Goal: Feedback & Contribution: Contribute content

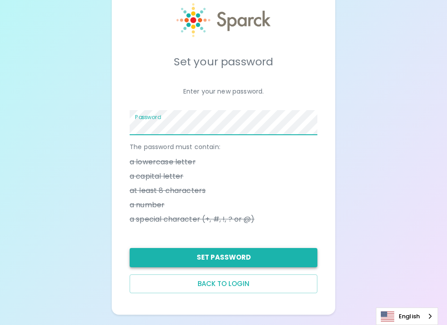
click at [283, 254] on button "Set Password" at bounding box center [224, 257] width 188 height 19
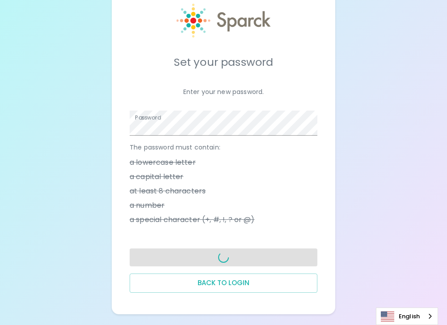
scroll to position [28, 0]
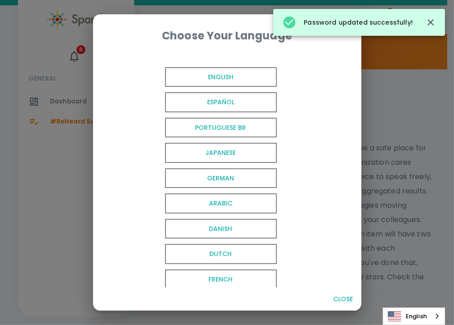
click at [230, 77] on span "English" at bounding box center [221, 77] width 112 height 20
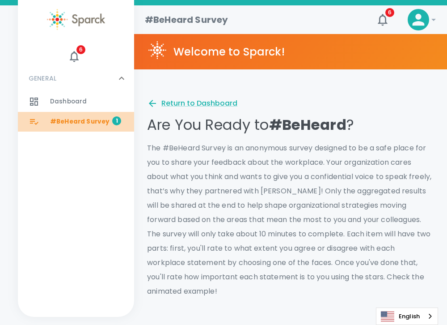
click at [93, 122] on span "#BeHeard Survey" at bounding box center [80, 121] width 60 height 9
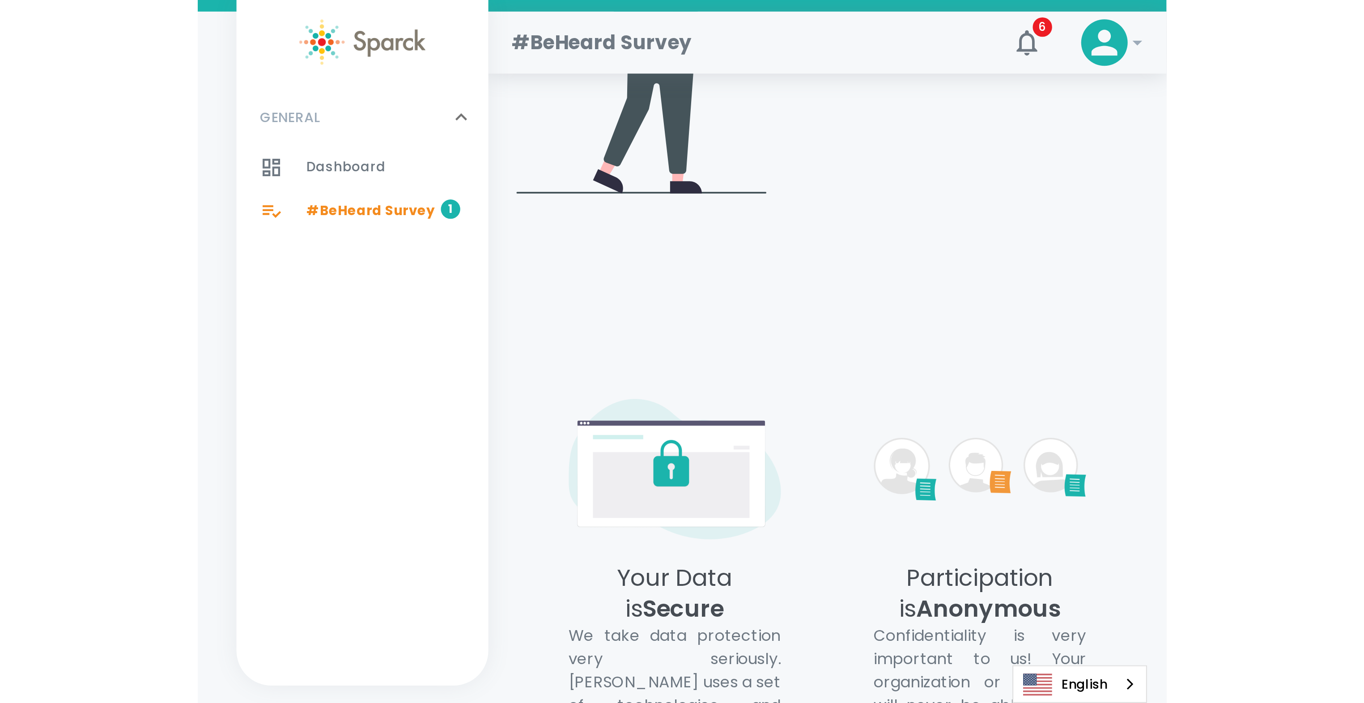
scroll to position [35, 0]
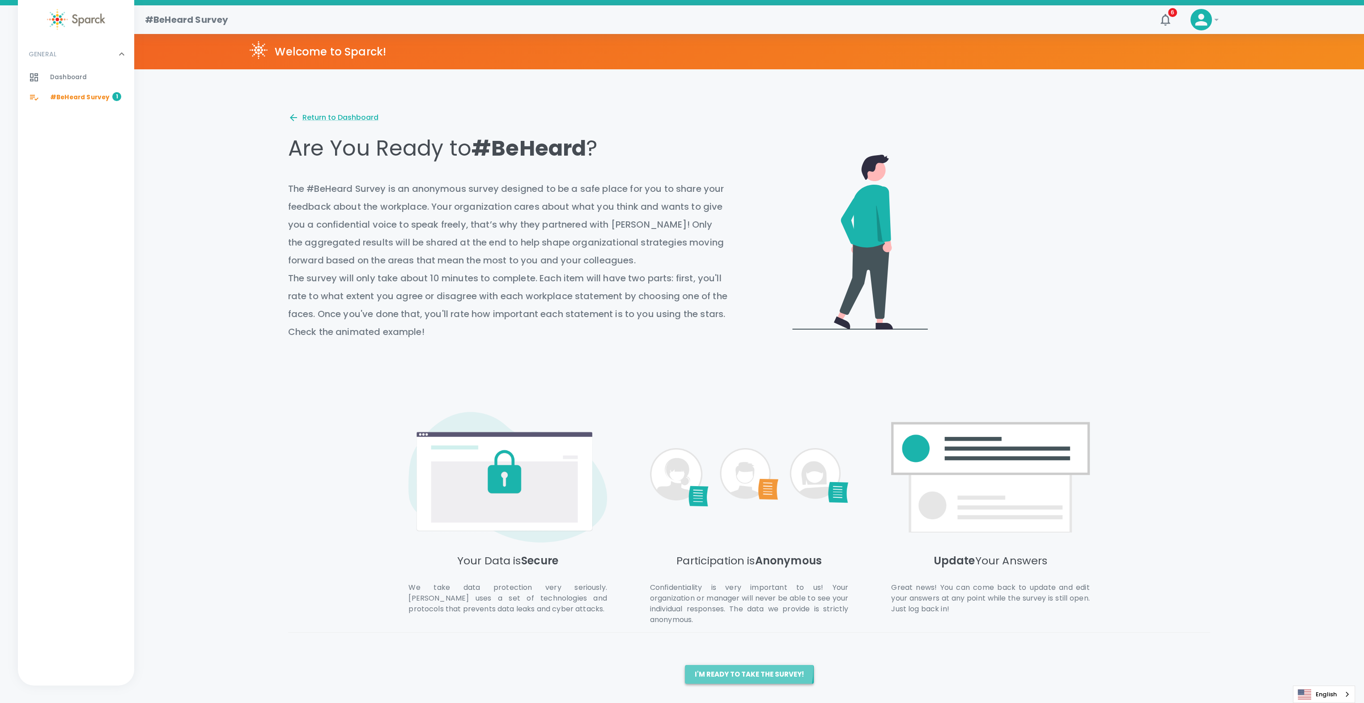
click at [726, 670] on button "I'm ready to take the survey!" at bounding box center [749, 674] width 129 height 19
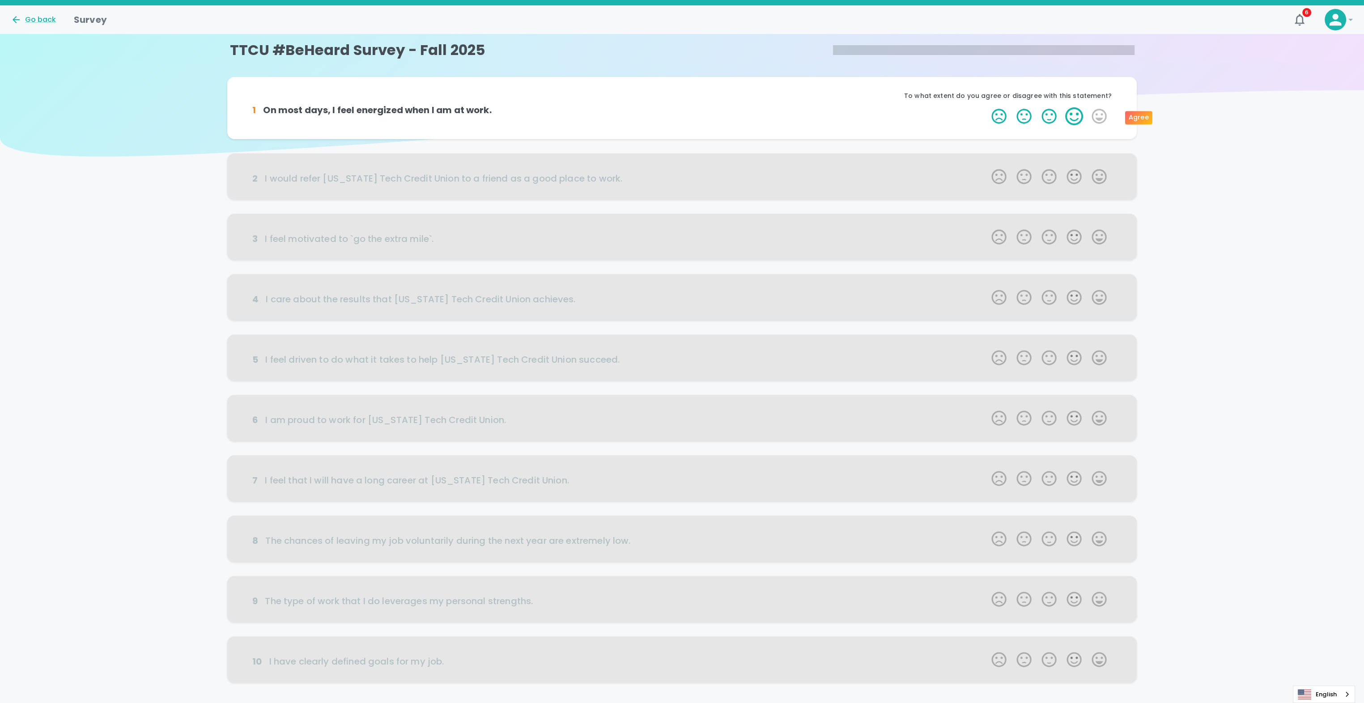
click at [1074, 113] on label "4 Stars" at bounding box center [1074, 116] width 25 height 18
click at [987, 107] on input "4 Stars" at bounding box center [986, 107] width 0 height 0
click at [1079, 118] on label "4 Stars" at bounding box center [1074, 116] width 25 height 18
click at [987, 107] on input "4 Stars" at bounding box center [986, 107] width 0 height 0
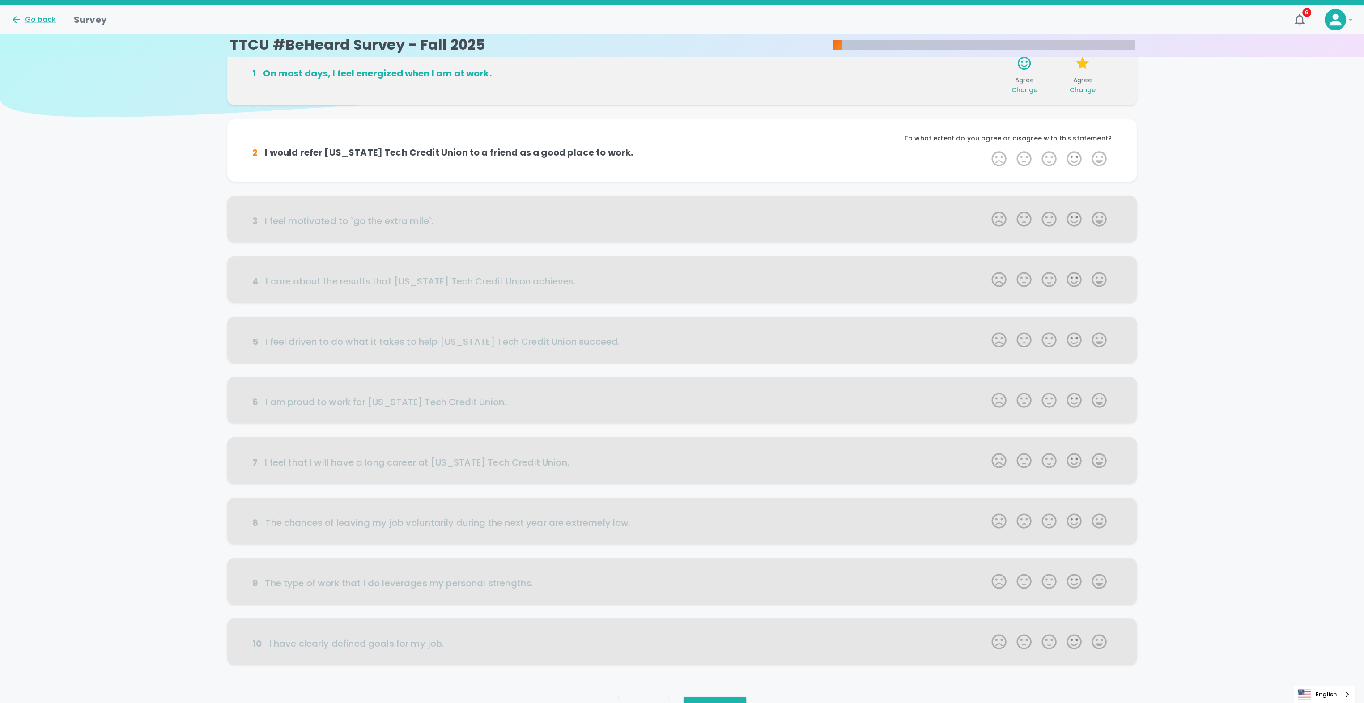
scroll to position [0, 0]
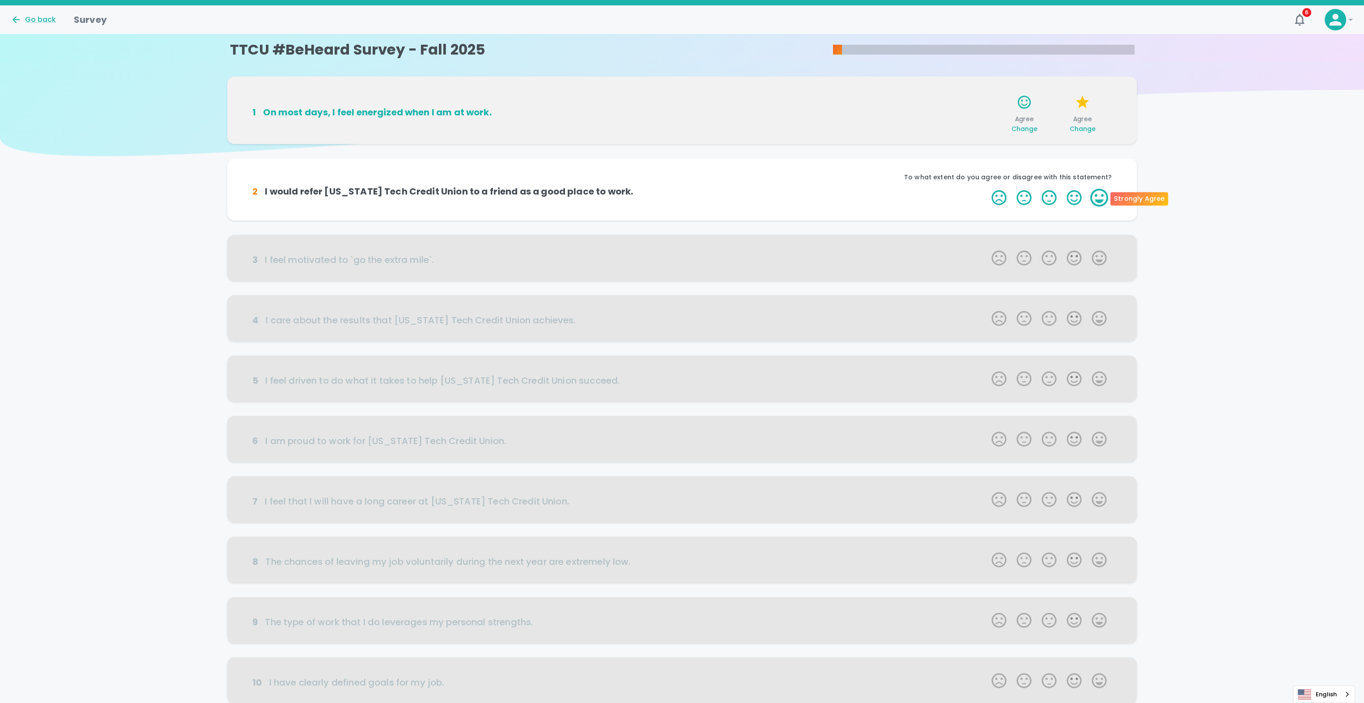
click at [1095, 197] on label "5 Stars" at bounding box center [1099, 198] width 25 height 18
click at [987, 189] on input "5 Stars" at bounding box center [986, 188] width 0 height 0
click at [1095, 196] on label "5 Stars" at bounding box center [1099, 198] width 25 height 18
click at [987, 189] on input "5 Stars" at bounding box center [986, 188] width 0 height 0
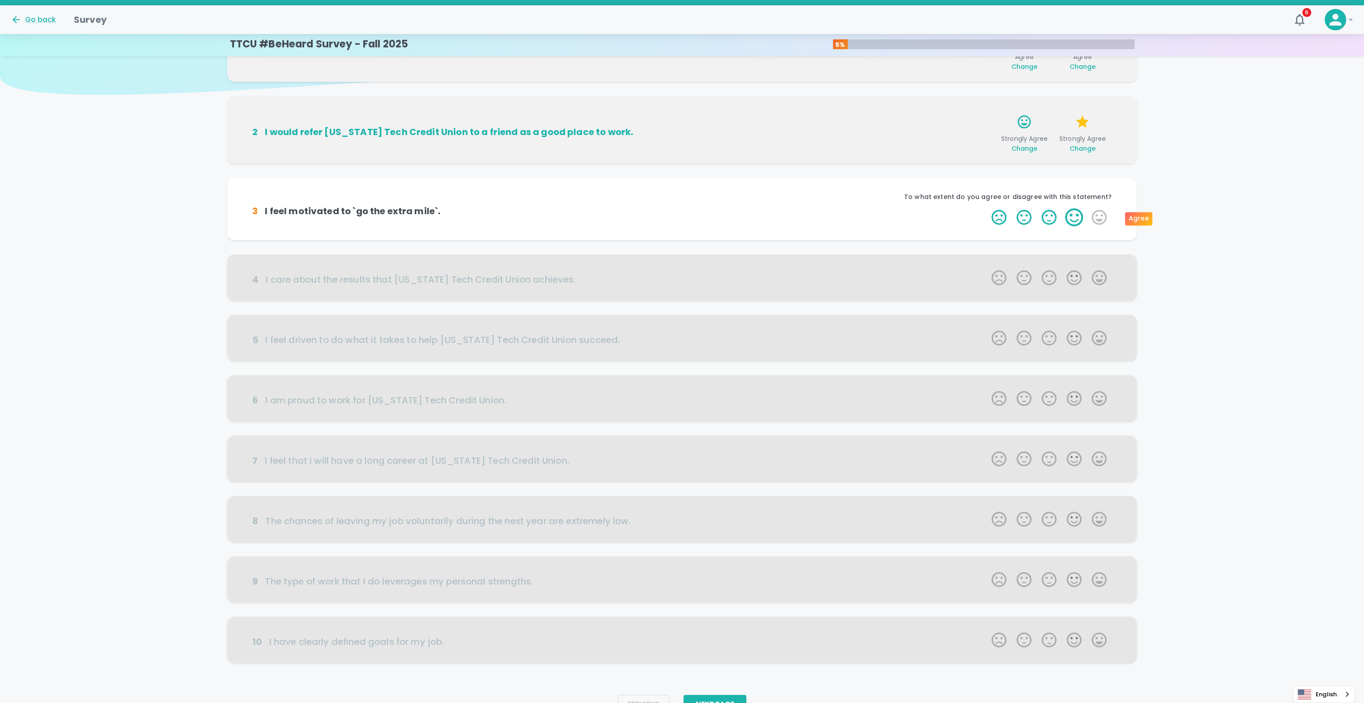
scroll to position [79, 0]
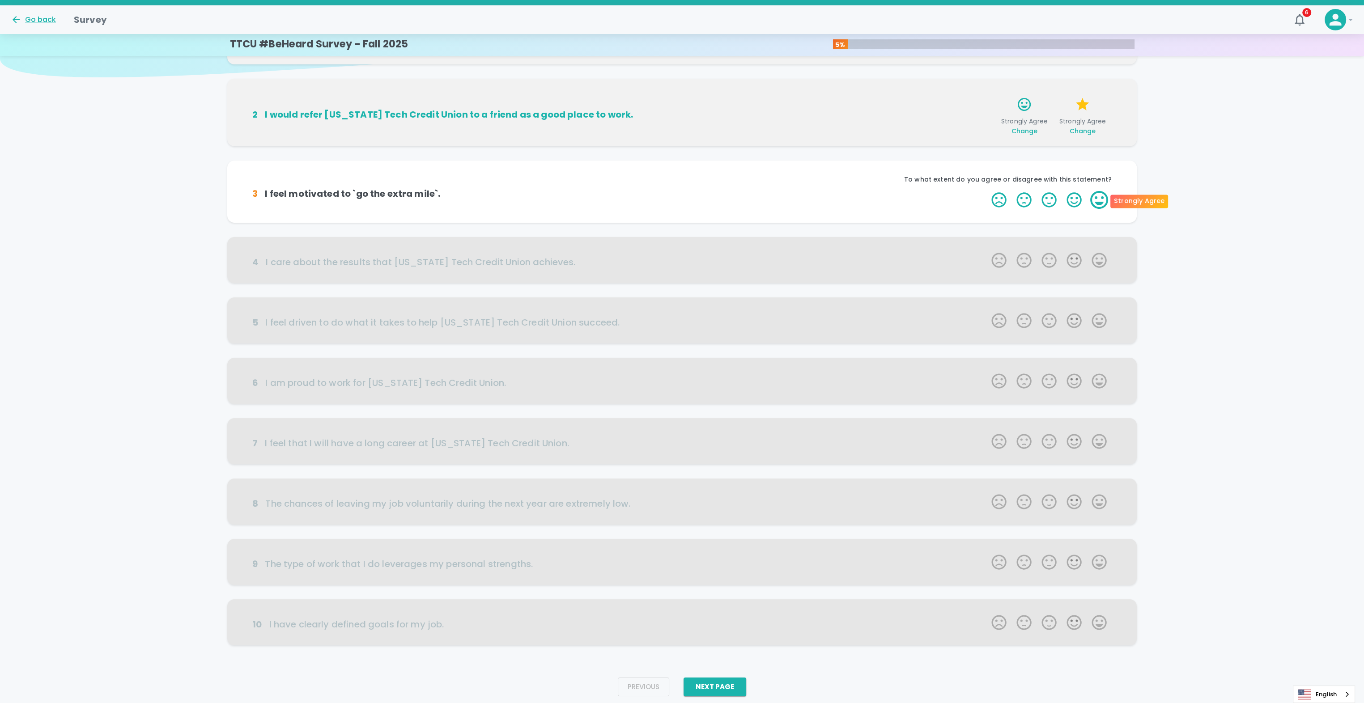
click at [1091, 194] on label "5 Stars" at bounding box center [1099, 200] width 25 height 18
click at [987, 191] on input "5 Stars" at bounding box center [986, 191] width 0 height 0
click at [1094, 200] on label "5 Stars" at bounding box center [1099, 200] width 25 height 18
click at [987, 191] on input "5 Stars" at bounding box center [986, 191] width 0 height 0
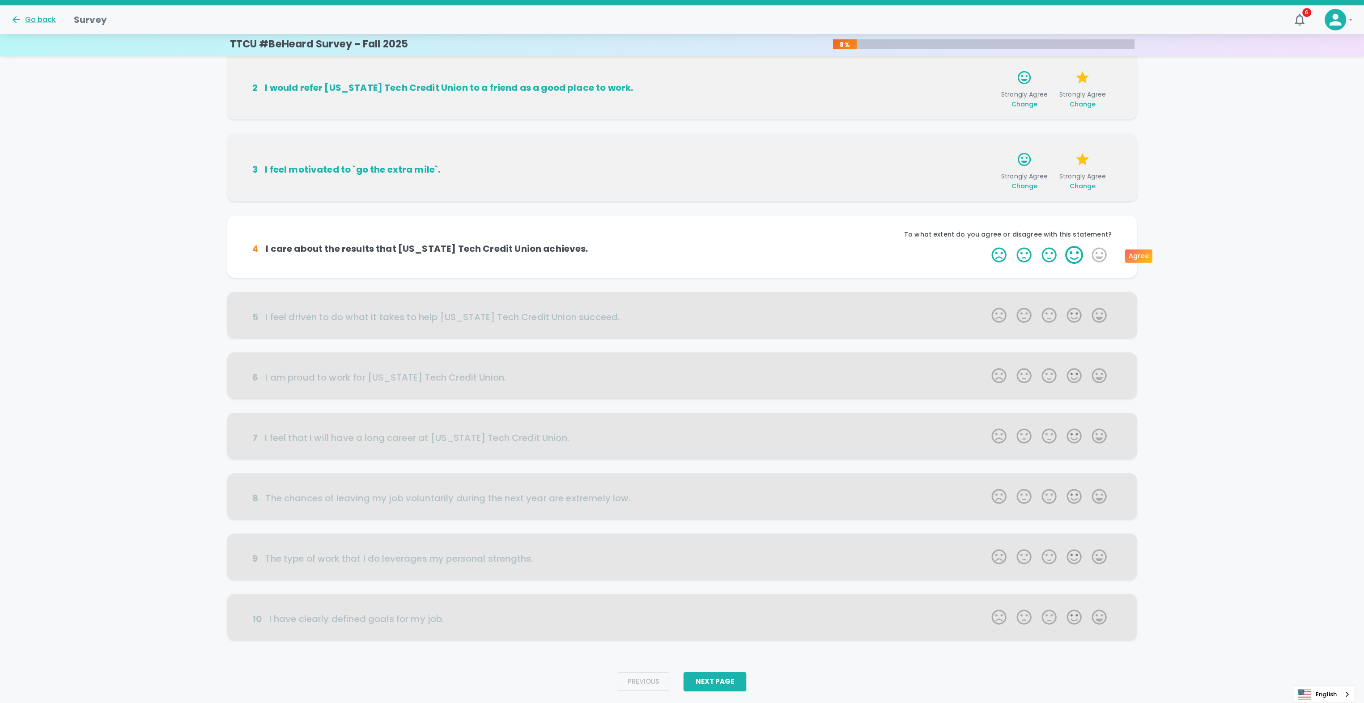
click at [1075, 251] on label "4 Stars" at bounding box center [1074, 255] width 25 height 18
click at [987, 246] on input "4 Stars" at bounding box center [986, 246] width 0 height 0
click at [1074, 258] on label "4 Stars" at bounding box center [1074, 255] width 25 height 18
click at [987, 246] on input "4 Stars" at bounding box center [986, 246] width 0 height 0
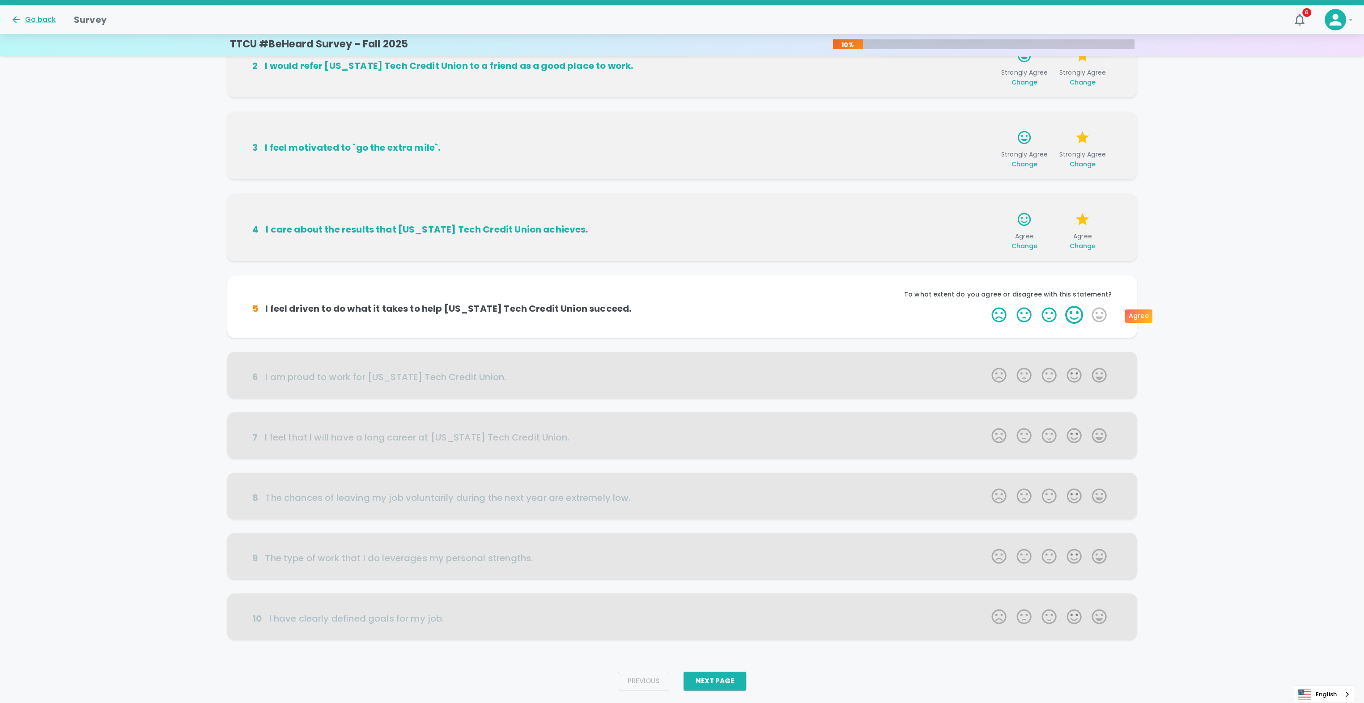
click at [1069, 308] on label "4 Stars" at bounding box center [1074, 315] width 25 height 18
click at [987, 306] on input "4 Stars" at bounding box center [986, 306] width 0 height 0
click at [1077, 316] on label "4 Stars" at bounding box center [1074, 315] width 25 height 18
click at [987, 306] on input "4 Stars" at bounding box center [986, 306] width 0 height 0
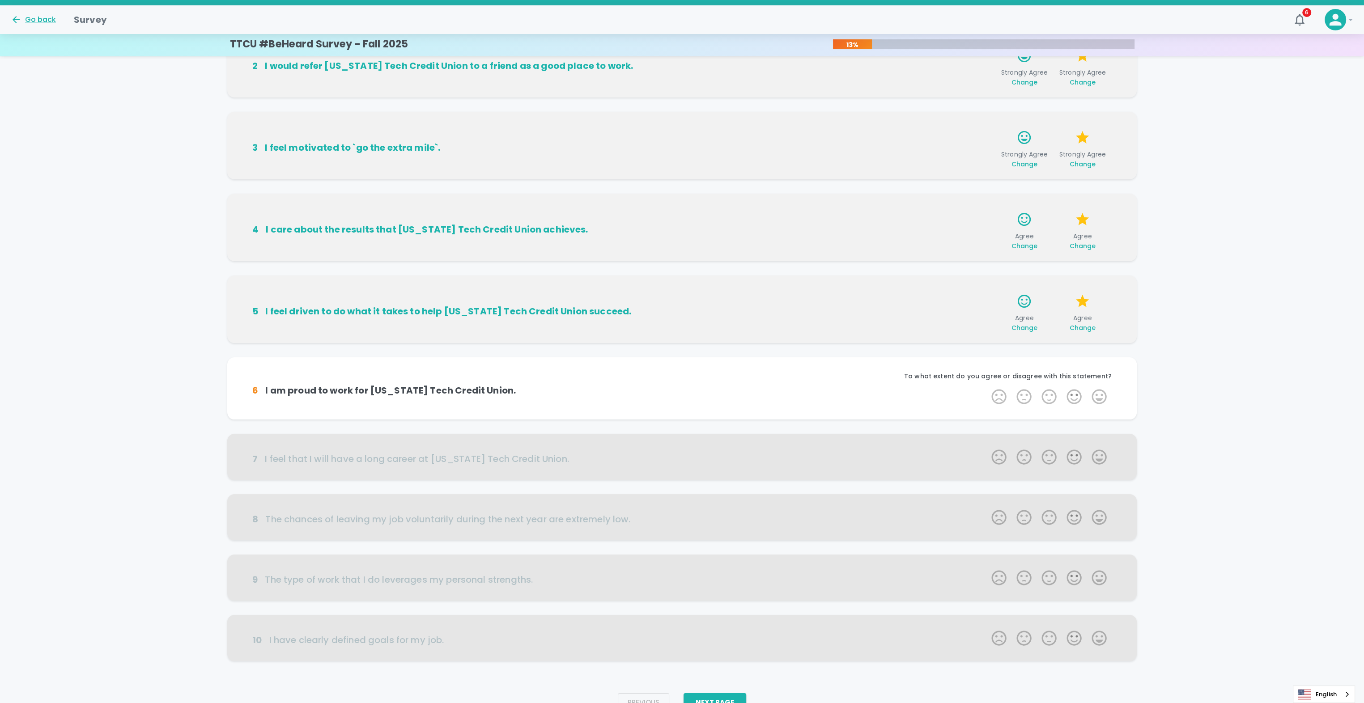
scroll to position [149, 0]
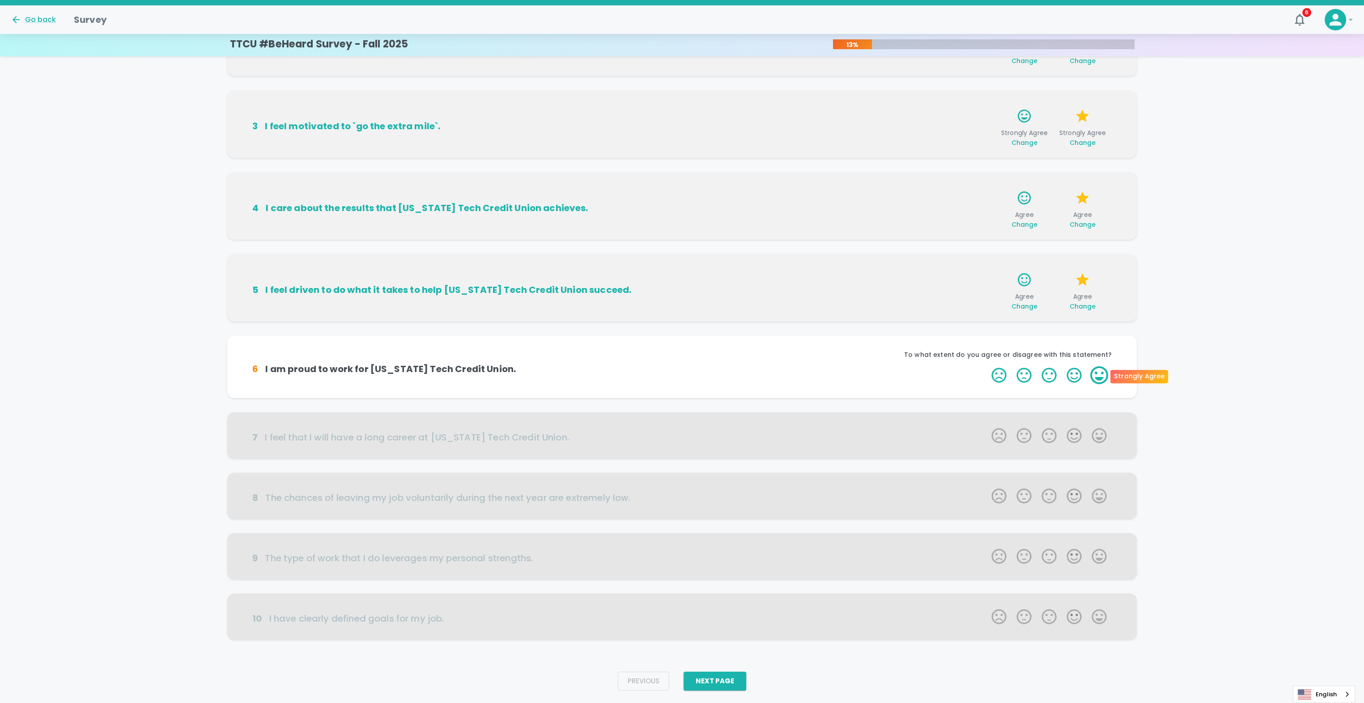
click at [1102, 373] on label "5 Stars" at bounding box center [1099, 375] width 25 height 18
click at [987, 366] on input "5 Stars" at bounding box center [986, 366] width 0 height 0
click at [1103, 373] on label "5 Stars" at bounding box center [1099, 375] width 25 height 18
click at [987, 366] on input "5 Stars" at bounding box center [986, 366] width 0 height 0
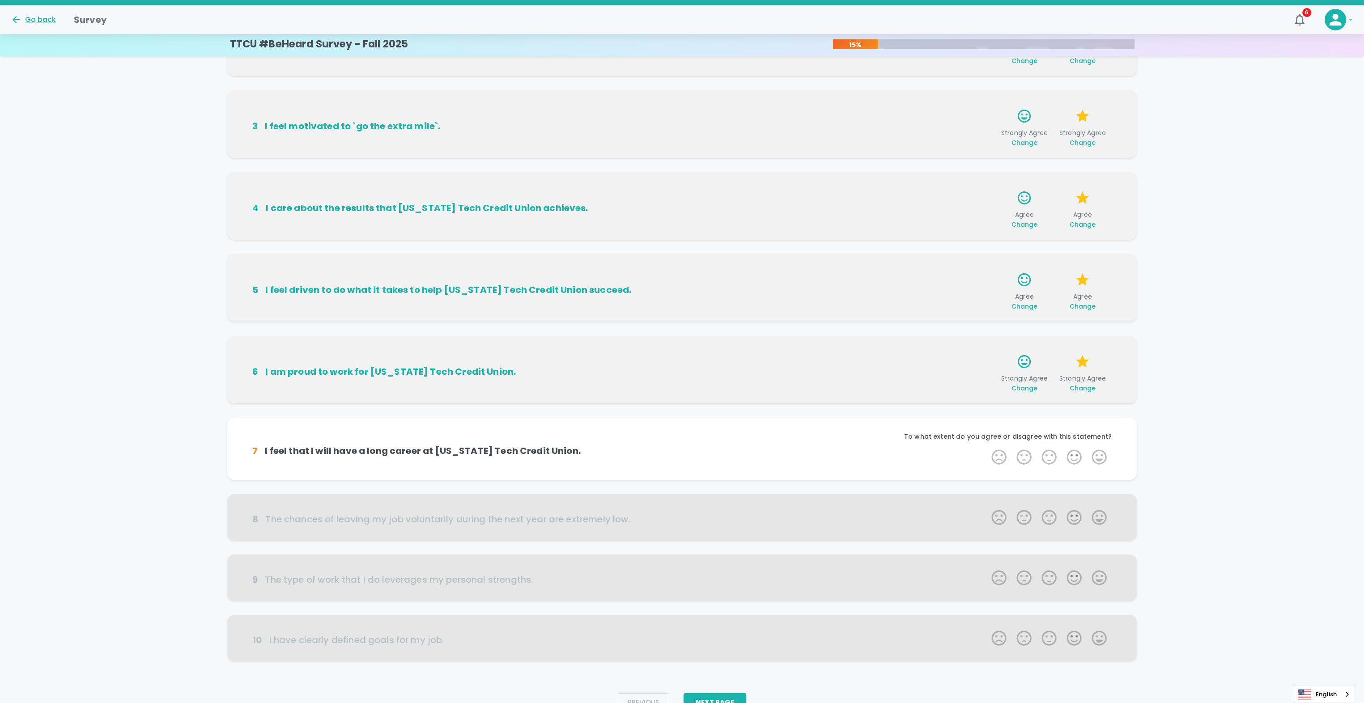
scroll to position [171, 0]
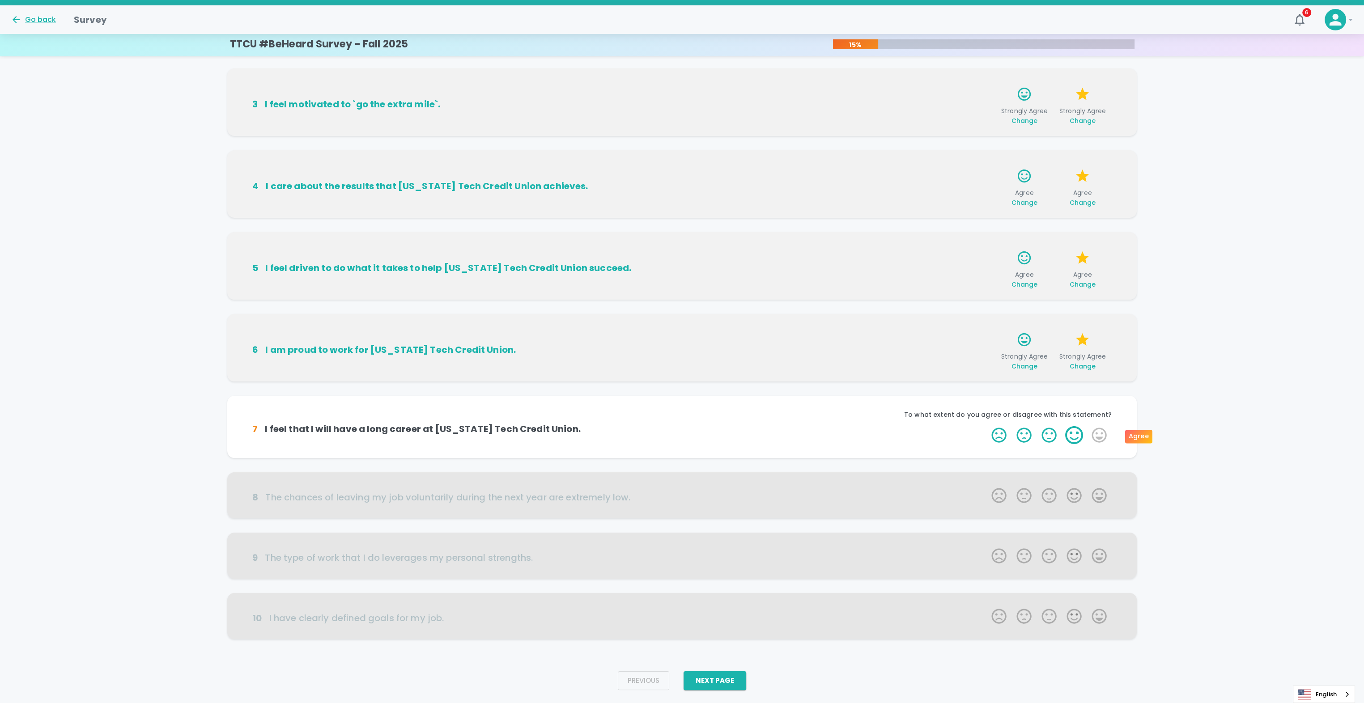
click at [1070, 427] on label "4 Stars" at bounding box center [1074, 435] width 25 height 18
click at [987, 426] on input "4 Stars" at bounding box center [986, 426] width 0 height 0
click at [1070, 436] on label "4 Stars" at bounding box center [1074, 435] width 25 height 18
click at [987, 426] on input "4 Stars" at bounding box center [986, 426] width 0 height 0
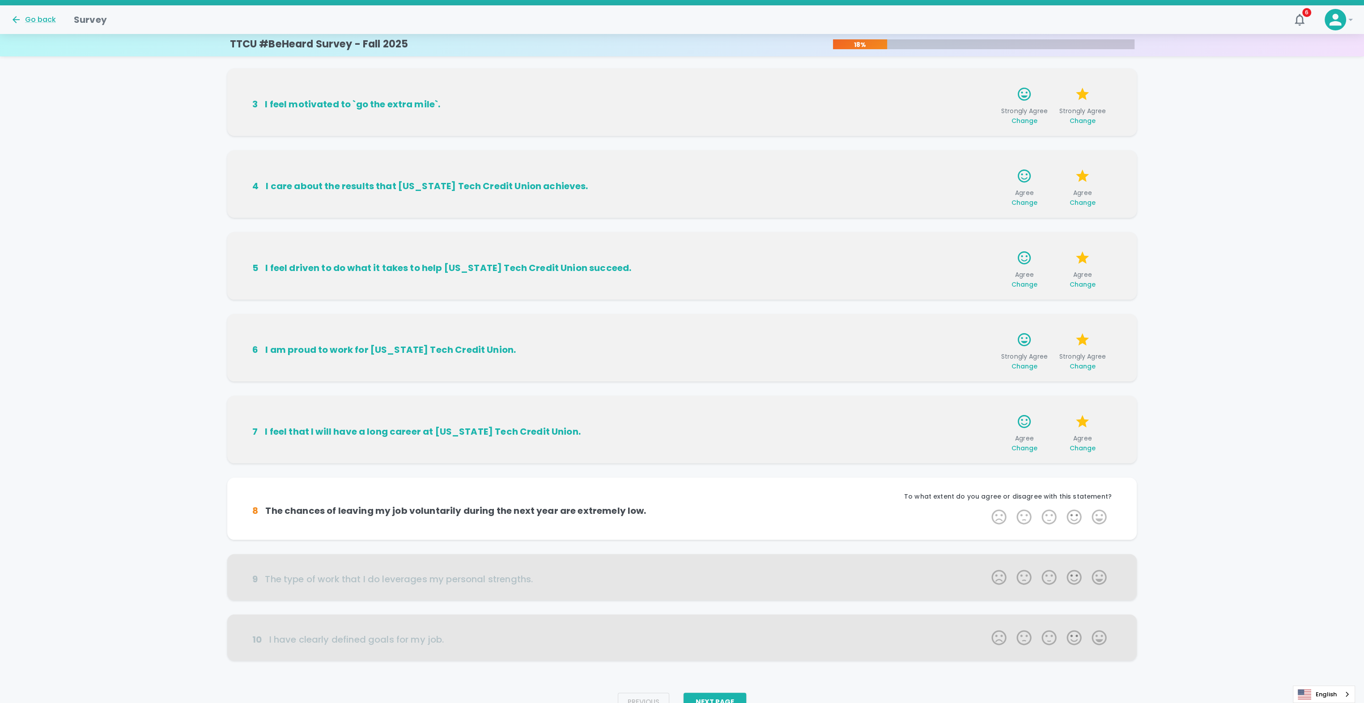
scroll to position [193, 0]
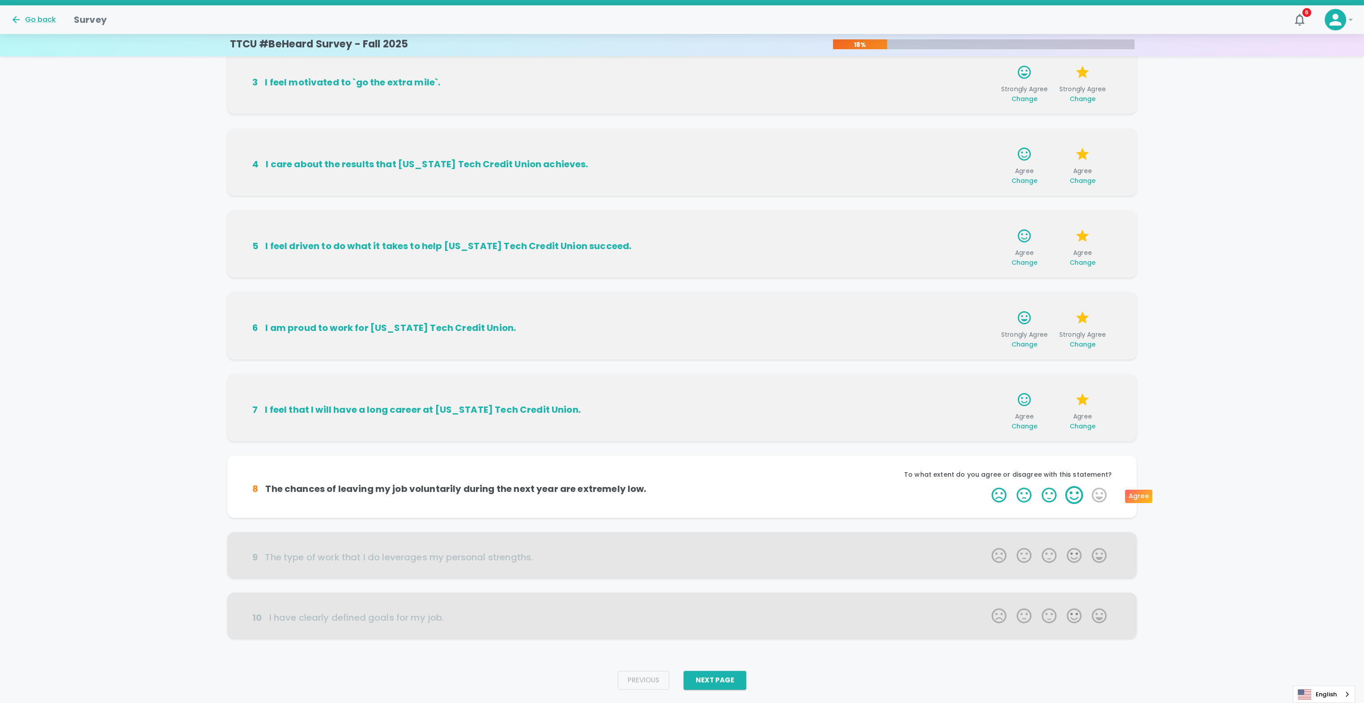
click at [1068, 491] on label "4 Stars" at bounding box center [1074, 495] width 25 height 18
click at [987, 486] on input "4 Stars" at bounding box center [986, 486] width 0 height 0
click at [1077, 501] on label "4 Stars" at bounding box center [1074, 495] width 25 height 18
click at [987, 486] on input "4 Stars" at bounding box center [986, 486] width 0 height 0
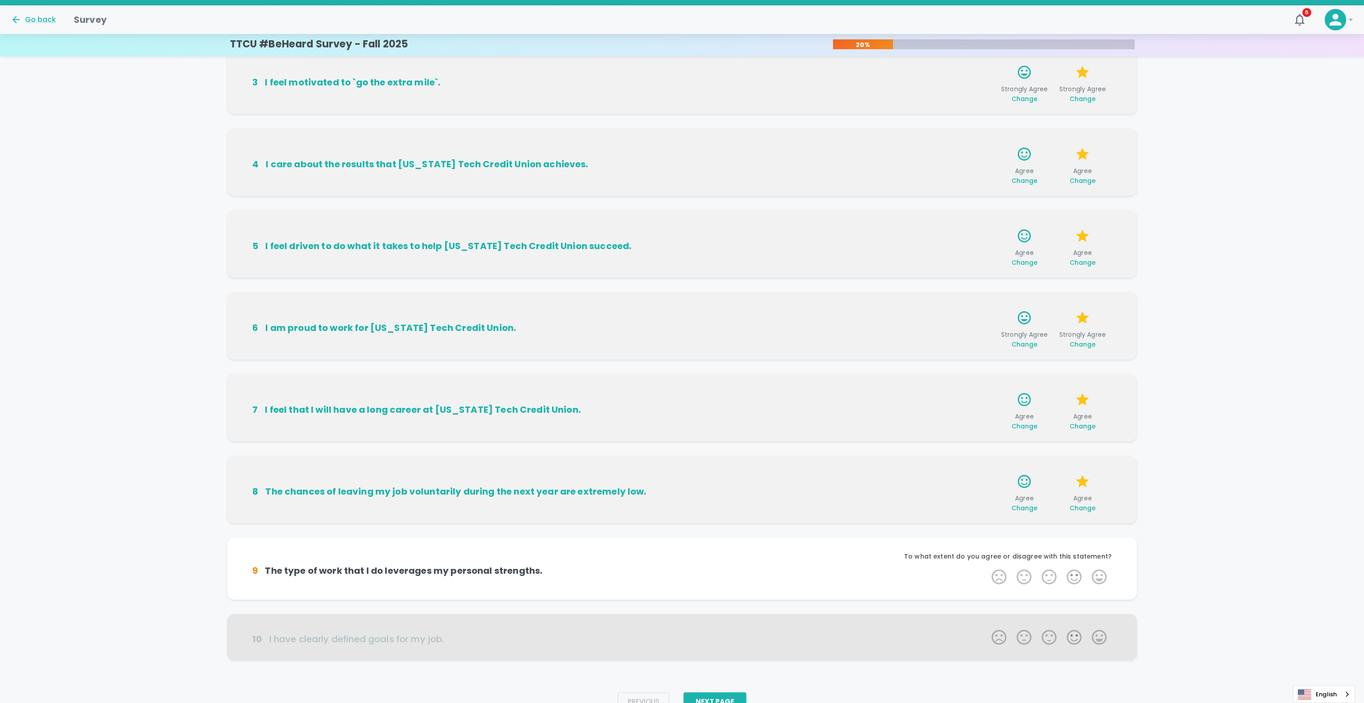
scroll to position [215, 0]
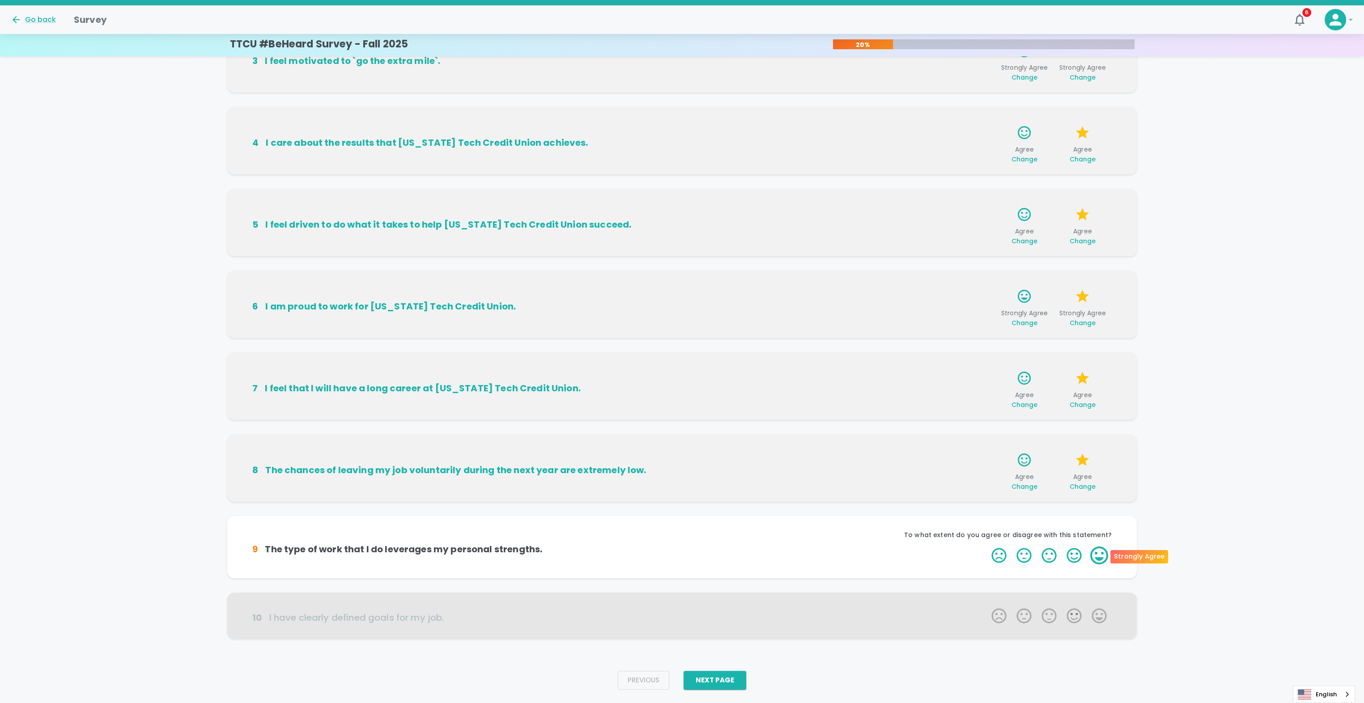
click at [1107, 553] on label "5 Stars" at bounding box center [1099, 556] width 25 height 18
click at [987, 547] on input "5 Stars" at bounding box center [986, 546] width 0 height 0
click at [1090, 557] on label "5 Stars" at bounding box center [1099, 556] width 25 height 18
click at [987, 547] on input "5 Stars" at bounding box center [986, 546] width 0 height 0
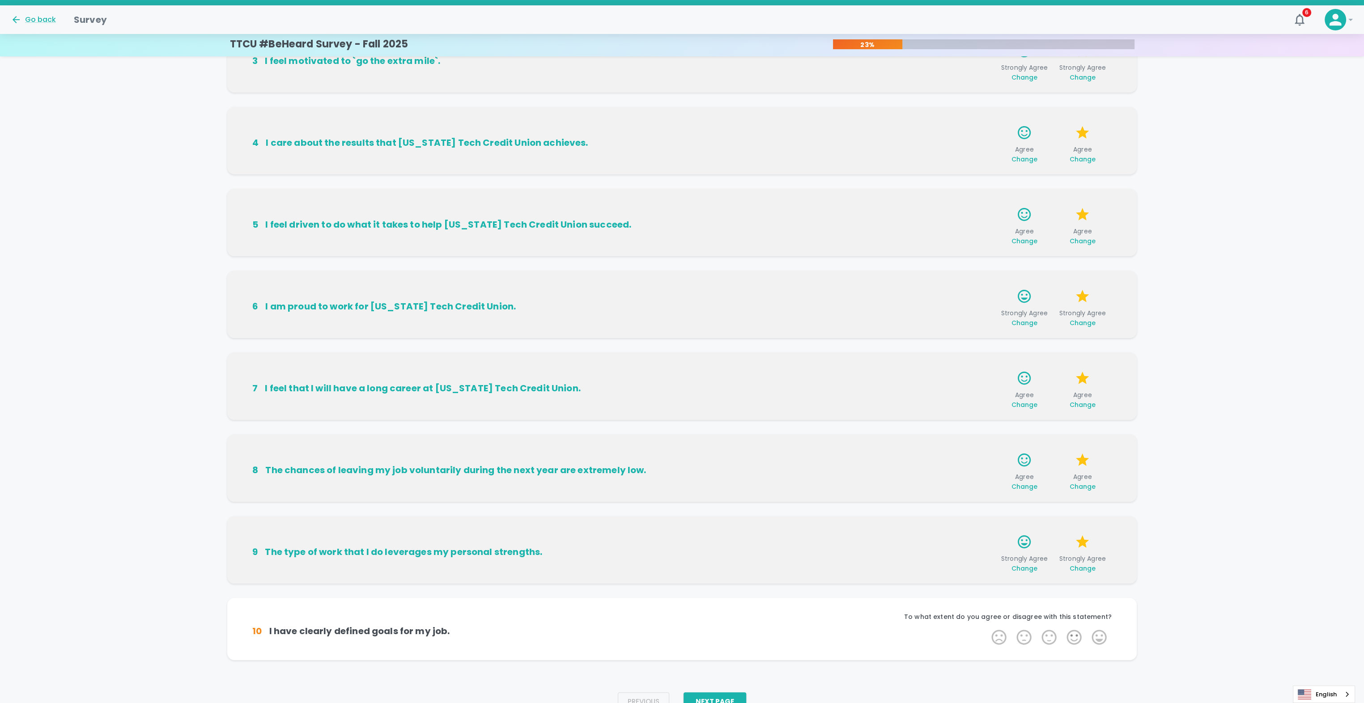
scroll to position [236, 0]
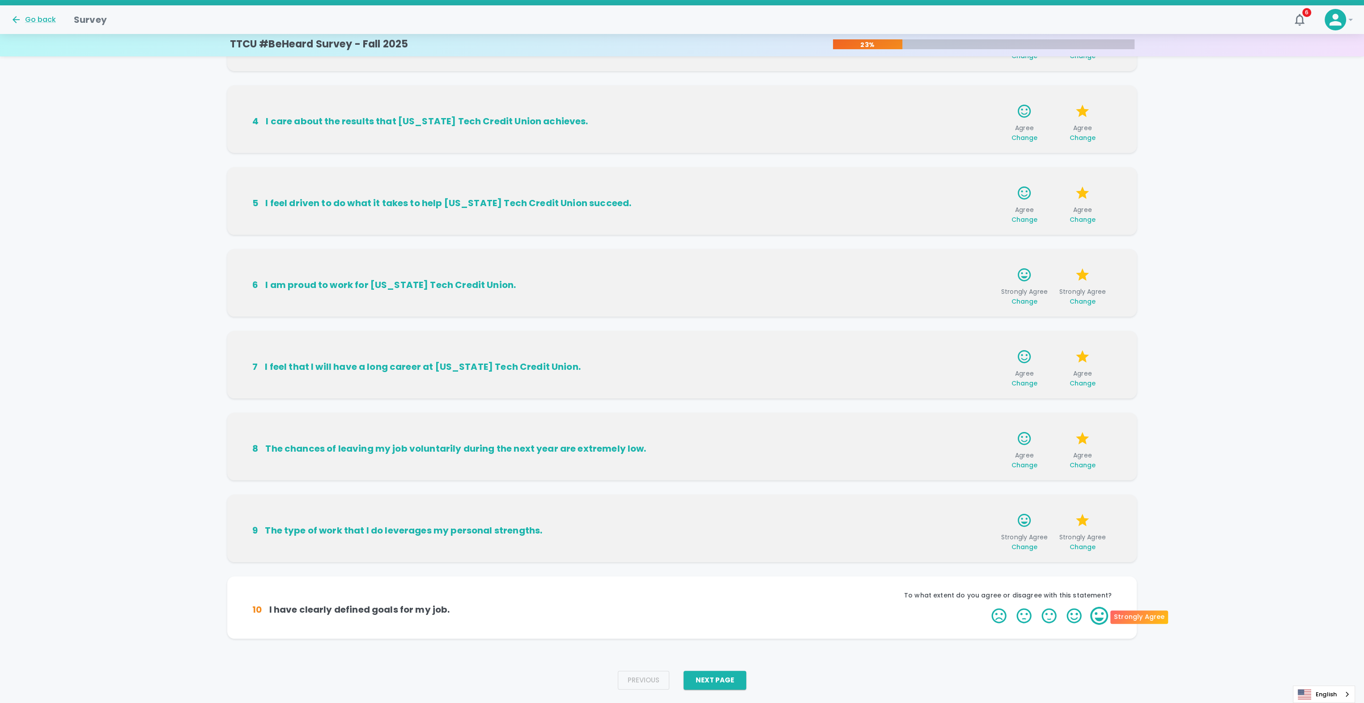
click at [1101, 614] on label "5 Stars" at bounding box center [1099, 616] width 25 height 18
click at [987, 607] on input "5 Stars" at bounding box center [986, 607] width 0 height 0
click at [1095, 615] on label "5 Stars" at bounding box center [1099, 616] width 25 height 18
click at [987, 607] on input "5 Stars" at bounding box center [986, 607] width 0 height 0
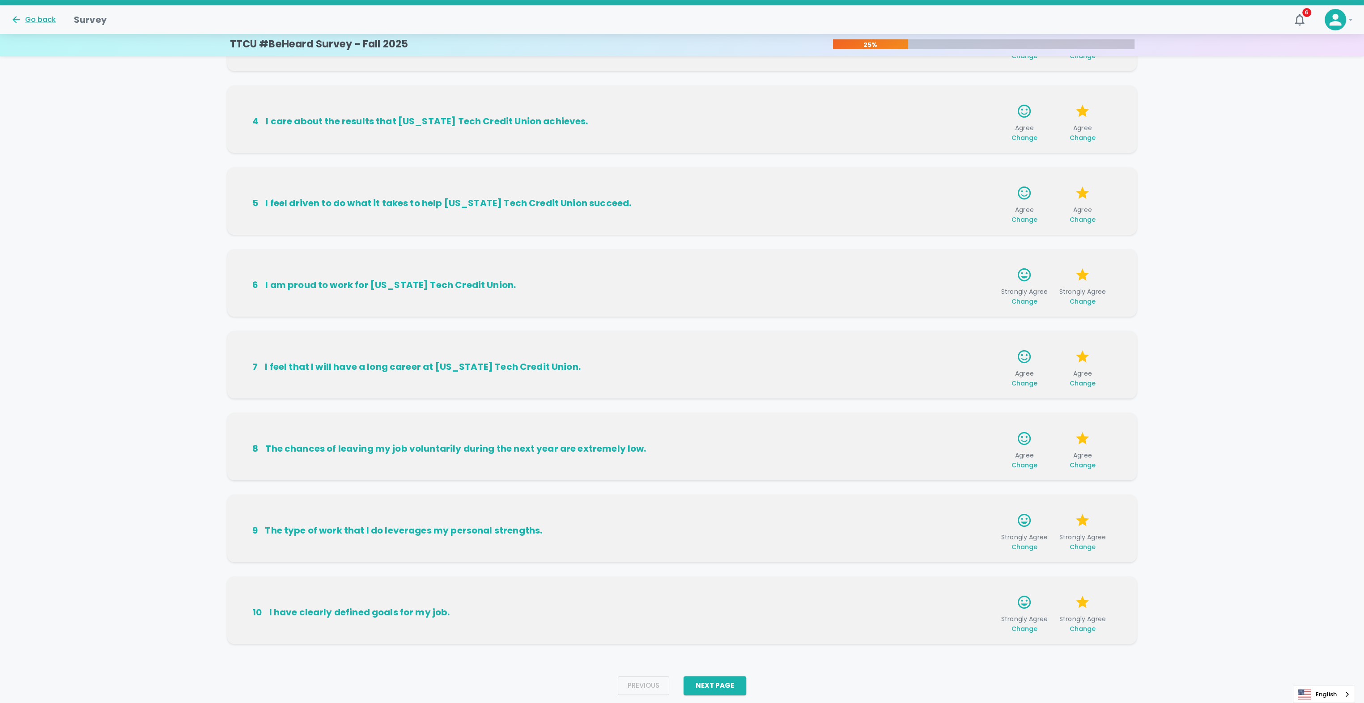
scroll to position [258, 0]
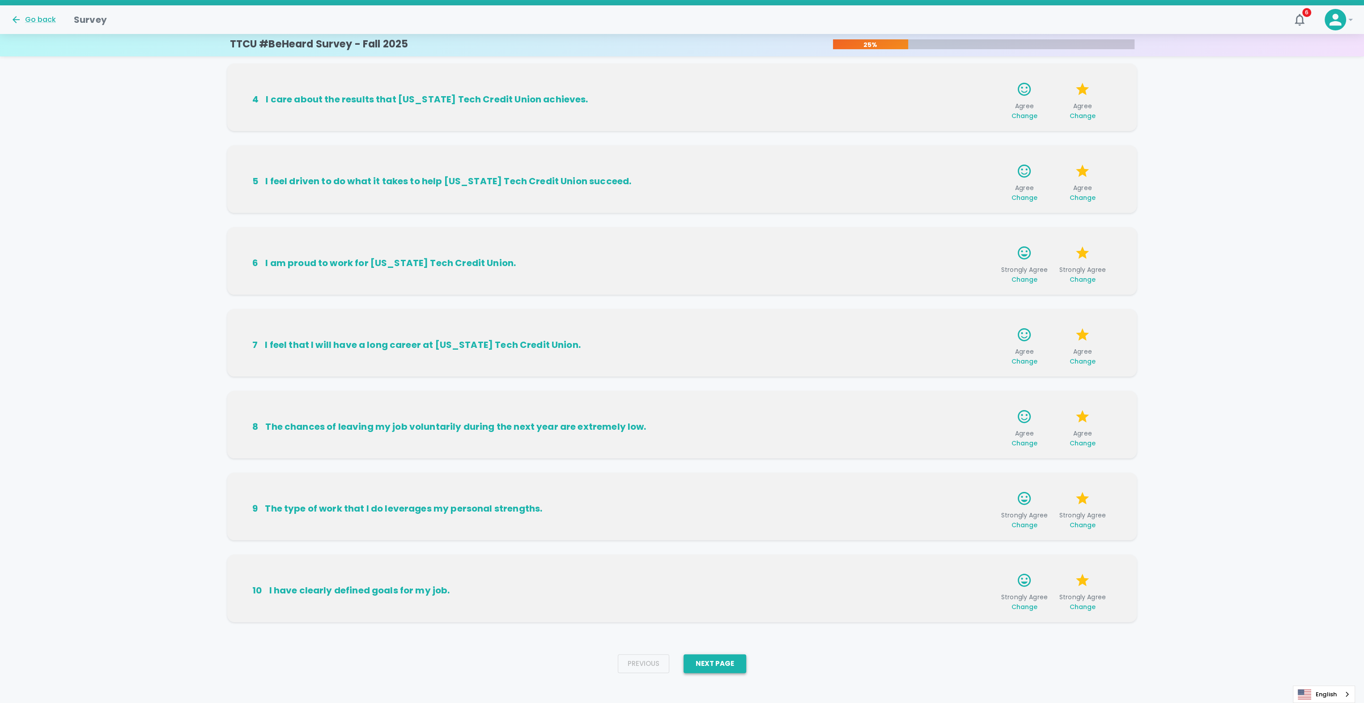
click at [709, 669] on button "Next Page" at bounding box center [715, 664] width 63 height 19
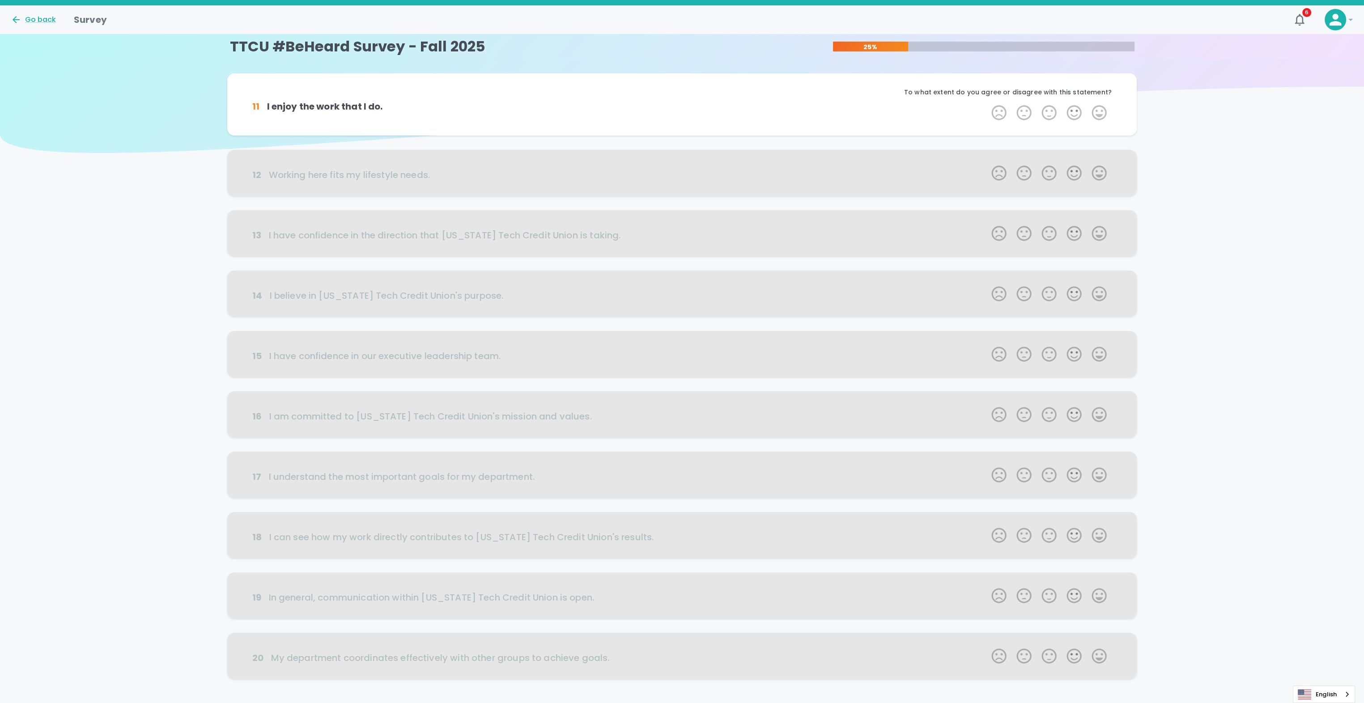
scroll to position [0, 0]
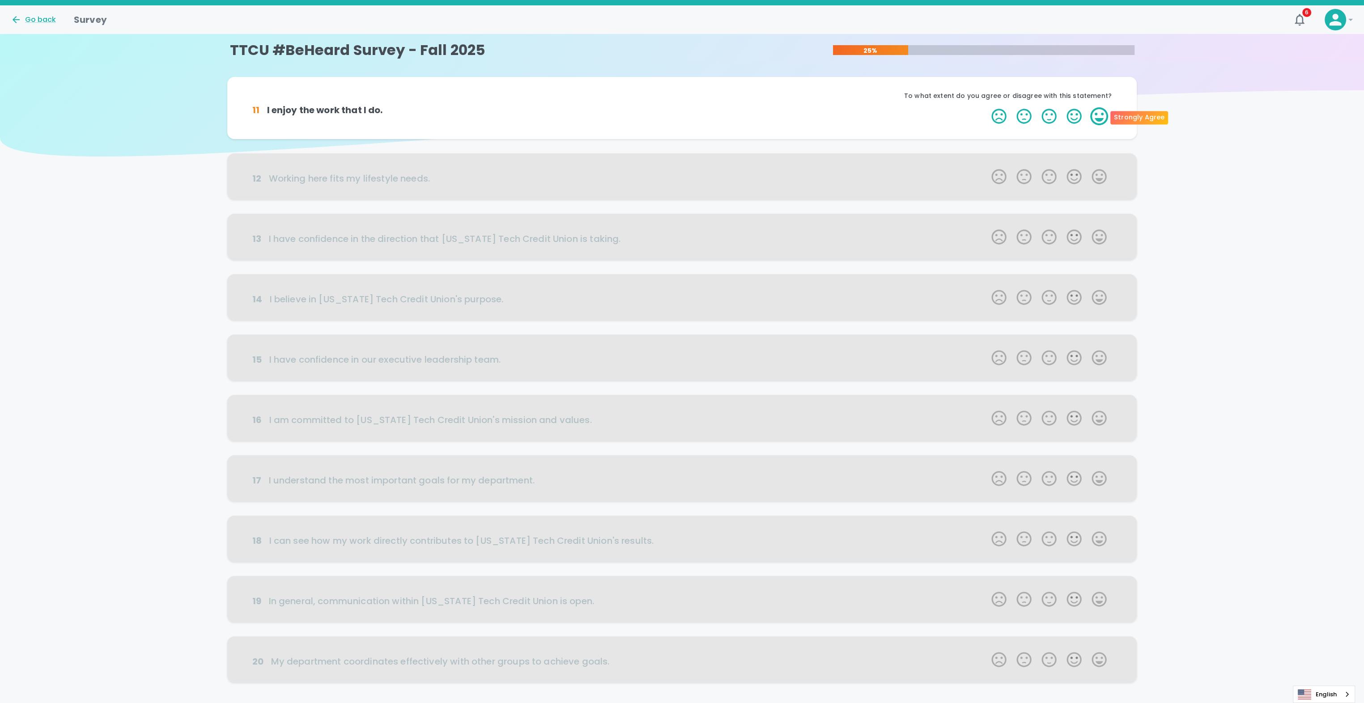
click at [1099, 117] on label "5 Stars" at bounding box center [1099, 116] width 25 height 18
click at [987, 107] on input "5 Stars" at bounding box center [986, 107] width 0 height 0
click at [1100, 117] on label "5 Stars" at bounding box center [1099, 116] width 25 height 18
click at [987, 107] on input "5 Stars" at bounding box center [986, 107] width 0 height 0
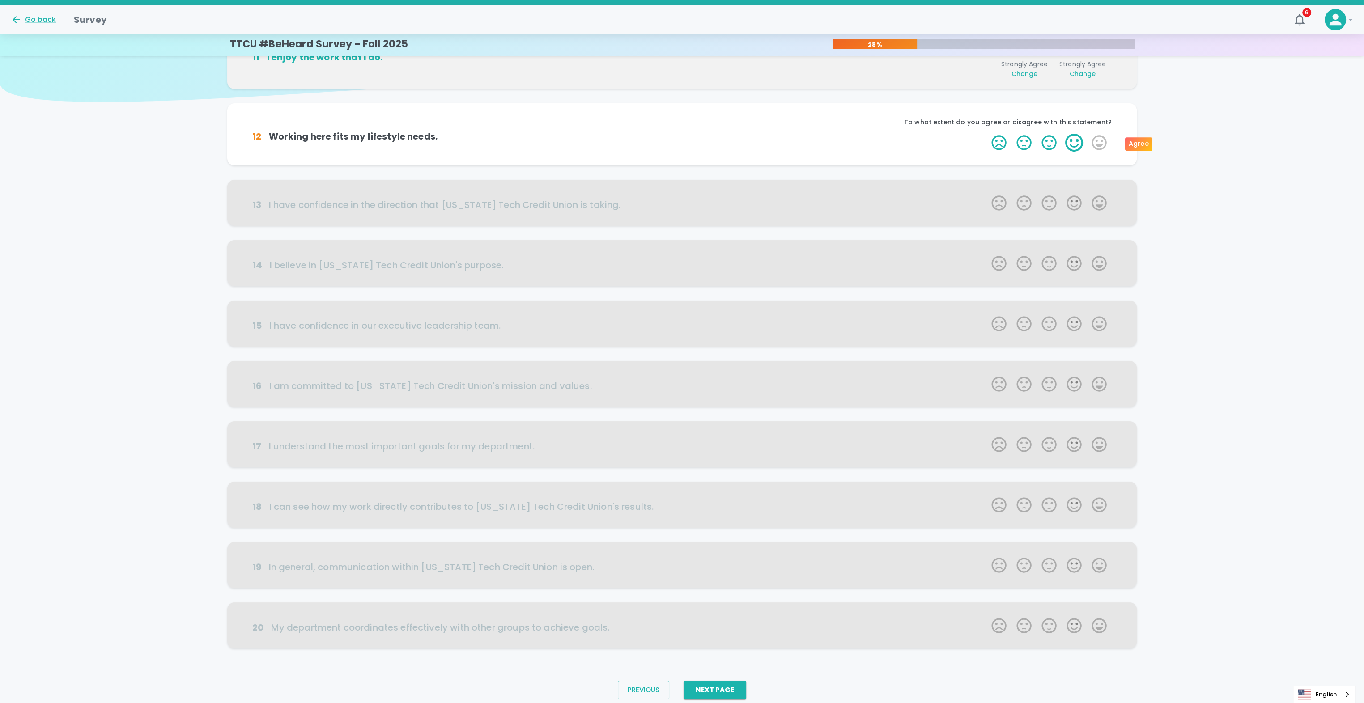
scroll to position [64, 0]
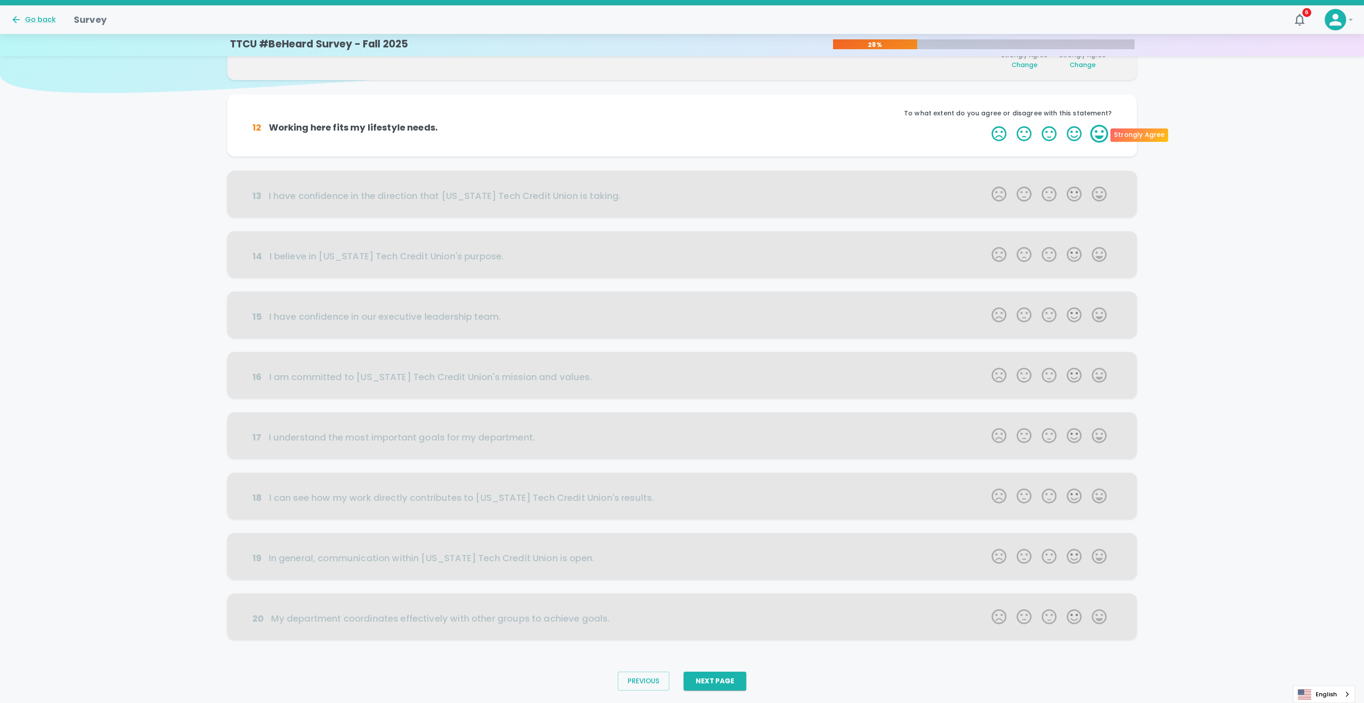
click at [1090, 128] on label "5 Stars" at bounding box center [1099, 134] width 25 height 18
click at [987, 125] on input "5 Stars" at bounding box center [986, 124] width 0 height 0
click at [1092, 134] on label "5 Stars" at bounding box center [1099, 134] width 25 height 18
click at [987, 125] on input "5 Stars" at bounding box center [986, 124] width 0 height 0
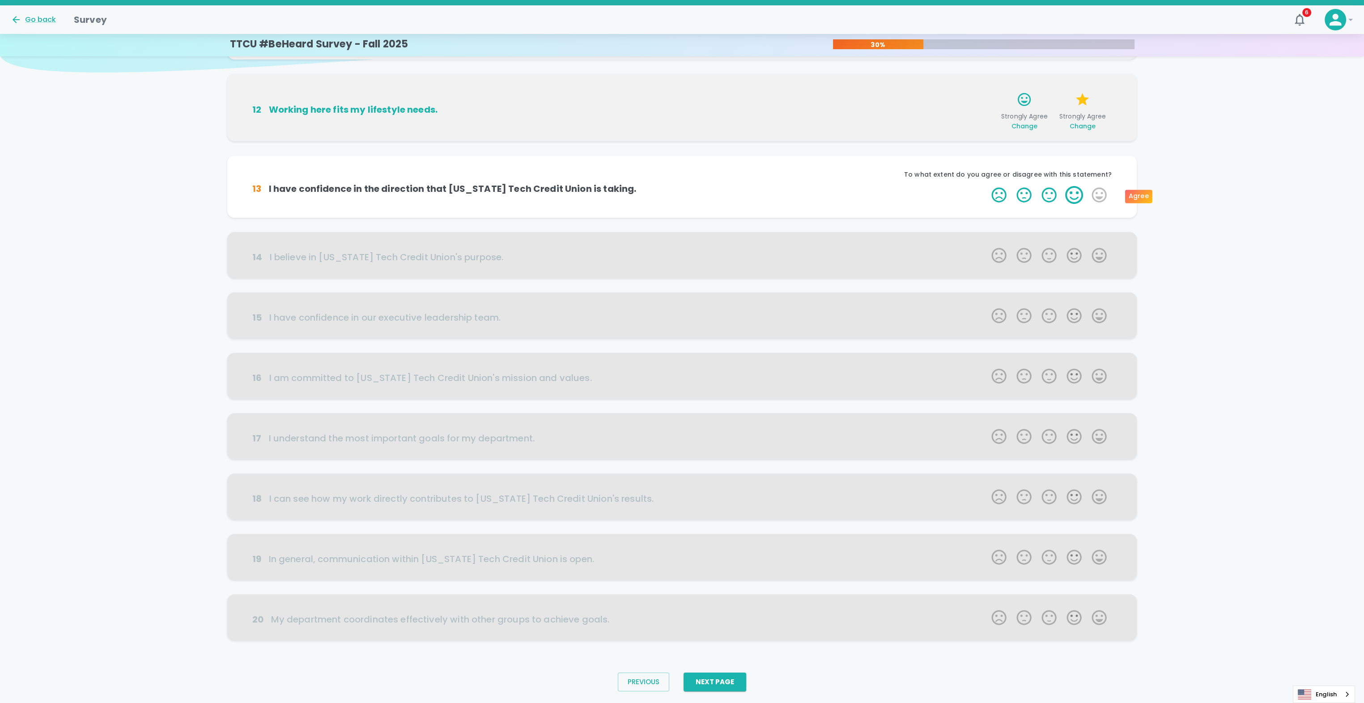
click at [1067, 190] on label "4 Stars" at bounding box center [1074, 195] width 25 height 18
click at [987, 186] on input "4 Stars" at bounding box center [986, 186] width 0 height 0
click at [1075, 196] on label "4 Stars" at bounding box center [1074, 195] width 25 height 18
click at [987, 186] on input "4 Stars" at bounding box center [986, 186] width 0 height 0
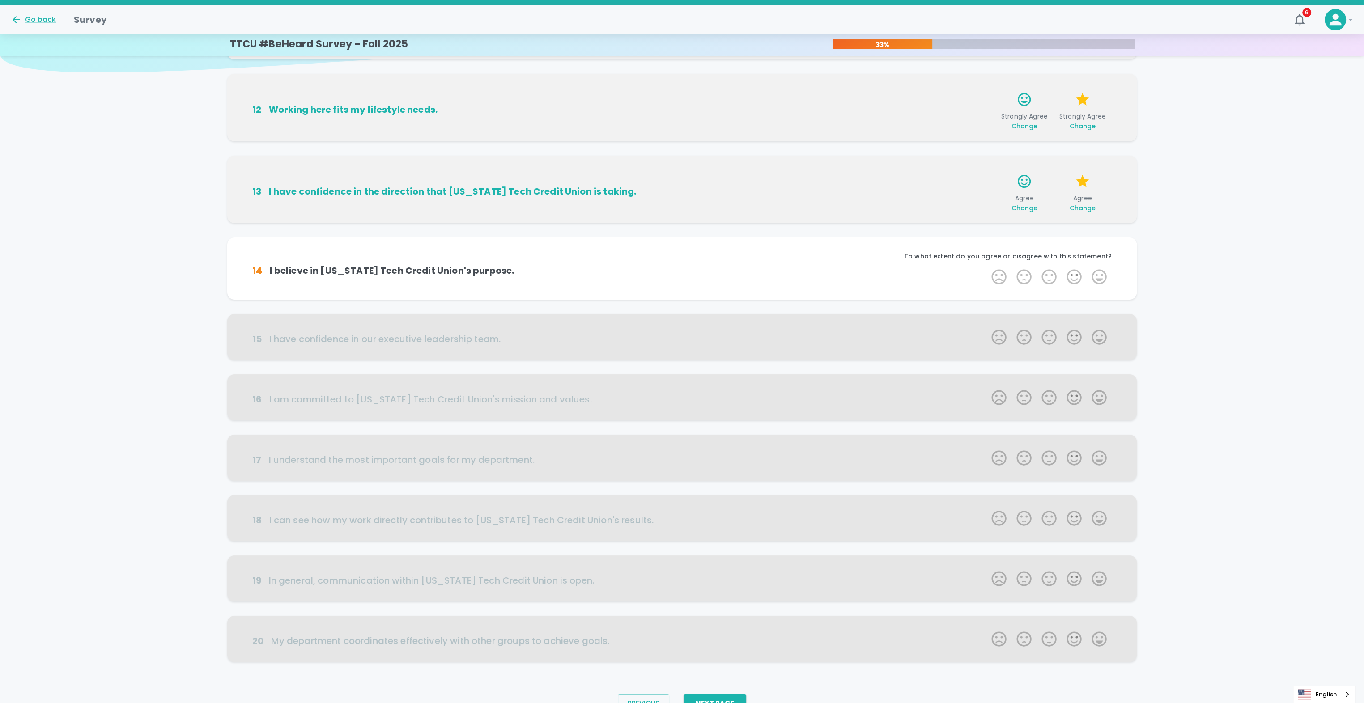
scroll to position [106, 0]
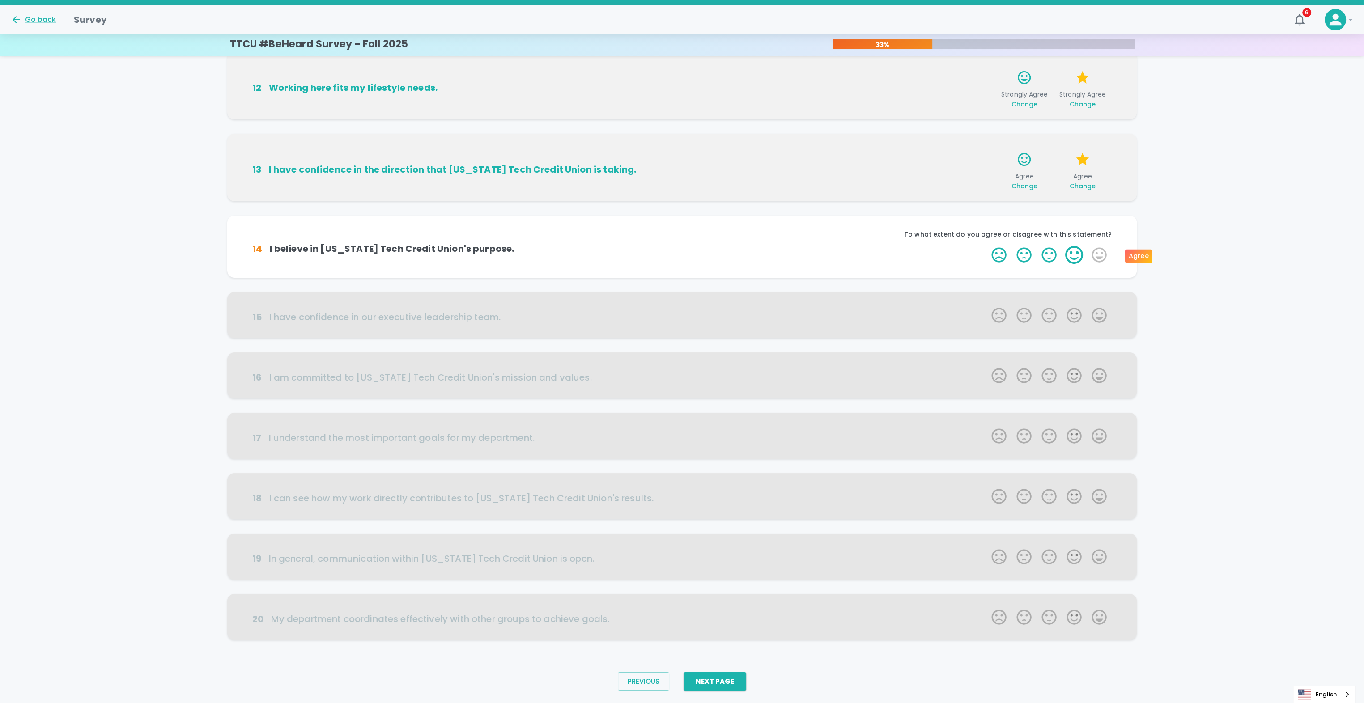
click at [1068, 251] on label "4 Stars" at bounding box center [1074, 255] width 25 height 18
click at [987, 246] on input "4 Stars" at bounding box center [986, 246] width 0 height 0
click at [1077, 254] on label "4 Stars" at bounding box center [1074, 255] width 25 height 18
click at [987, 246] on input "4 Stars" at bounding box center [986, 246] width 0 height 0
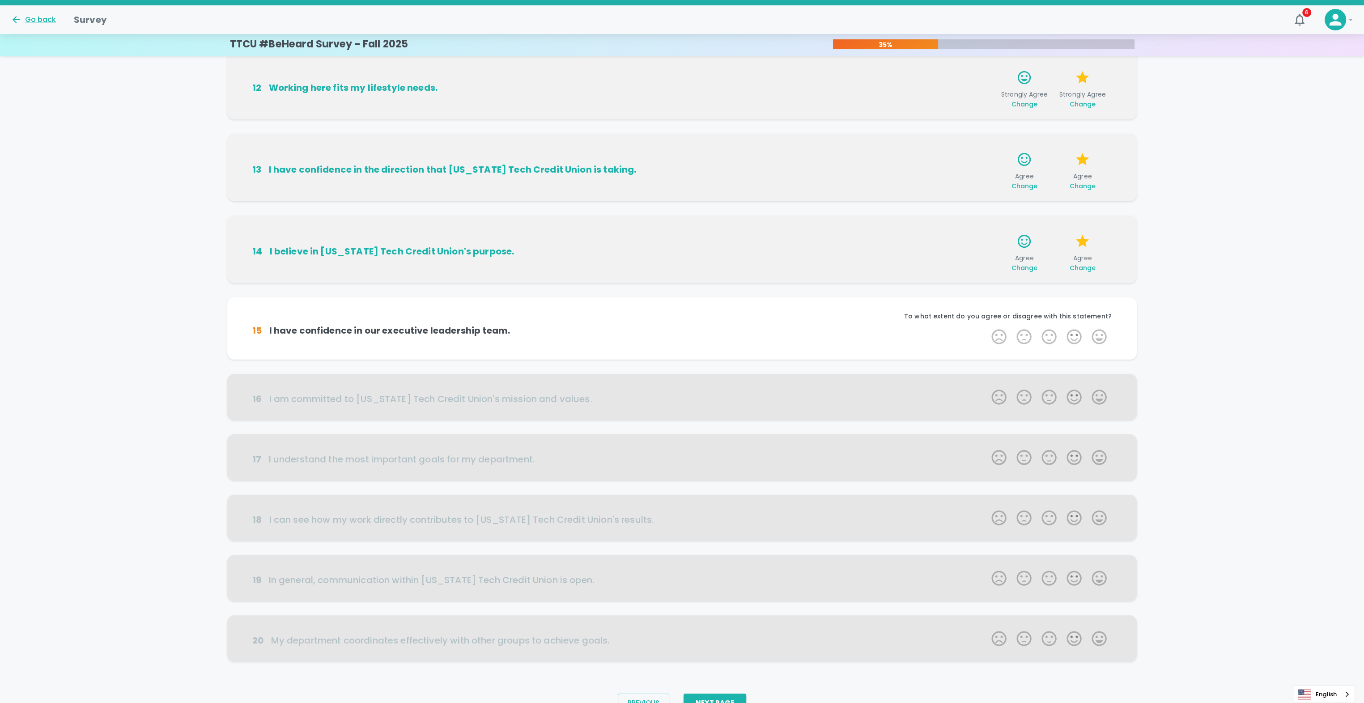
scroll to position [128, 0]
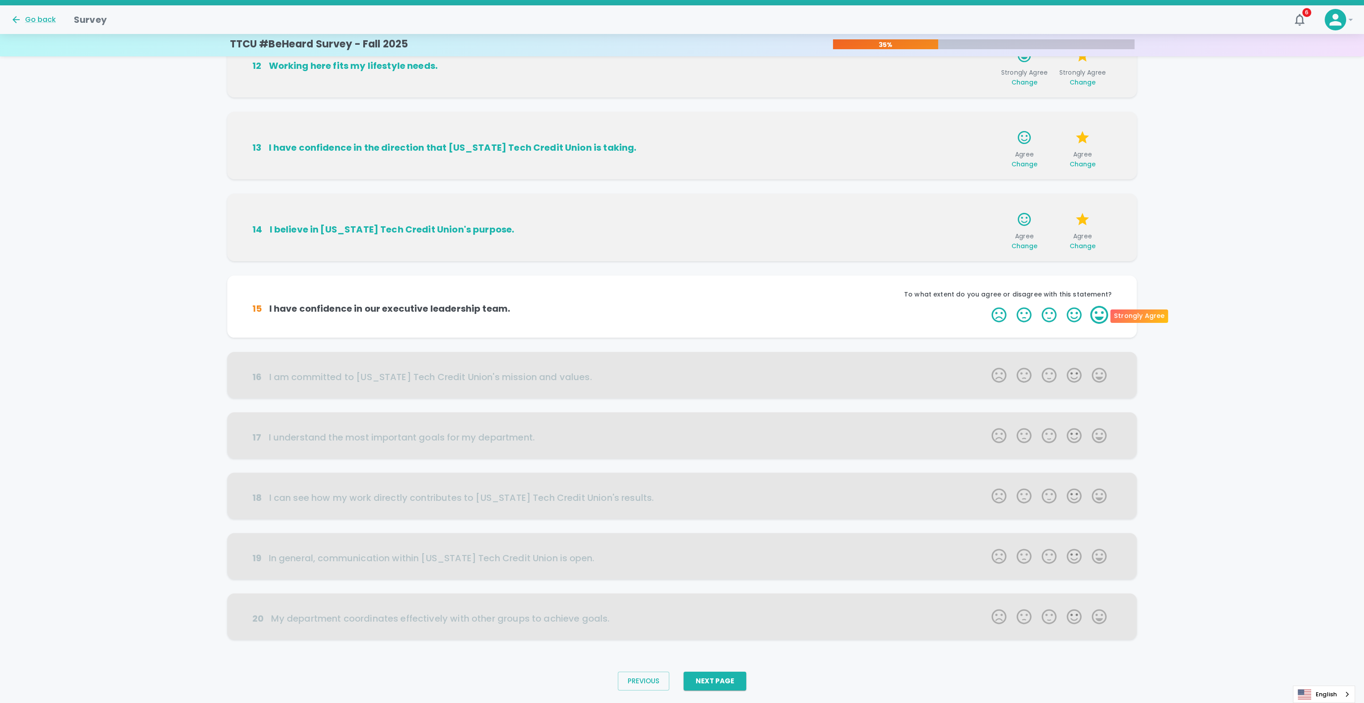
click at [1088, 315] on label "5 Stars" at bounding box center [1099, 315] width 25 height 18
click at [987, 306] on input "5 Stars" at bounding box center [986, 306] width 0 height 0
click at [1088, 315] on label "5 Stars" at bounding box center [1099, 315] width 25 height 18
click at [987, 306] on input "5 Stars" at bounding box center [986, 306] width 0 height 0
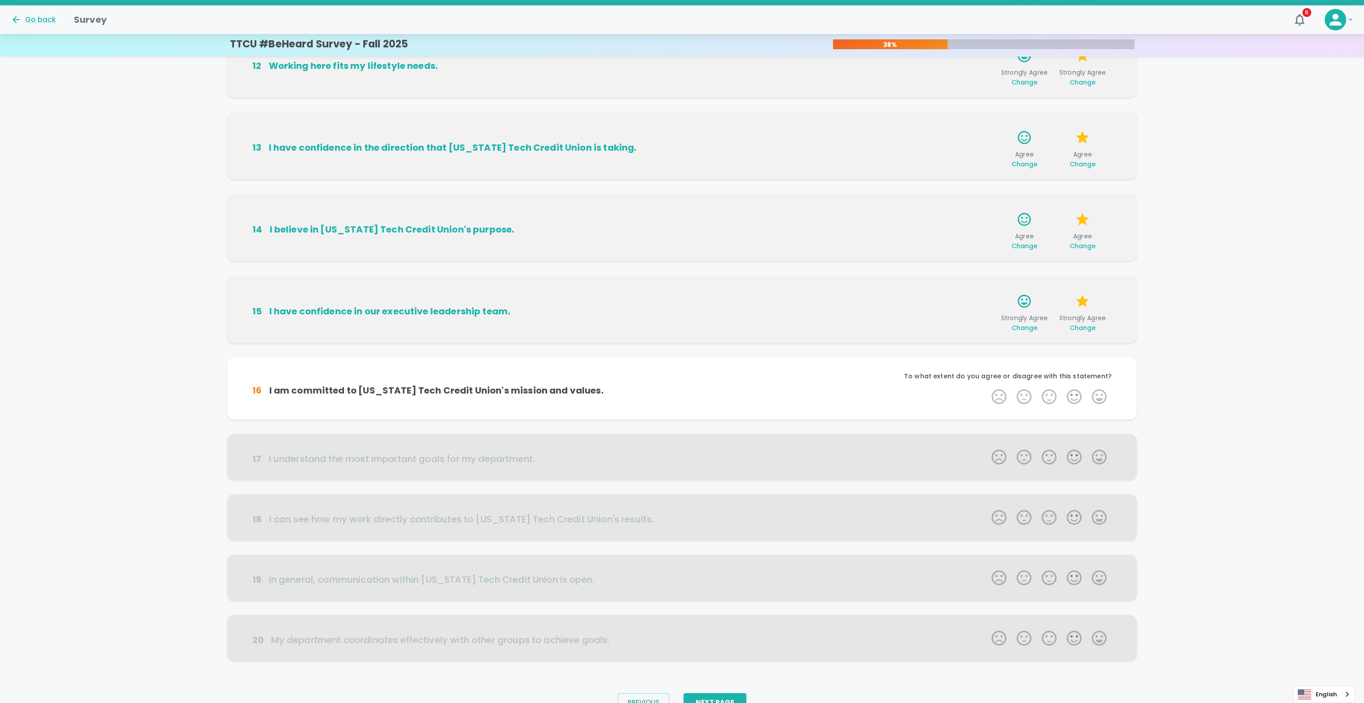
scroll to position [149, 0]
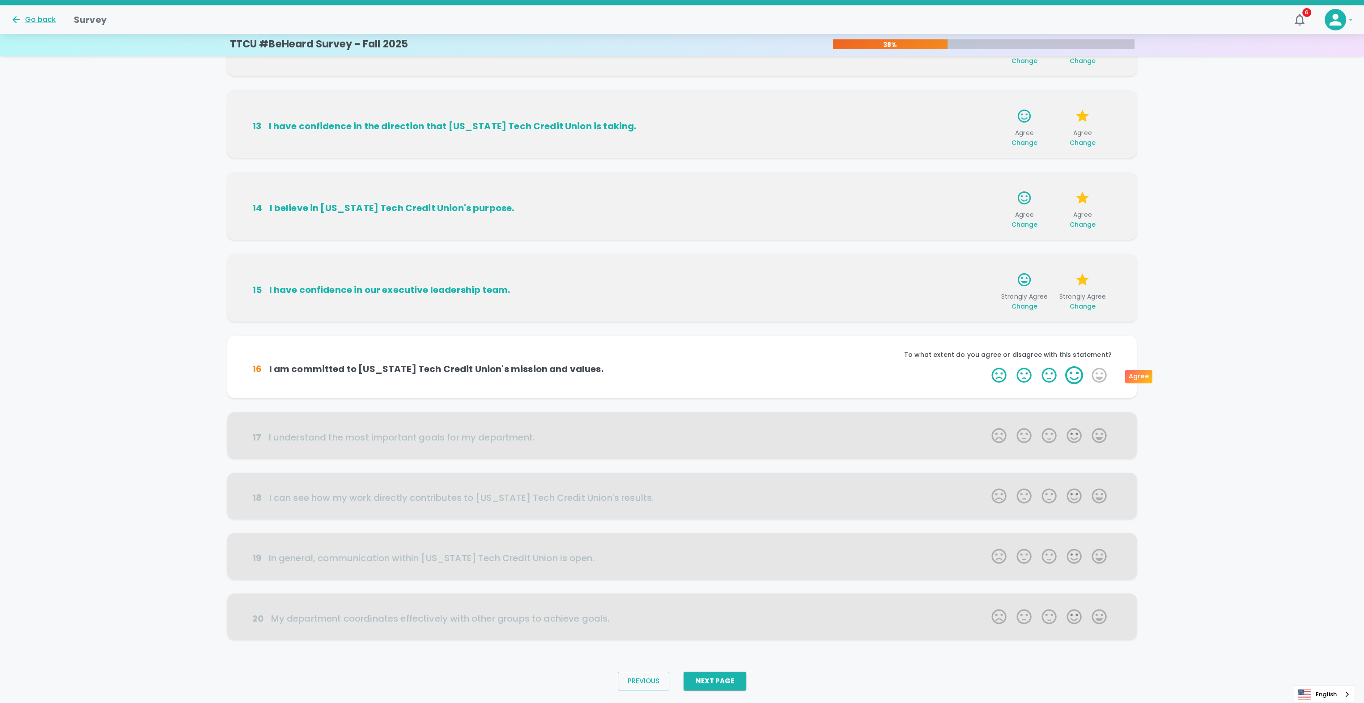
click at [1079, 371] on label "4 Stars" at bounding box center [1074, 375] width 25 height 18
click at [987, 366] on input "4 Stars" at bounding box center [986, 366] width 0 height 0
click at [1080, 374] on label "4 Stars" at bounding box center [1074, 375] width 25 height 18
click at [987, 366] on input "4 Stars" at bounding box center [986, 366] width 0 height 0
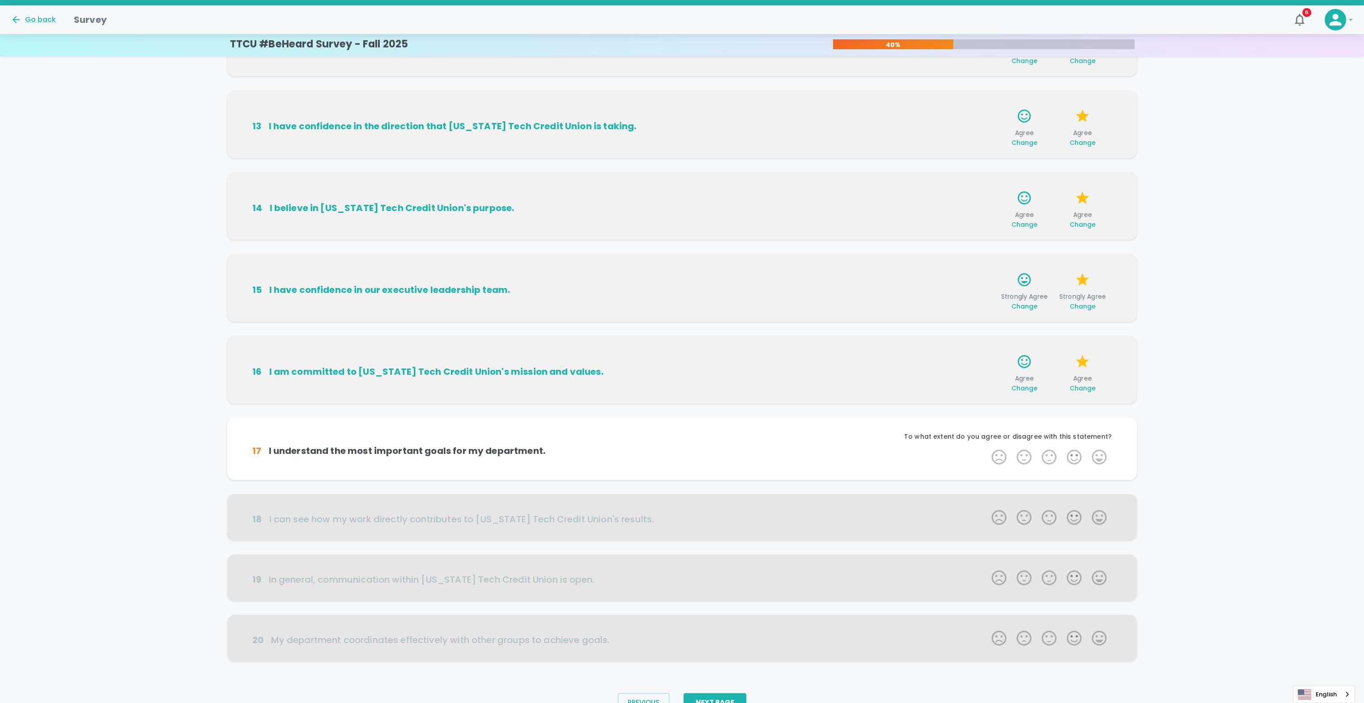
scroll to position [171, 0]
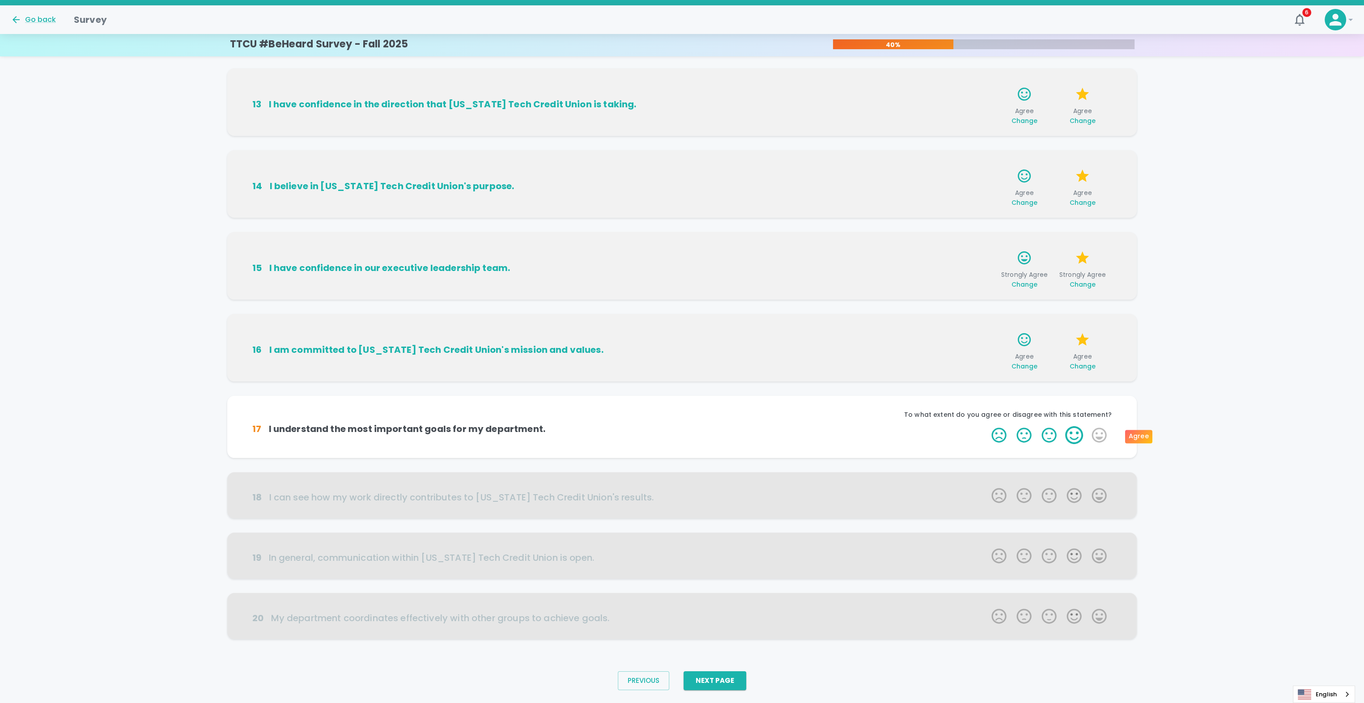
click at [1071, 436] on label "4 Stars" at bounding box center [1074, 435] width 25 height 18
click at [987, 426] on input "4 Stars" at bounding box center [986, 426] width 0 height 0
click at [1076, 437] on label "4 Stars" at bounding box center [1074, 435] width 25 height 18
click at [987, 426] on input "4 Stars" at bounding box center [986, 426] width 0 height 0
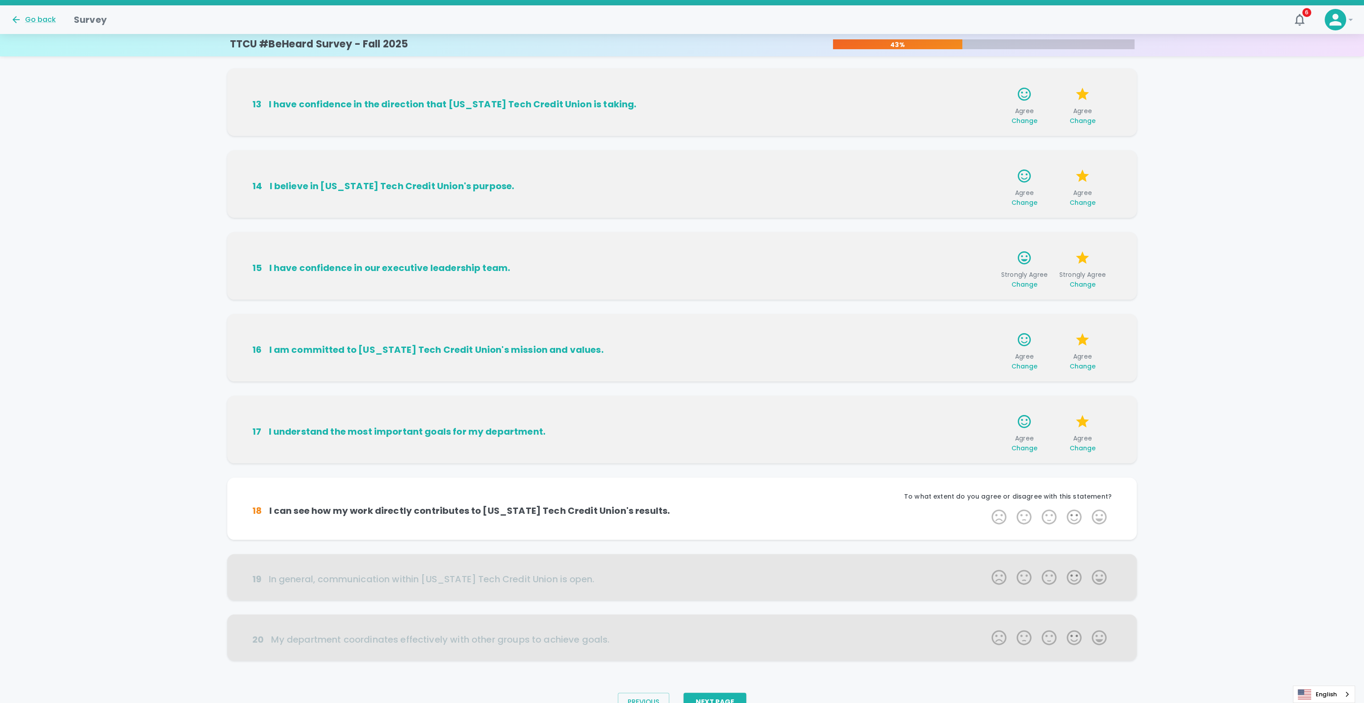
scroll to position [193, 0]
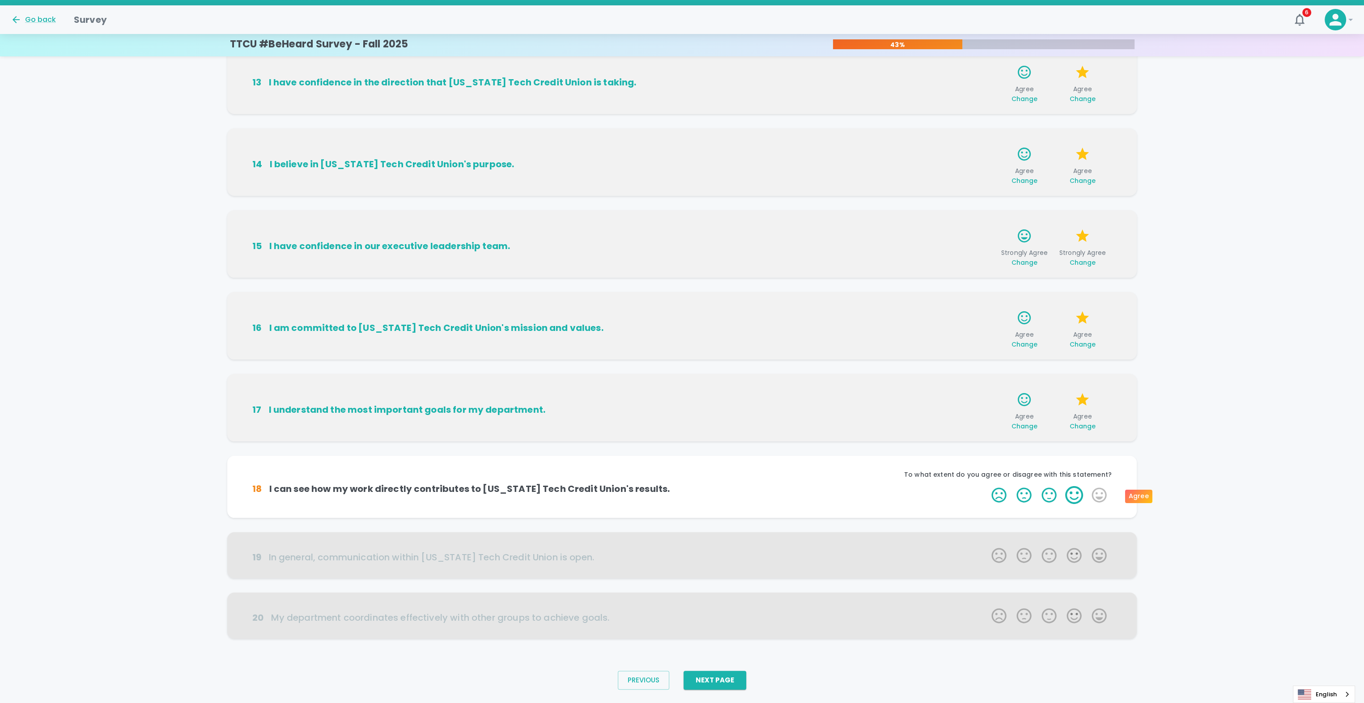
click at [1074, 498] on label "4 Stars" at bounding box center [1074, 495] width 25 height 18
click at [987, 486] on input "4 Stars" at bounding box center [986, 486] width 0 height 0
click at [1073, 498] on label "4 Stars" at bounding box center [1074, 495] width 25 height 18
click at [987, 486] on input "4 Stars" at bounding box center [986, 486] width 0 height 0
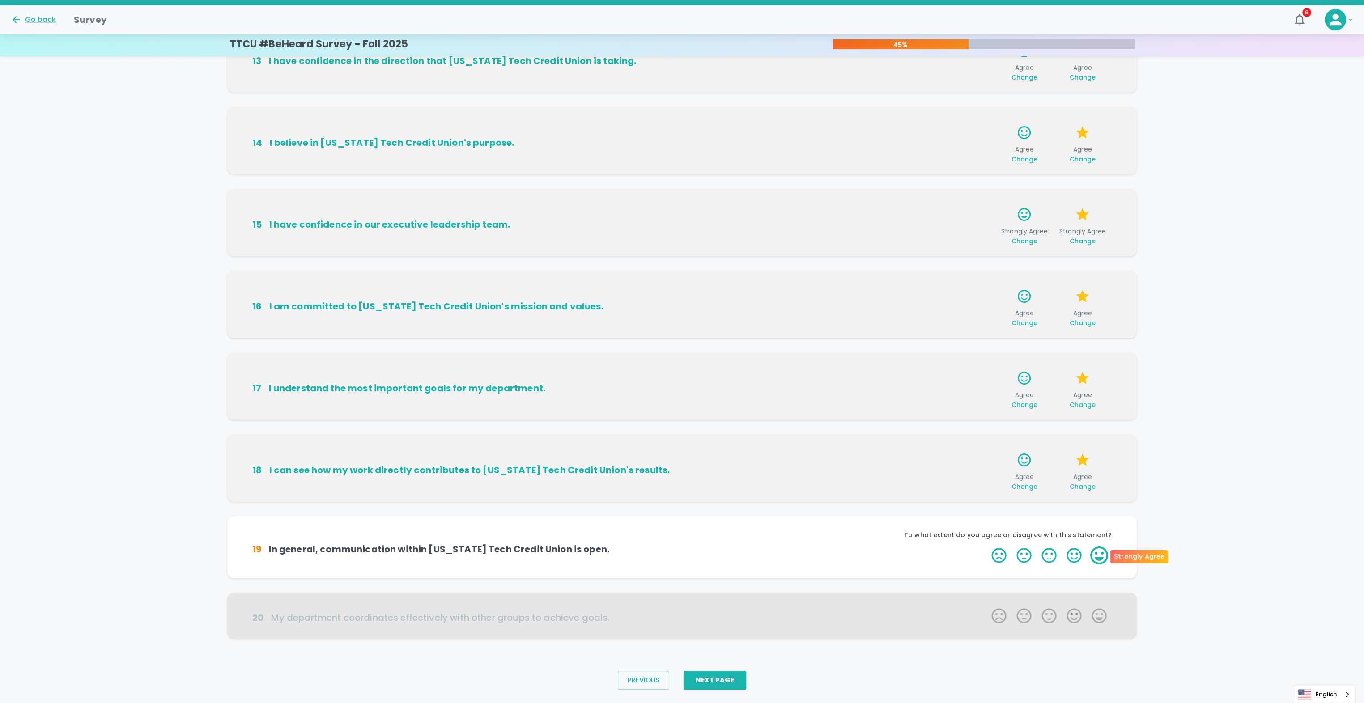
click at [1100, 549] on label "5 Stars" at bounding box center [1099, 556] width 25 height 18
click at [987, 547] on input "5 Stars" at bounding box center [986, 546] width 0 height 0
click at [1100, 549] on label "5 Stars" at bounding box center [1099, 556] width 25 height 18
click at [987, 547] on input "5 Stars" at bounding box center [986, 546] width 0 height 0
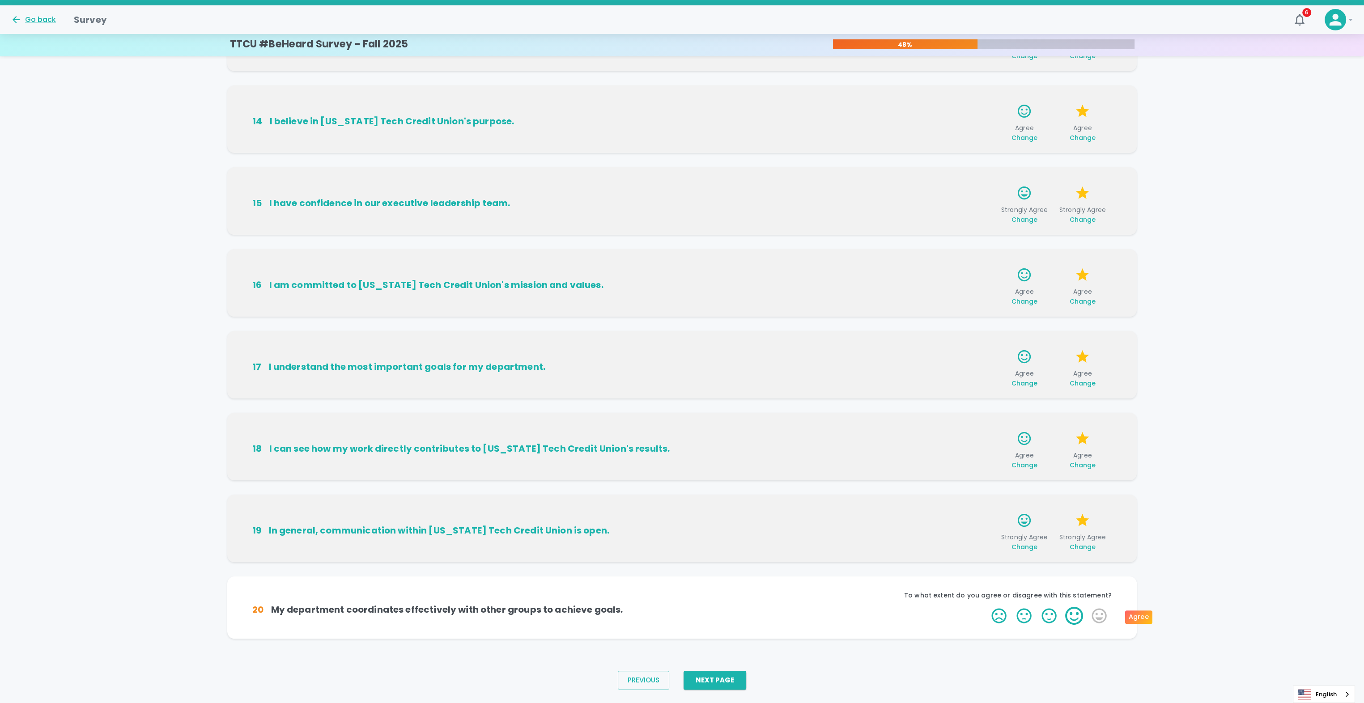
click at [1081, 614] on label "4 Stars" at bounding box center [1074, 616] width 25 height 18
click at [987, 607] on input "4 Stars" at bounding box center [986, 607] width 0 height 0
click at [1094, 611] on label "5 Stars" at bounding box center [1099, 616] width 25 height 18
click at [987, 607] on input "5 Stars" at bounding box center [986, 607] width 0 height 0
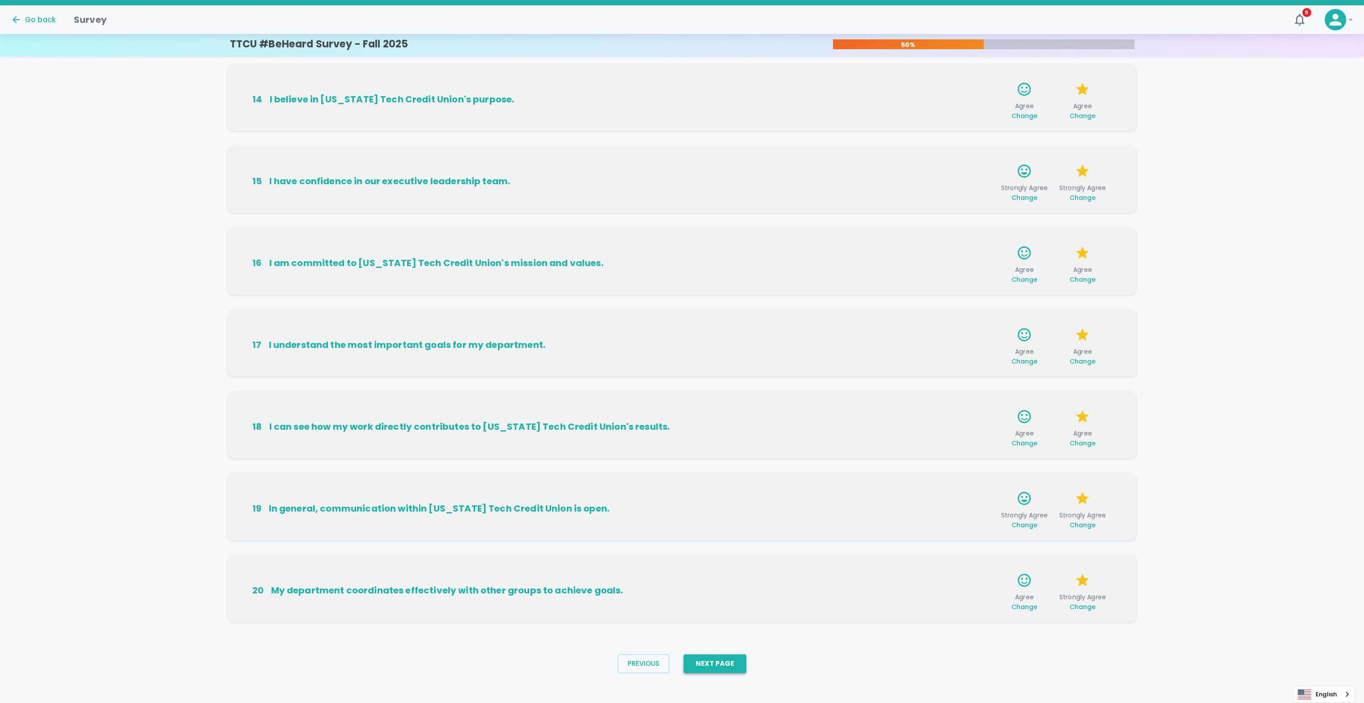
click at [708, 667] on button "Next Page" at bounding box center [715, 664] width 63 height 19
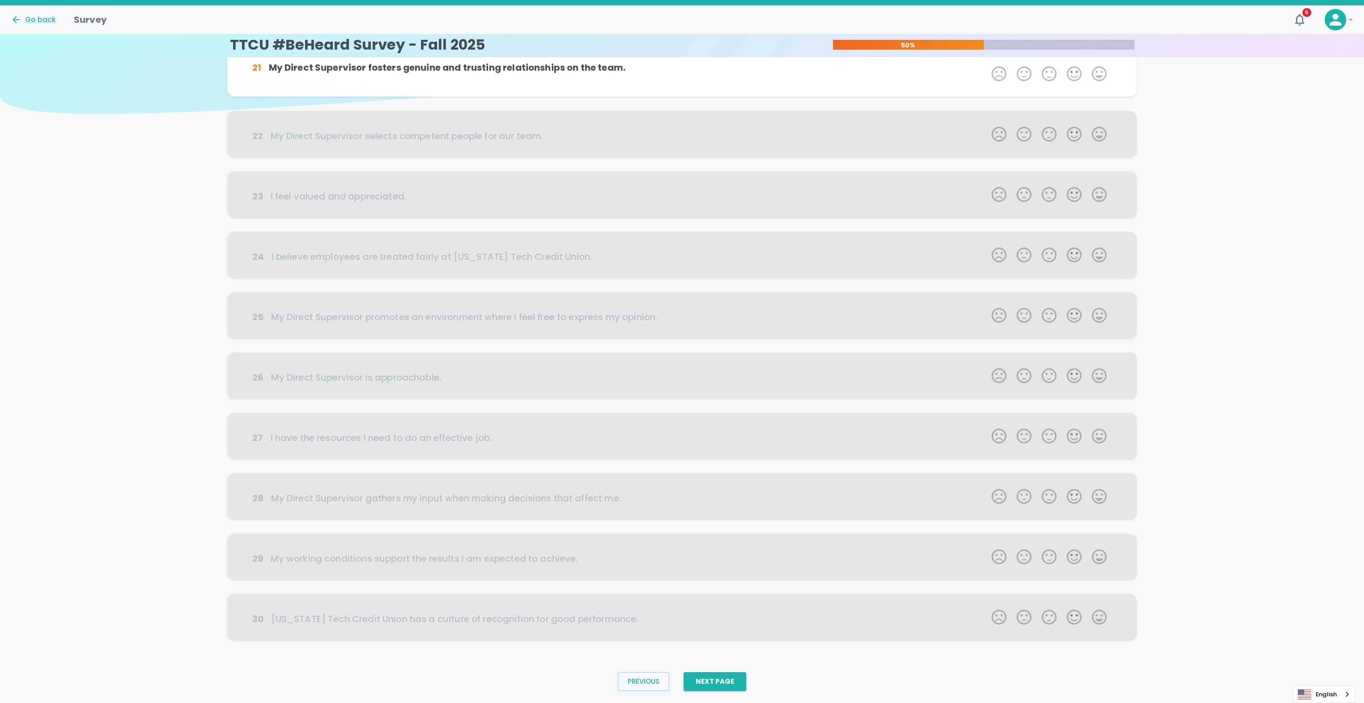
scroll to position [0, 0]
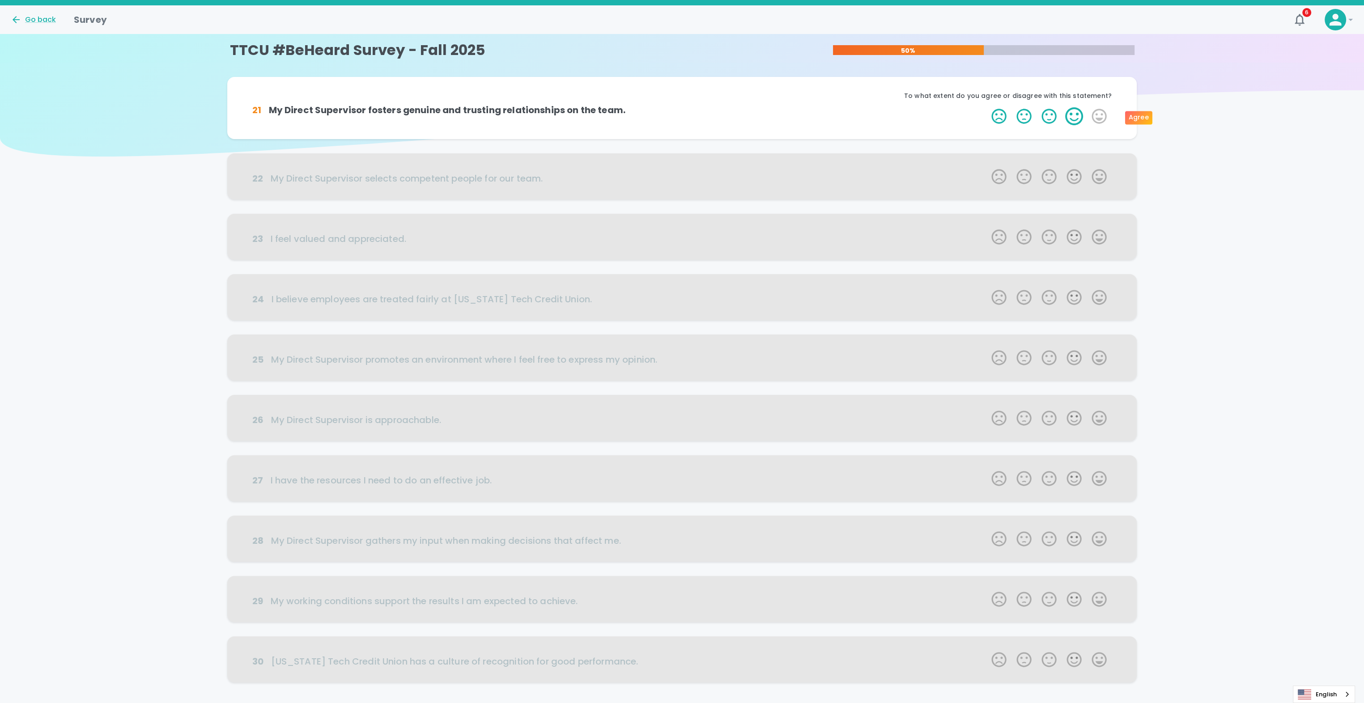
click at [1076, 115] on label "4 Stars" at bounding box center [1074, 116] width 25 height 18
click at [987, 107] on input "4 Stars" at bounding box center [986, 107] width 0 height 0
click at [1079, 119] on label "4 Stars" at bounding box center [1074, 116] width 25 height 18
click at [987, 107] on input "4 Stars" at bounding box center [986, 107] width 0 height 0
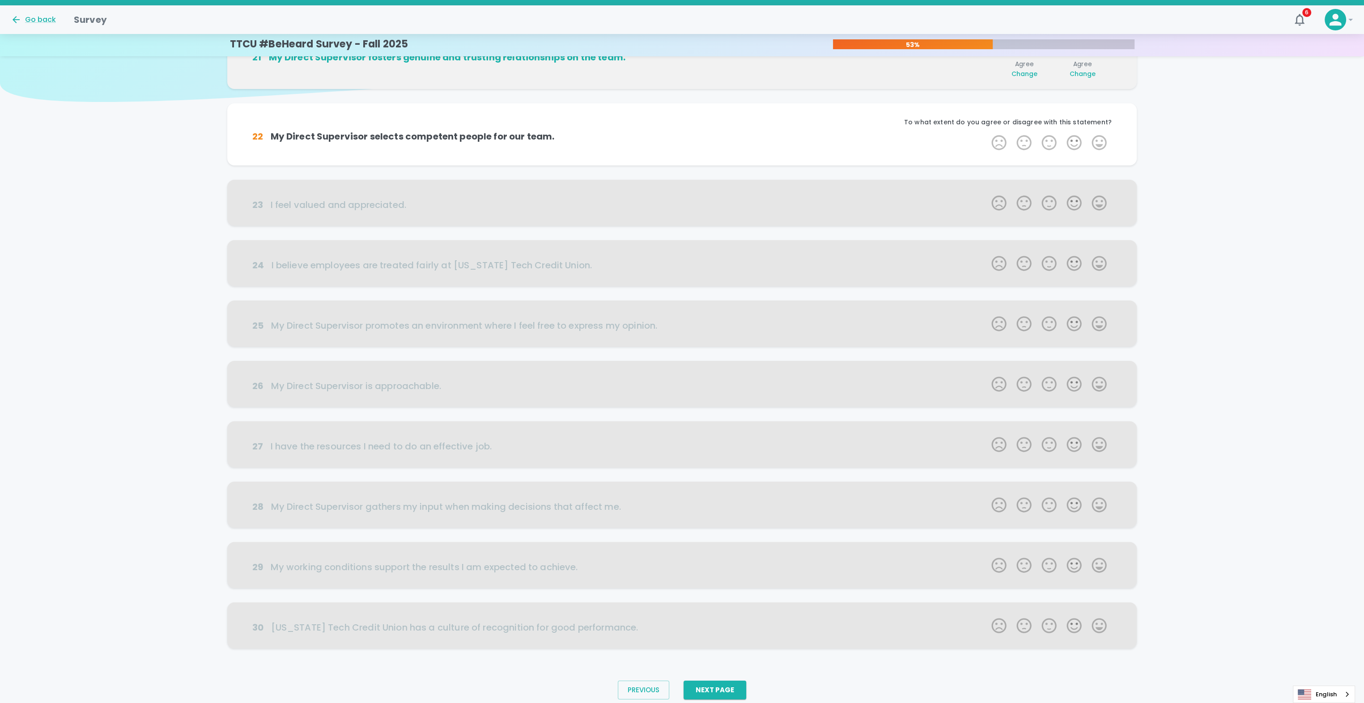
scroll to position [64, 0]
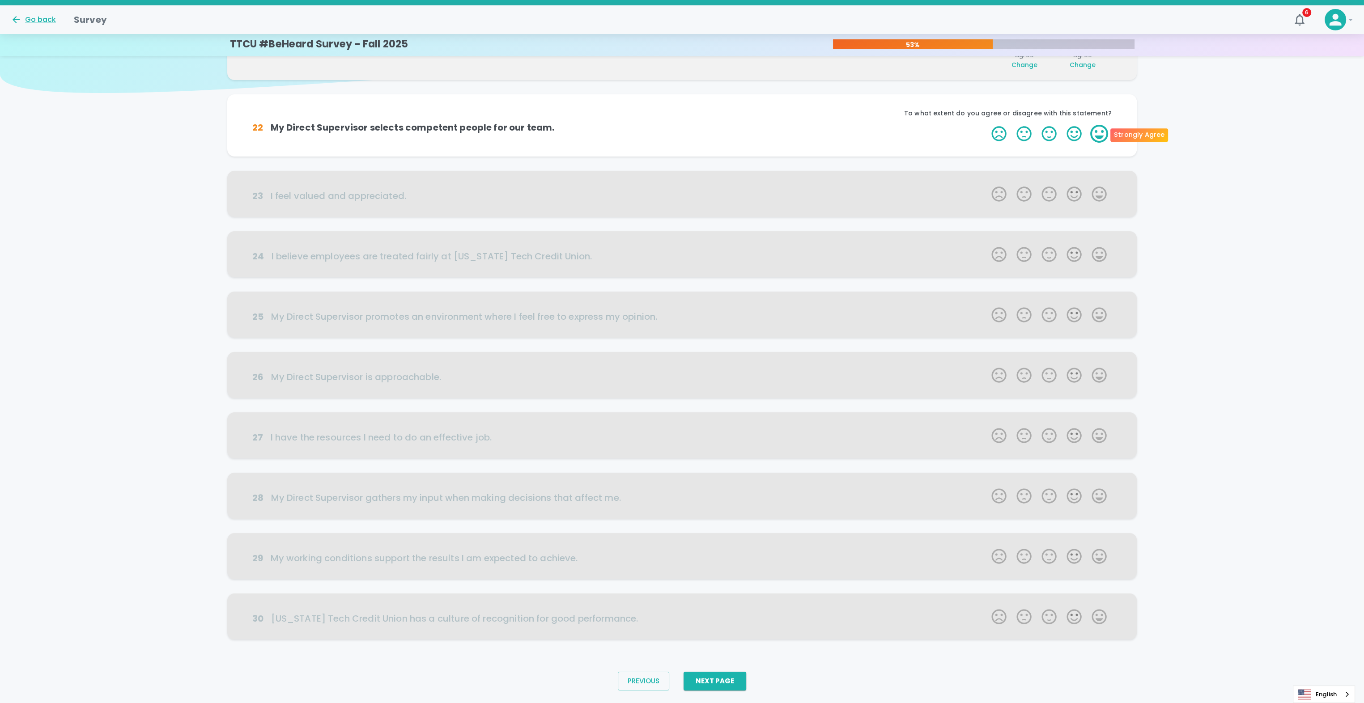
click at [1095, 127] on label "5 Stars" at bounding box center [1099, 134] width 25 height 18
click at [987, 125] on input "5 Stars" at bounding box center [986, 124] width 0 height 0
click at [1095, 132] on label "5 Stars" at bounding box center [1099, 134] width 25 height 18
click at [987, 125] on input "5 Stars" at bounding box center [986, 124] width 0 height 0
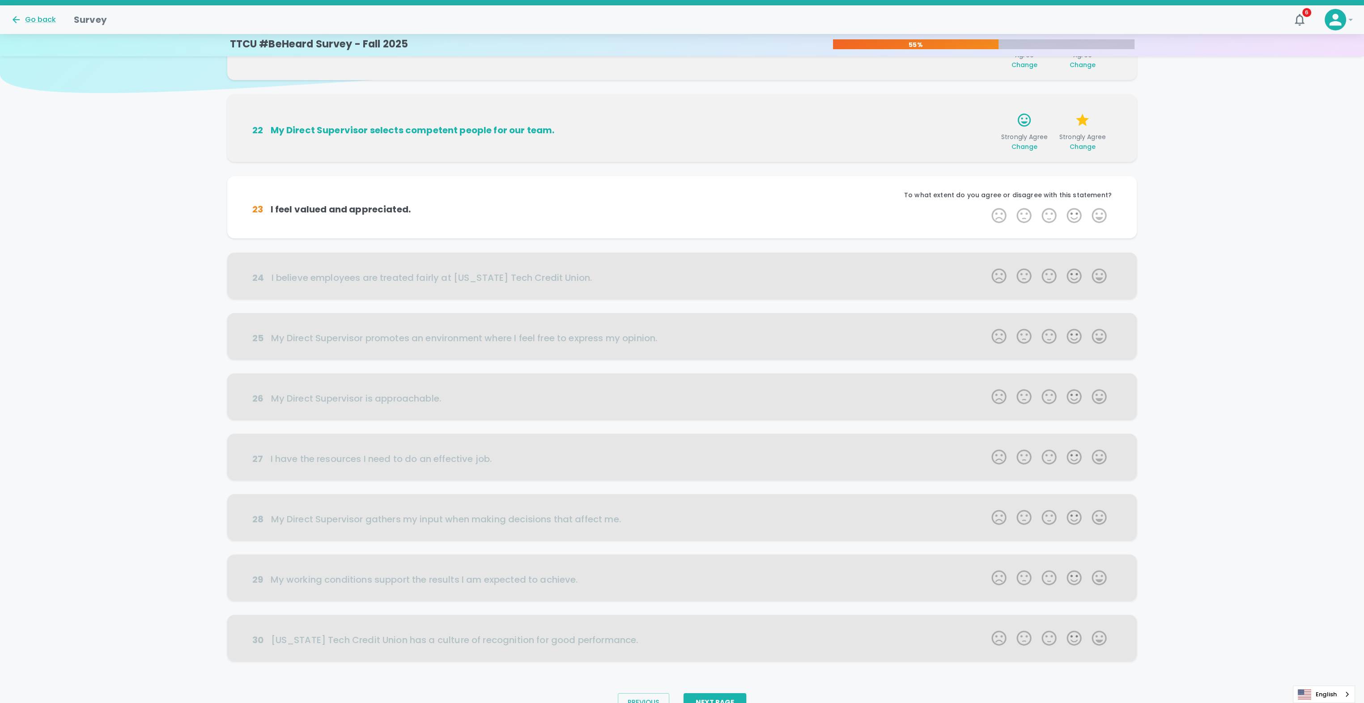
scroll to position [84, 0]
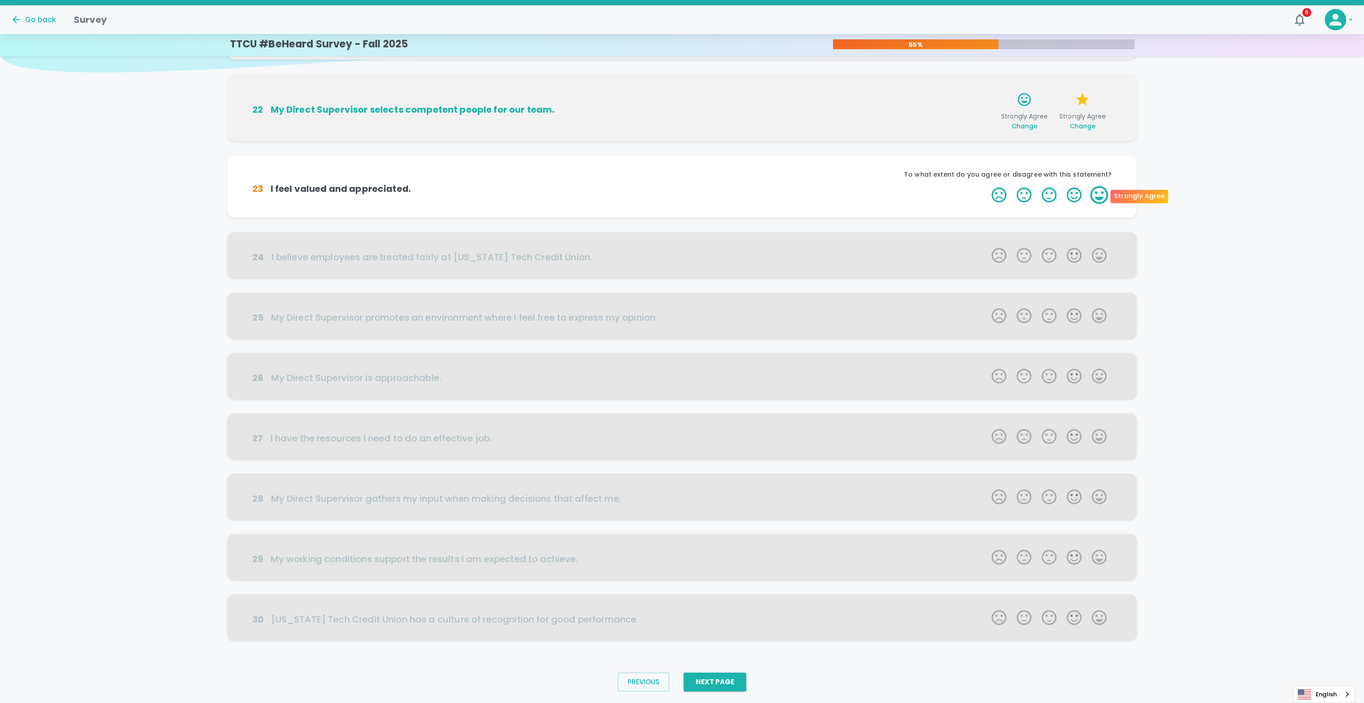
click at [1101, 199] on label "5 Stars" at bounding box center [1099, 195] width 25 height 18
click at [987, 186] on input "5 Stars" at bounding box center [986, 186] width 0 height 0
click at [1100, 202] on label "5 Stars" at bounding box center [1099, 195] width 25 height 18
click at [987, 186] on input "5 Stars" at bounding box center [986, 186] width 0 height 0
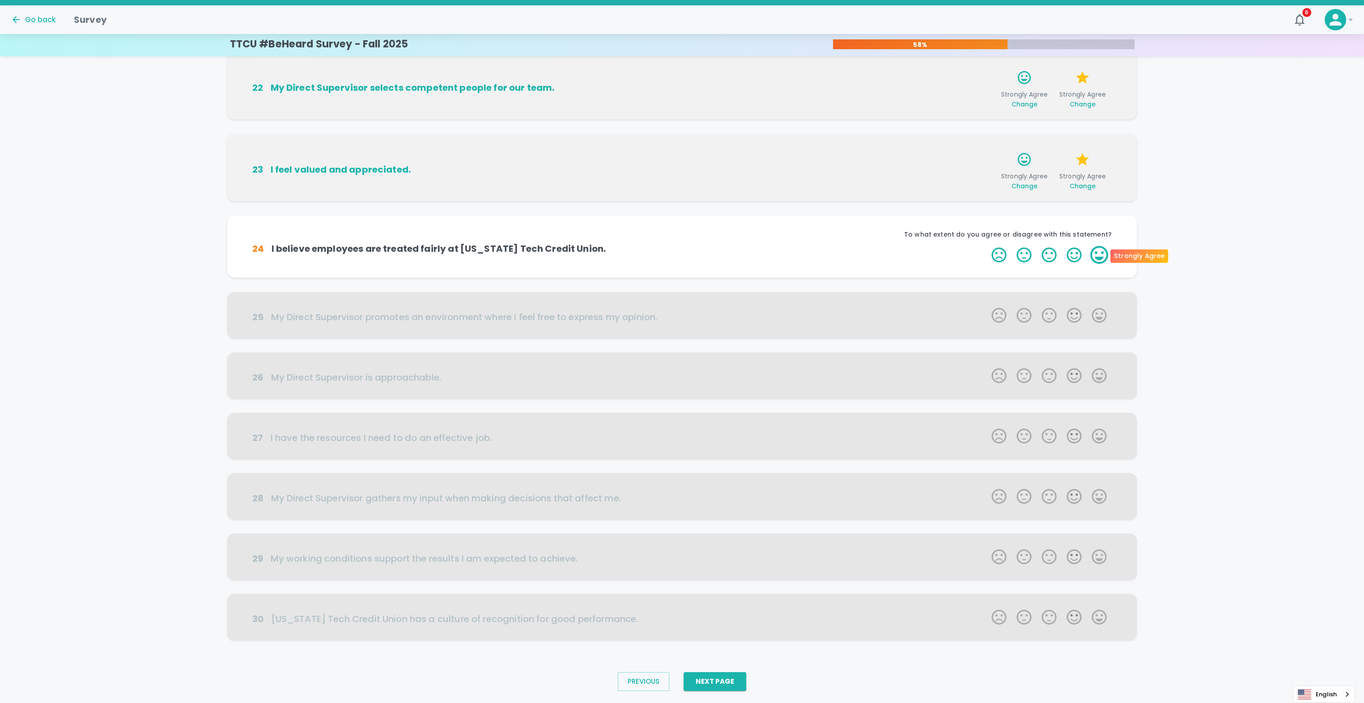
click at [1096, 254] on label "5 Stars" at bounding box center [1099, 255] width 25 height 18
click at [987, 246] on input "5 Stars" at bounding box center [986, 246] width 0 height 0
click at [1096, 254] on label "5 Stars" at bounding box center [1099, 255] width 25 height 18
click at [987, 246] on input "5 Stars" at bounding box center [986, 246] width 0 height 0
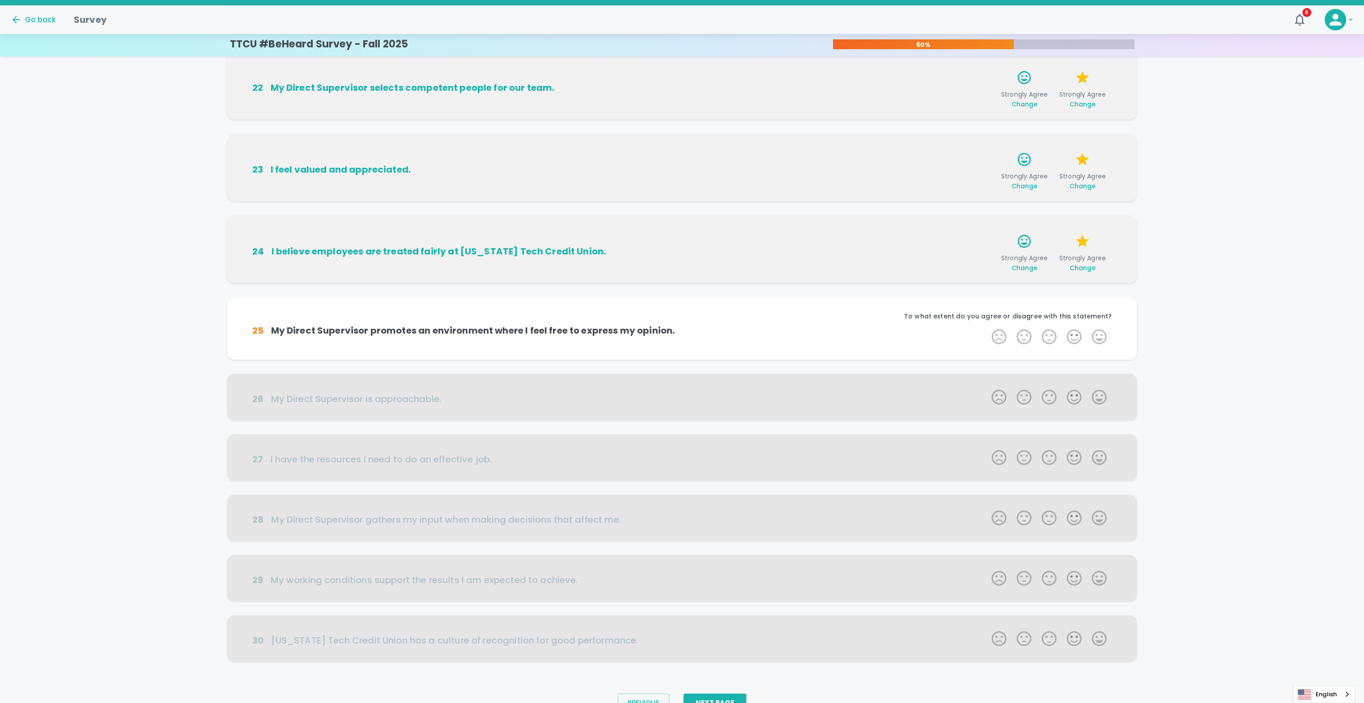
scroll to position [128, 0]
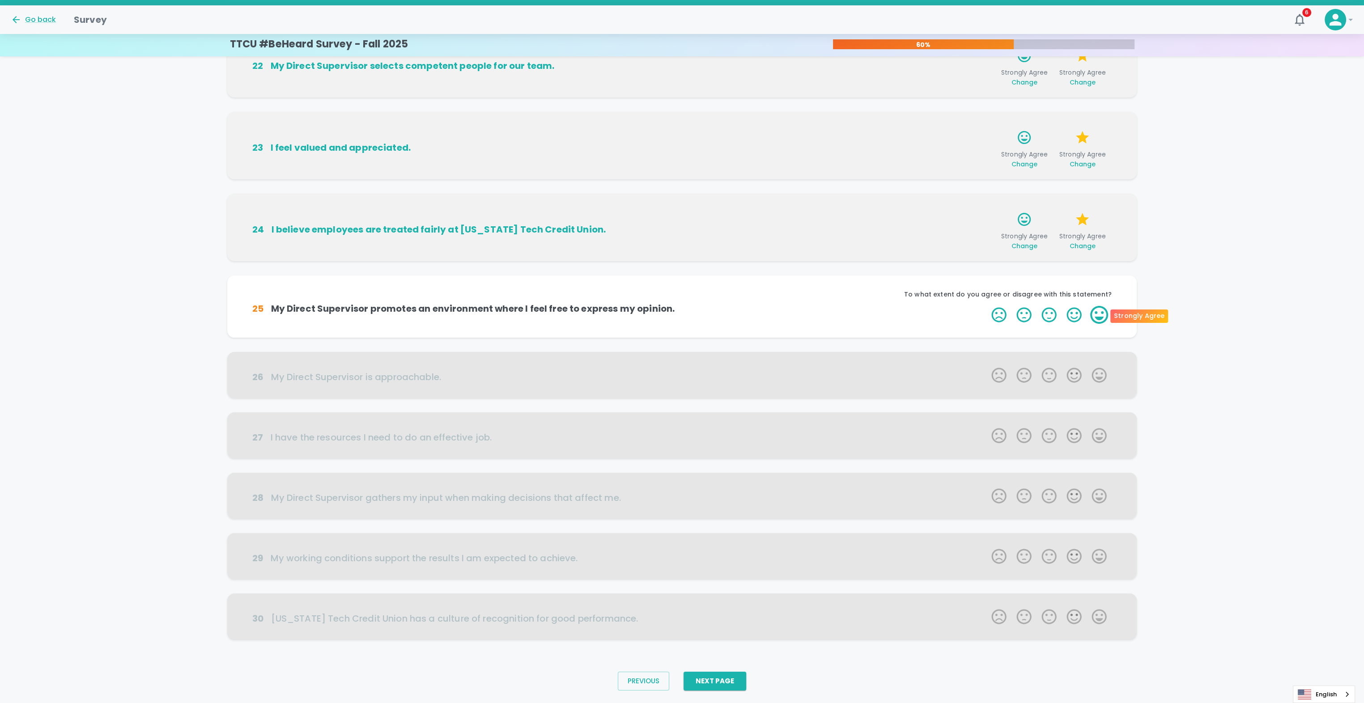
click at [1094, 311] on label "5 Stars" at bounding box center [1099, 315] width 25 height 18
click at [987, 306] on input "5 Stars" at bounding box center [986, 306] width 0 height 0
click at [1094, 315] on label "5 Stars" at bounding box center [1099, 315] width 25 height 18
click at [987, 306] on input "5 Stars" at bounding box center [986, 306] width 0 height 0
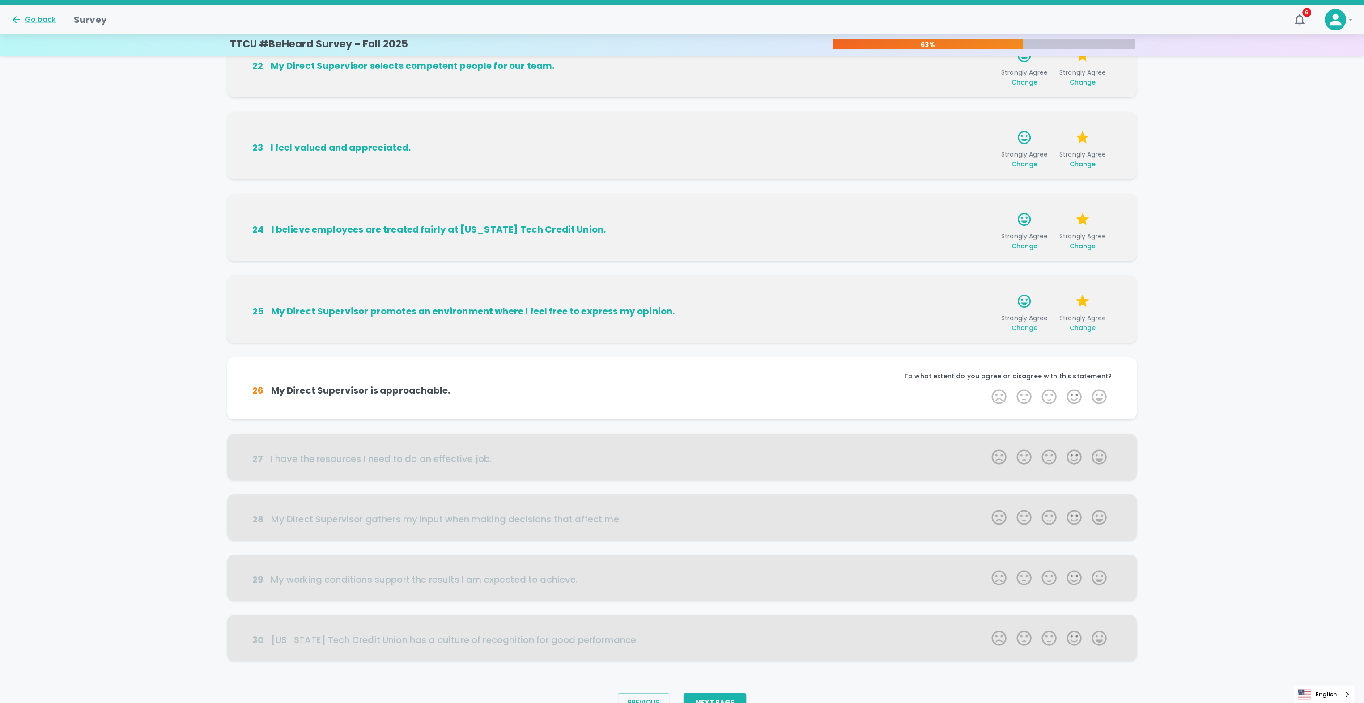
scroll to position [149, 0]
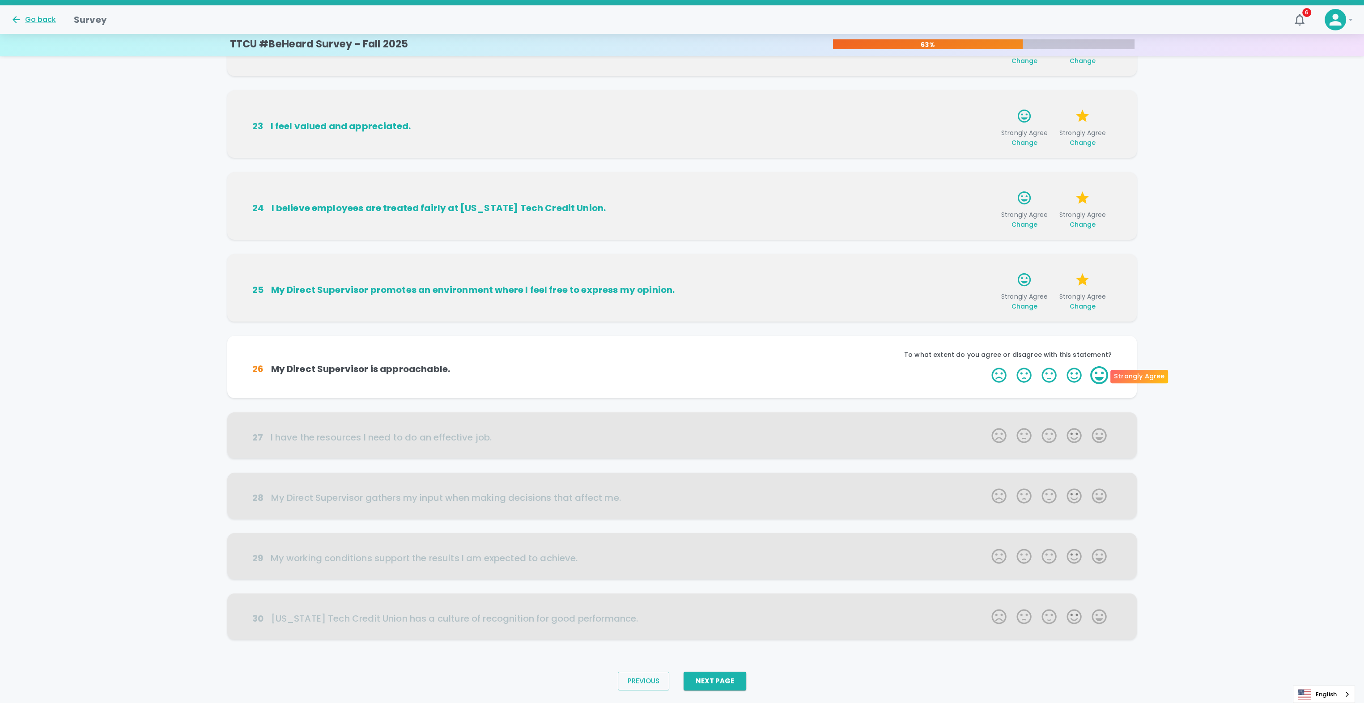
click at [1094, 375] on label "5 Stars" at bounding box center [1099, 375] width 25 height 18
click at [987, 366] on input "5 Stars" at bounding box center [986, 366] width 0 height 0
click at [1099, 378] on label "5 Stars" at bounding box center [1099, 375] width 25 height 18
click at [987, 366] on input "5 Stars" at bounding box center [986, 366] width 0 height 0
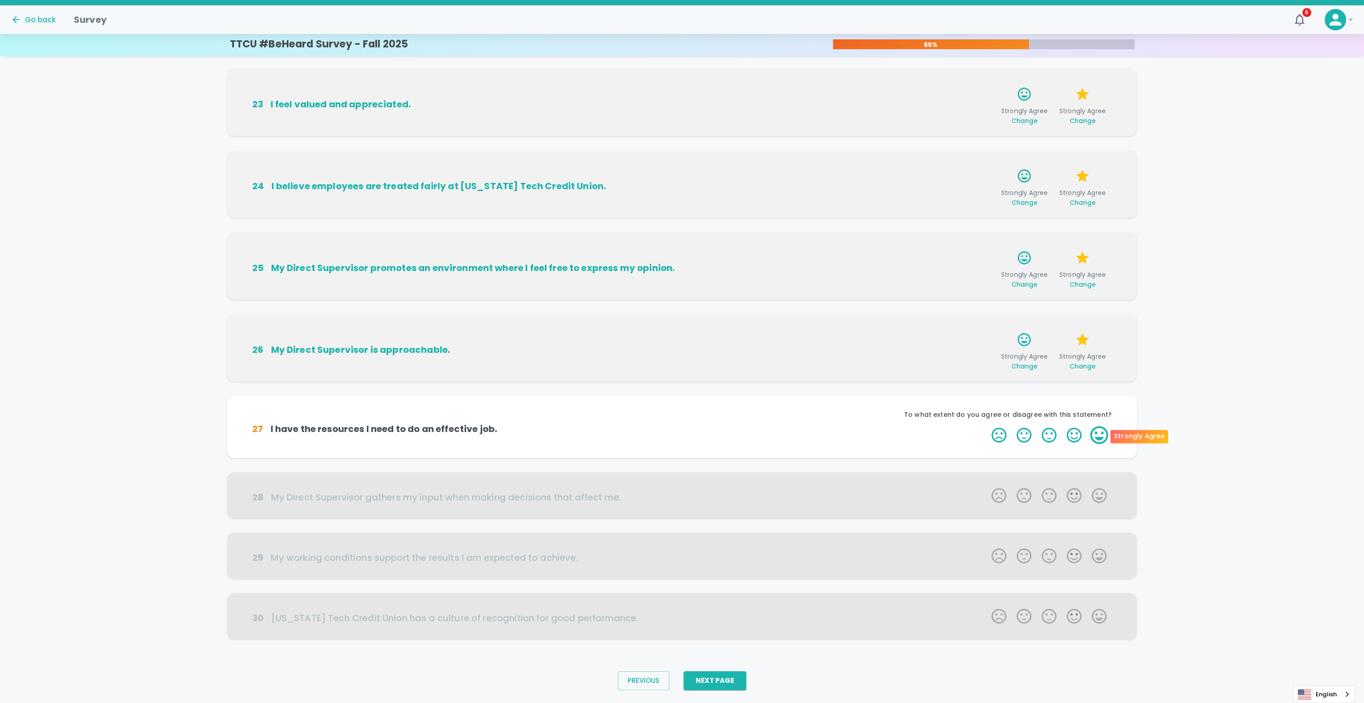
click at [1092, 434] on label "5 Stars" at bounding box center [1099, 435] width 25 height 18
click at [987, 426] on input "5 Stars" at bounding box center [986, 426] width 0 height 0
click at [1093, 436] on label "5 Stars" at bounding box center [1099, 435] width 25 height 18
click at [987, 426] on input "5 Stars" at bounding box center [986, 426] width 0 height 0
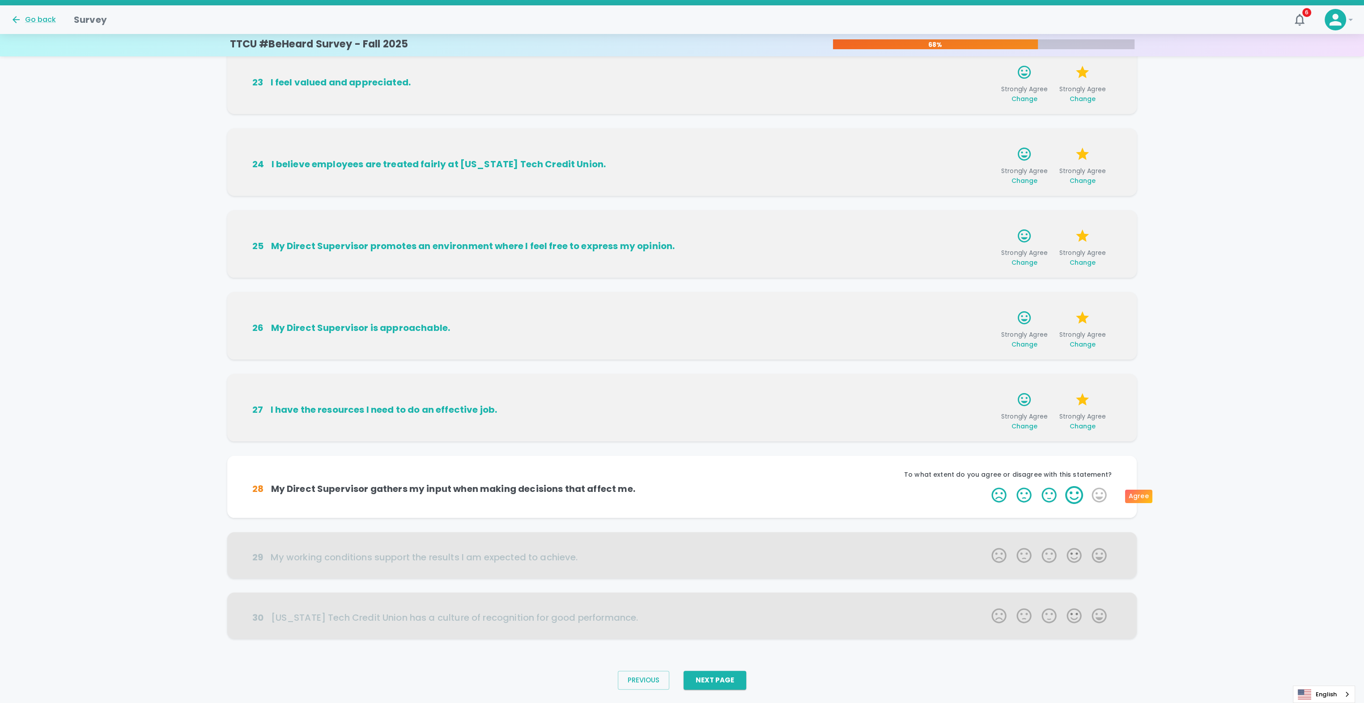
click at [1068, 492] on label "4 Stars" at bounding box center [1074, 495] width 25 height 18
click at [987, 486] on input "4 Stars" at bounding box center [986, 486] width 0 height 0
click at [1076, 491] on label "4 Stars" at bounding box center [1074, 495] width 25 height 18
click at [987, 486] on input "4 Stars" at bounding box center [986, 486] width 0 height 0
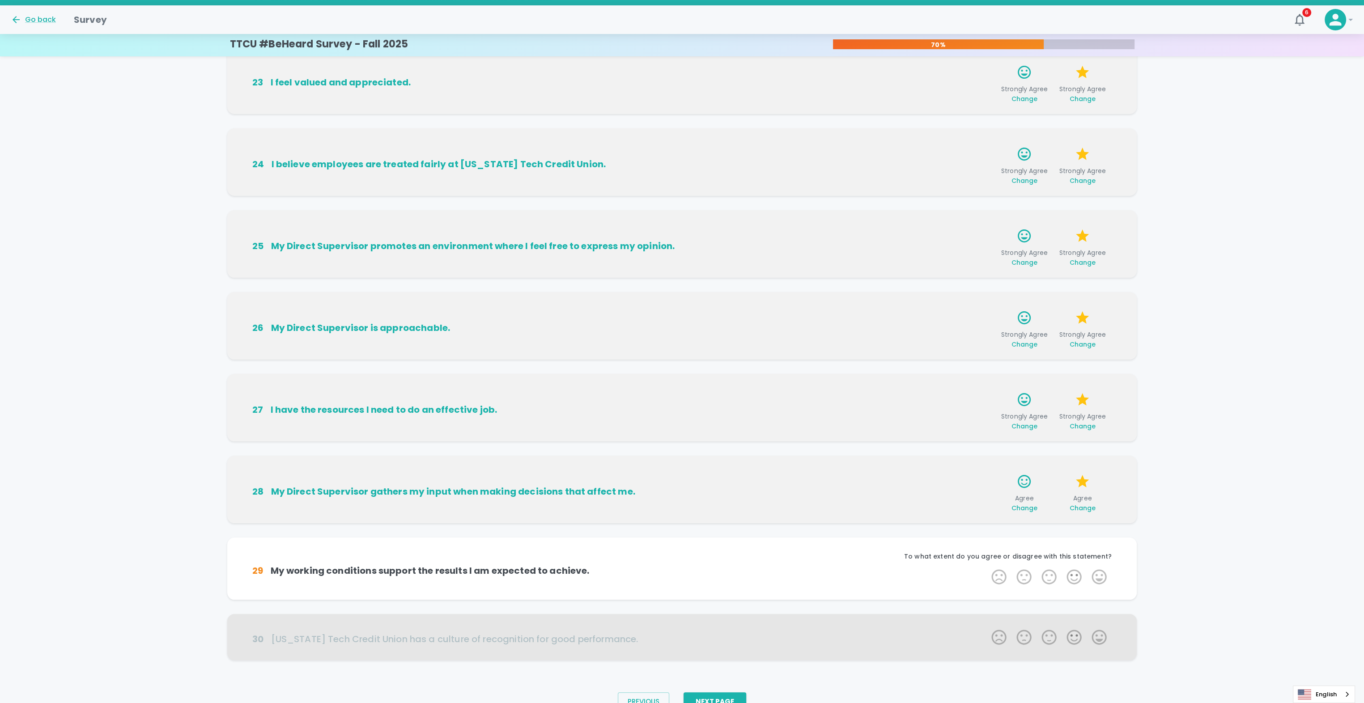
scroll to position [215, 0]
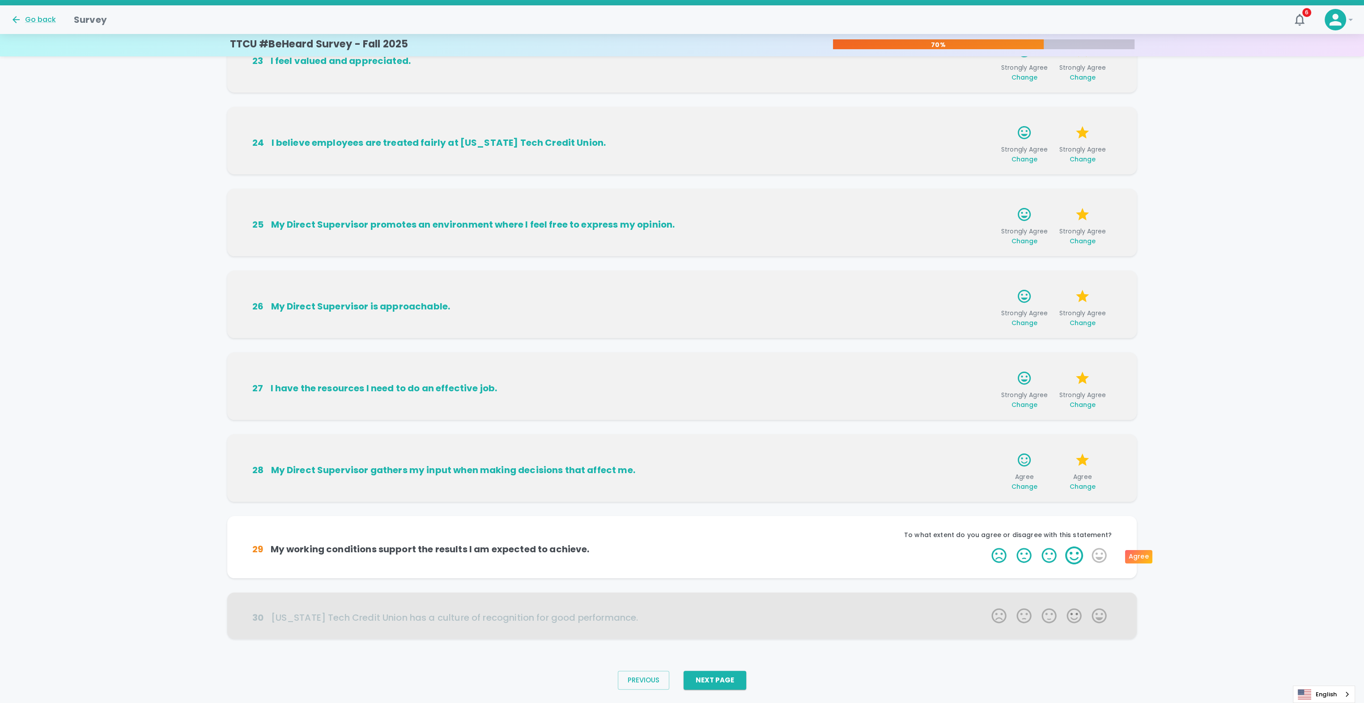
click at [1079, 551] on label "4 Stars" at bounding box center [1074, 556] width 25 height 18
click at [987, 547] on input "4 Stars" at bounding box center [986, 546] width 0 height 0
click at [1078, 552] on label "4 Stars" at bounding box center [1074, 556] width 25 height 18
click at [987, 547] on input "4 Stars" at bounding box center [986, 546] width 0 height 0
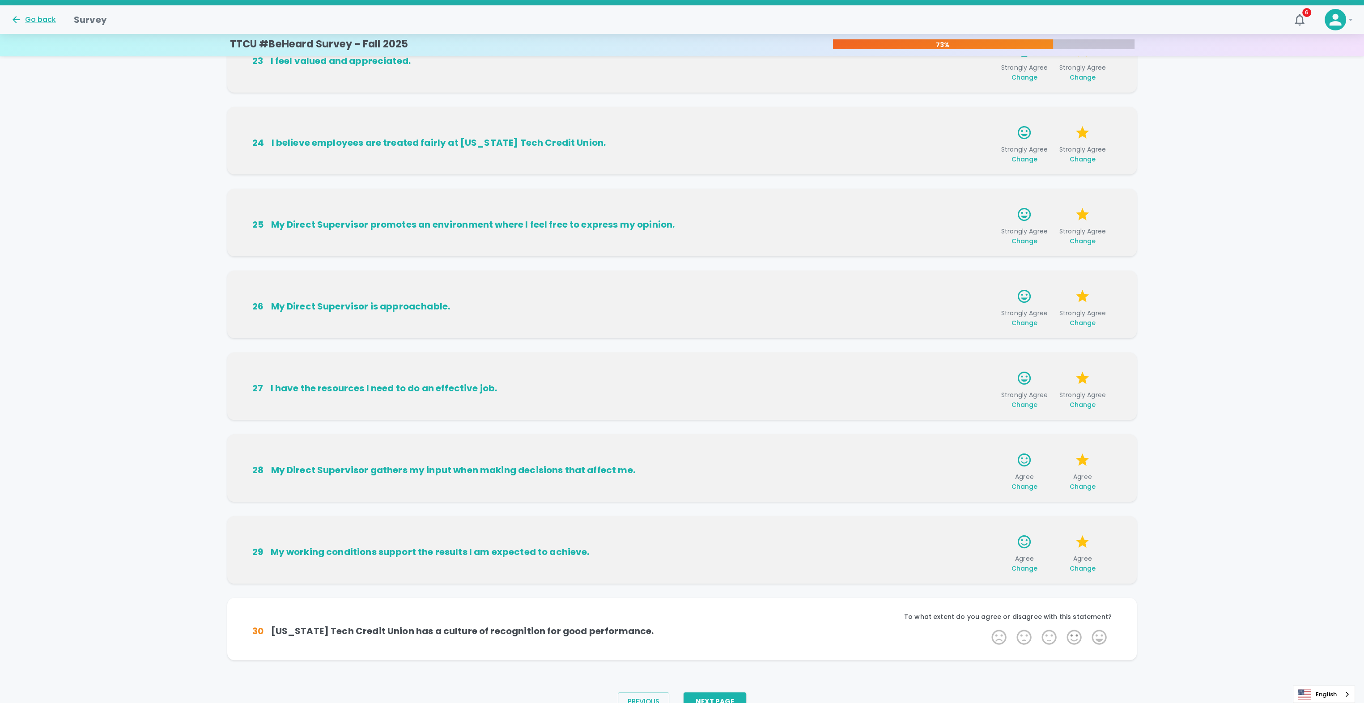
scroll to position [236, 0]
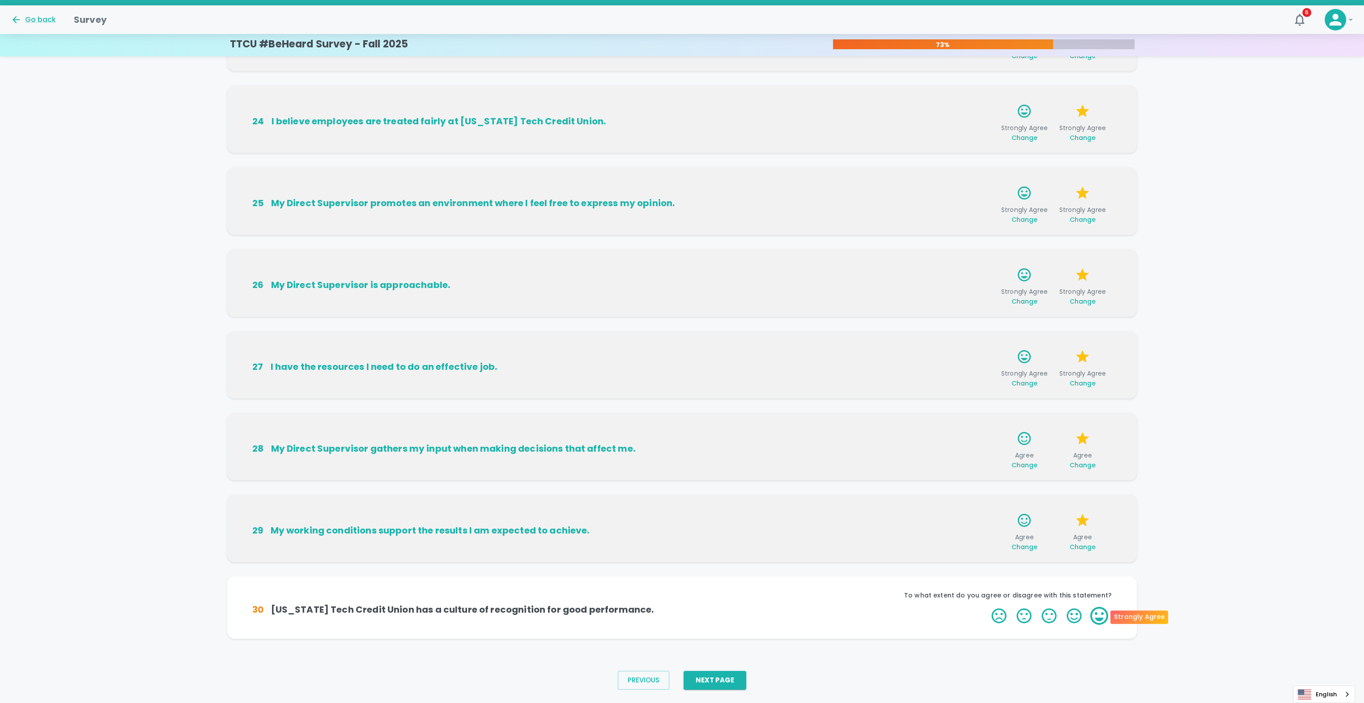
click at [1092, 611] on label "5 Stars" at bounding box center [1099, 616] width 25 height 18
click at [987, 607] on input "5 Stars" at bounding box center [986, 607] width 0 height 0
click at [1093, 613] on label "5 Stars" at bounding box center [1099, 616] width 25 height 18
click at [987, 607] on input "5 Stars" at bounding box center [986, 607] width 0 height 0
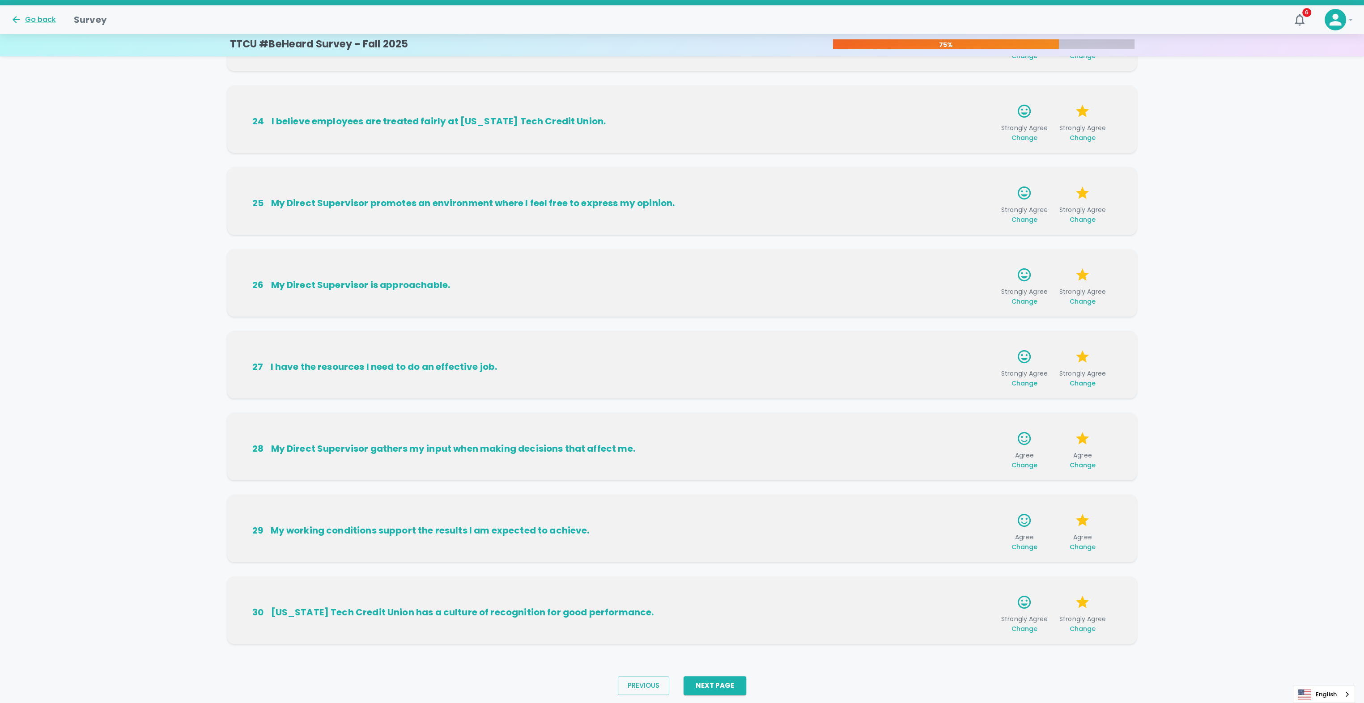
scroll to position [258, 0]
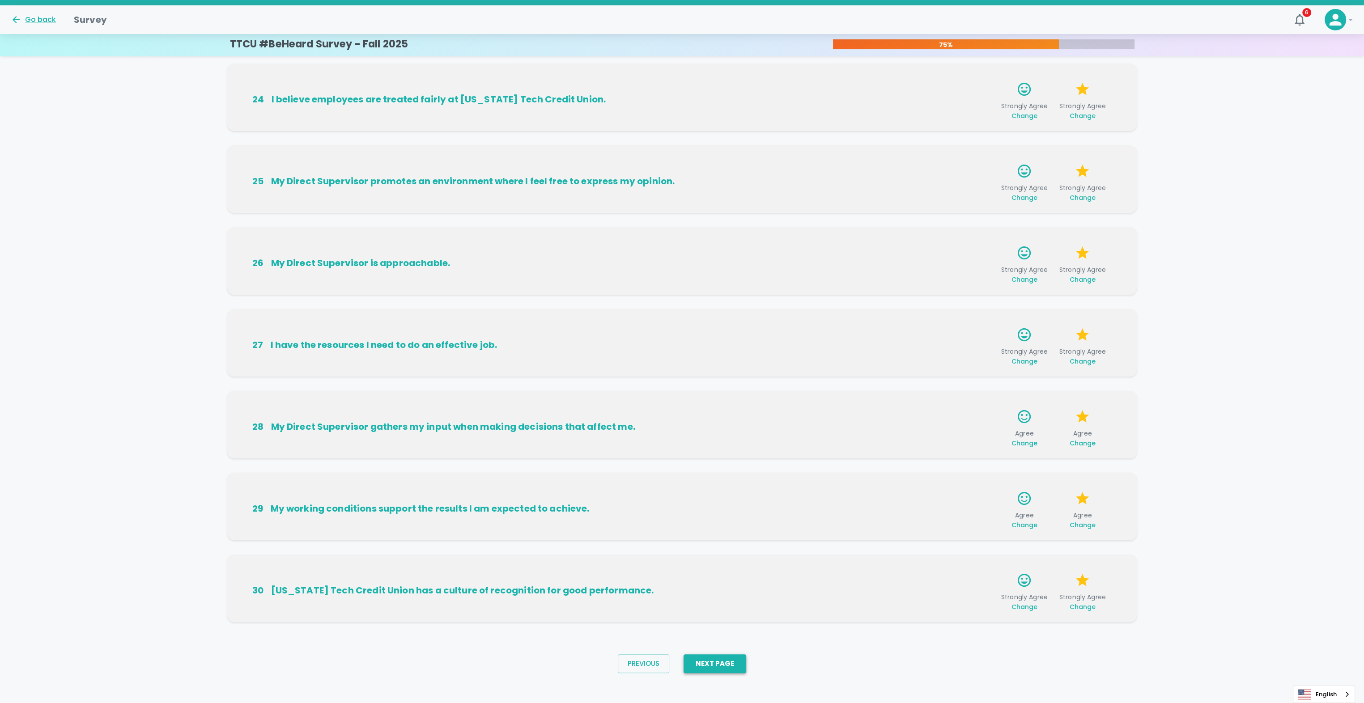
click at [695, 661] on button "Next Page" at bounding box center [715, 664] width 63 height 19
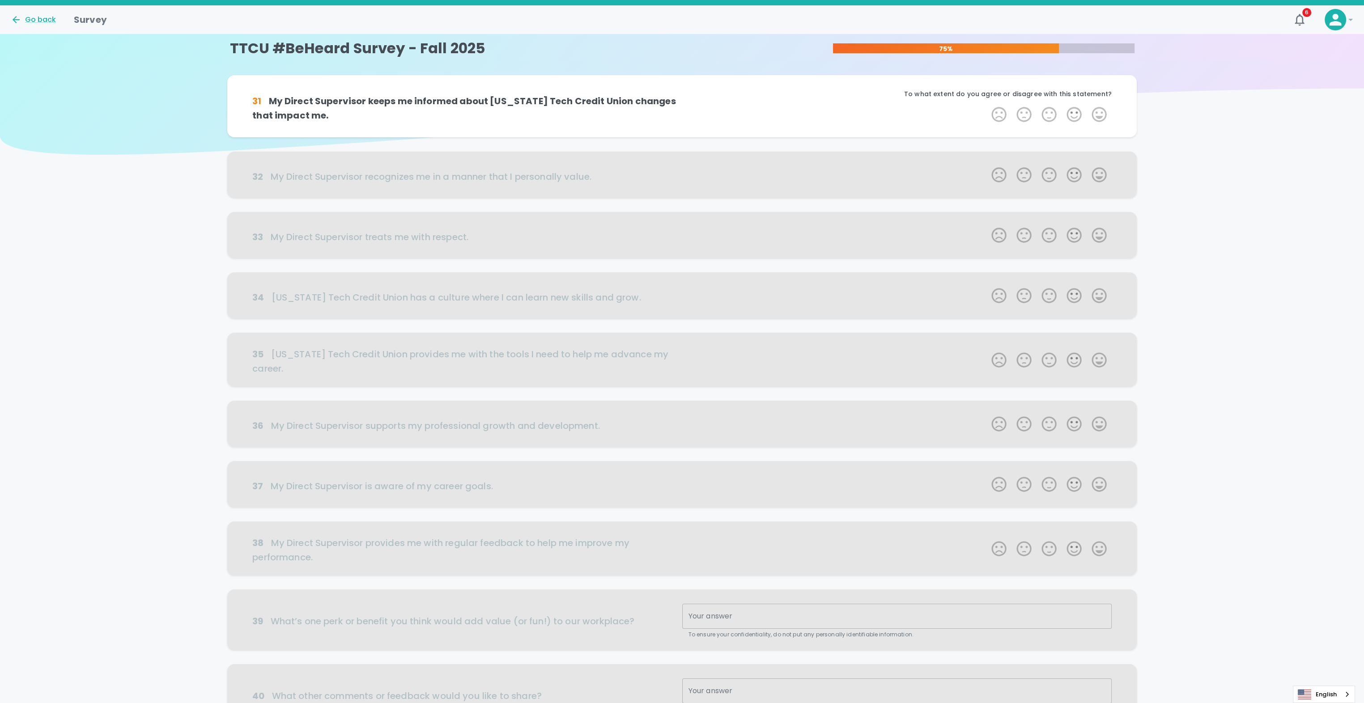
scroll to position [0, 0]
click at [1073, 119] on label "4 Stars" at bounding box center [1074, 116] width 25 height 18
click at [987, 107] on input "4 Stars" at bounding box center [986, 107] width 0 height 0
click at [1092, 119] on label "5 Stars" at bounding box center [1099, 116] width 25 height 18
click at [987, 107] on input "5 Stars" at bounding box center [986, 107] width 0 height 0
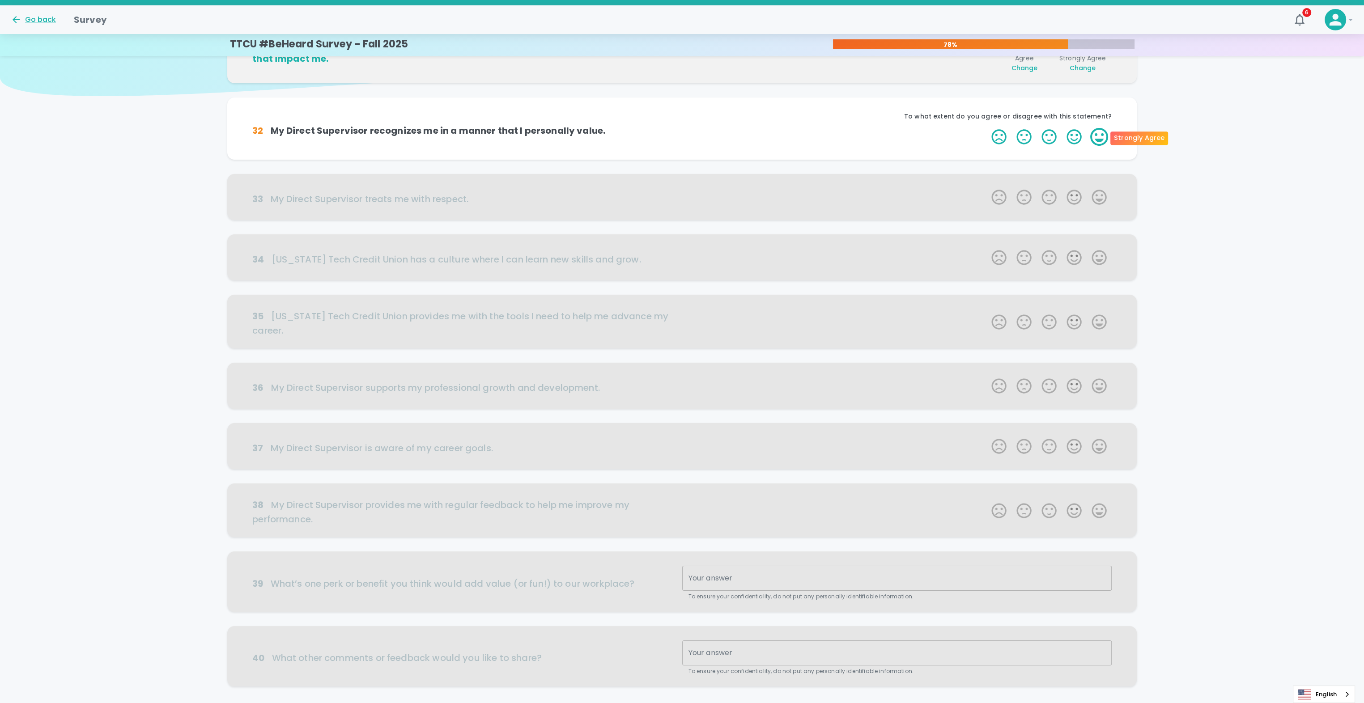
scroll to position [79, 0]
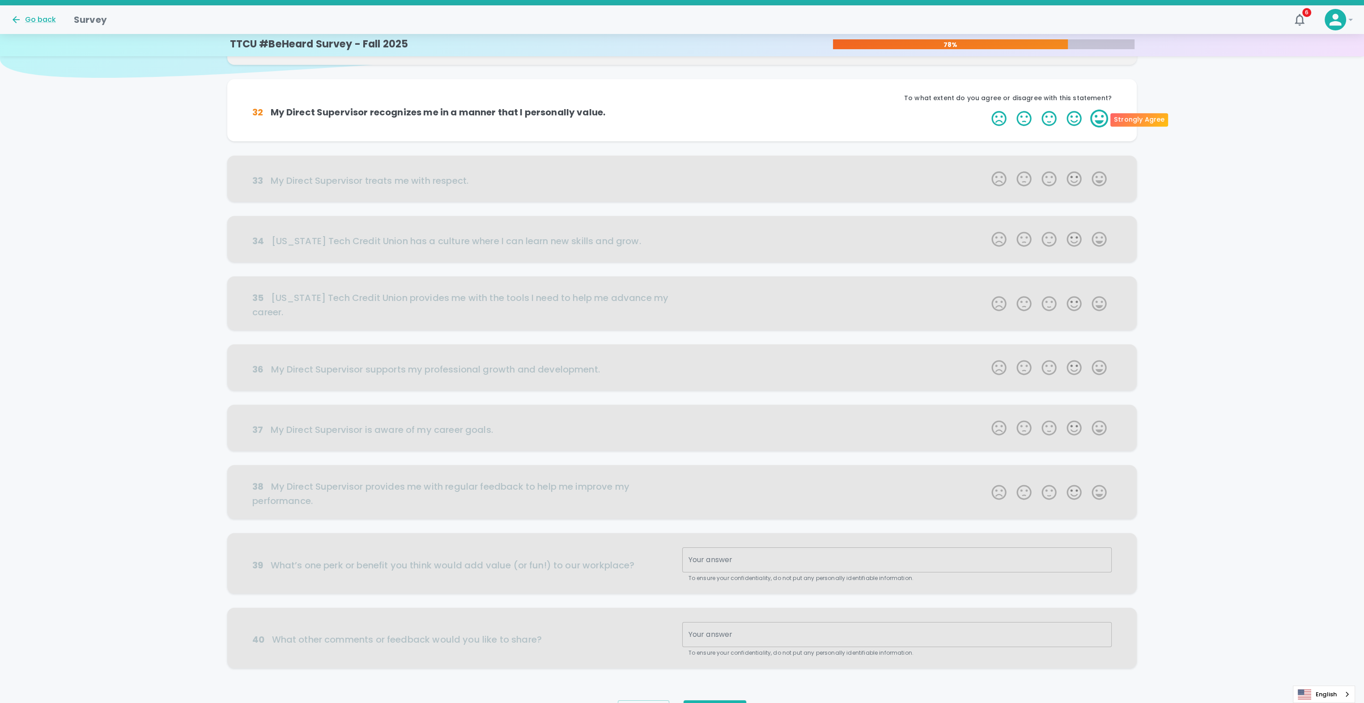
click at [1097, 119] on label "5 Stars" at bounding box center [1099, 119] width 25 height 18
click at [987, 110] on input "5 Stars" at bounding box center [986, 109] width 0 height 0
click at [1097, 121] on label "5 Stars" at bounding box center [1099, 119] width 25 height 18
click at [987, 110] on input "5 Stars" at bounding box center [986, 109] width 0 height 0
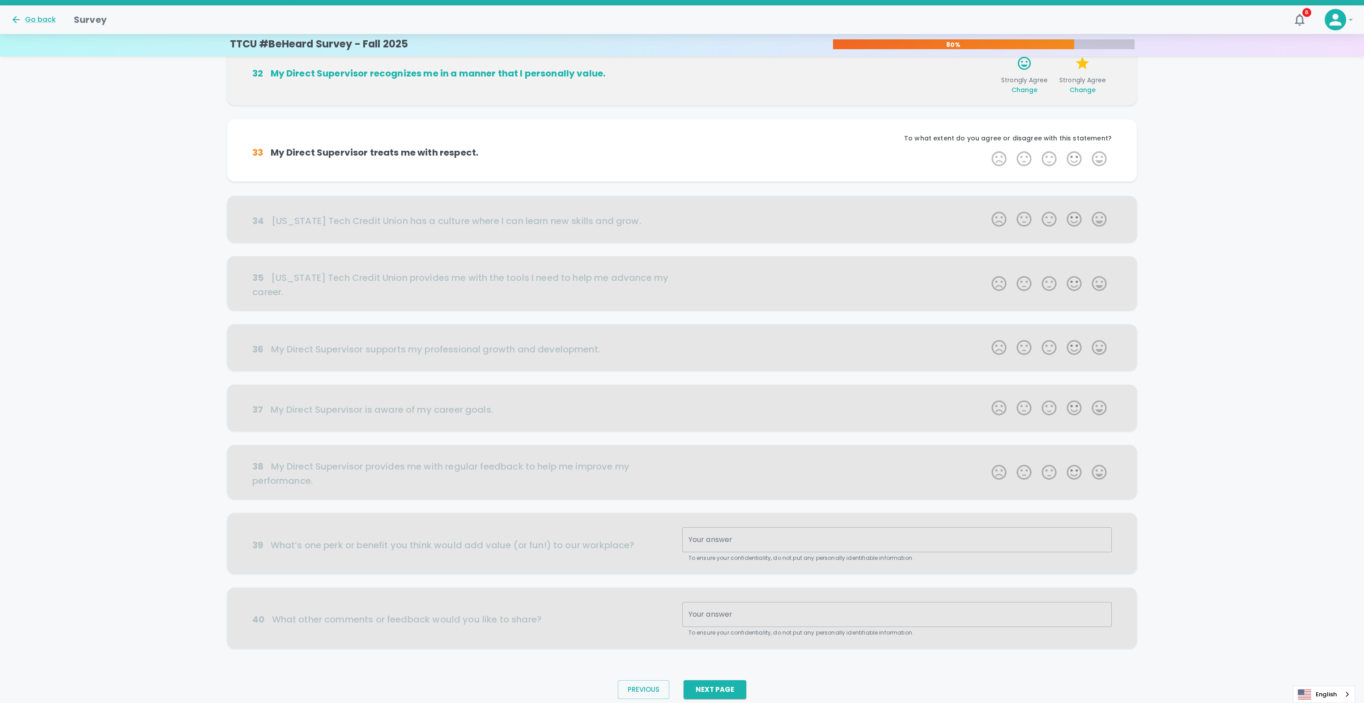
scroll to position [121, 0]
click at [1100, 154] on label "5 Stars" at bounding box center [1099, 158] width 25 height 18
click at [987, 149] on input "5 Stars" at bounding box center [986, 149] width 0 height 0
click at [1100, 157] on label "5 Stars" at bounding box center [1099, 158] width 25 height 18
click at [987, 149] on input "5 Stars" at bounding box center [986, 149] width 0 height 0
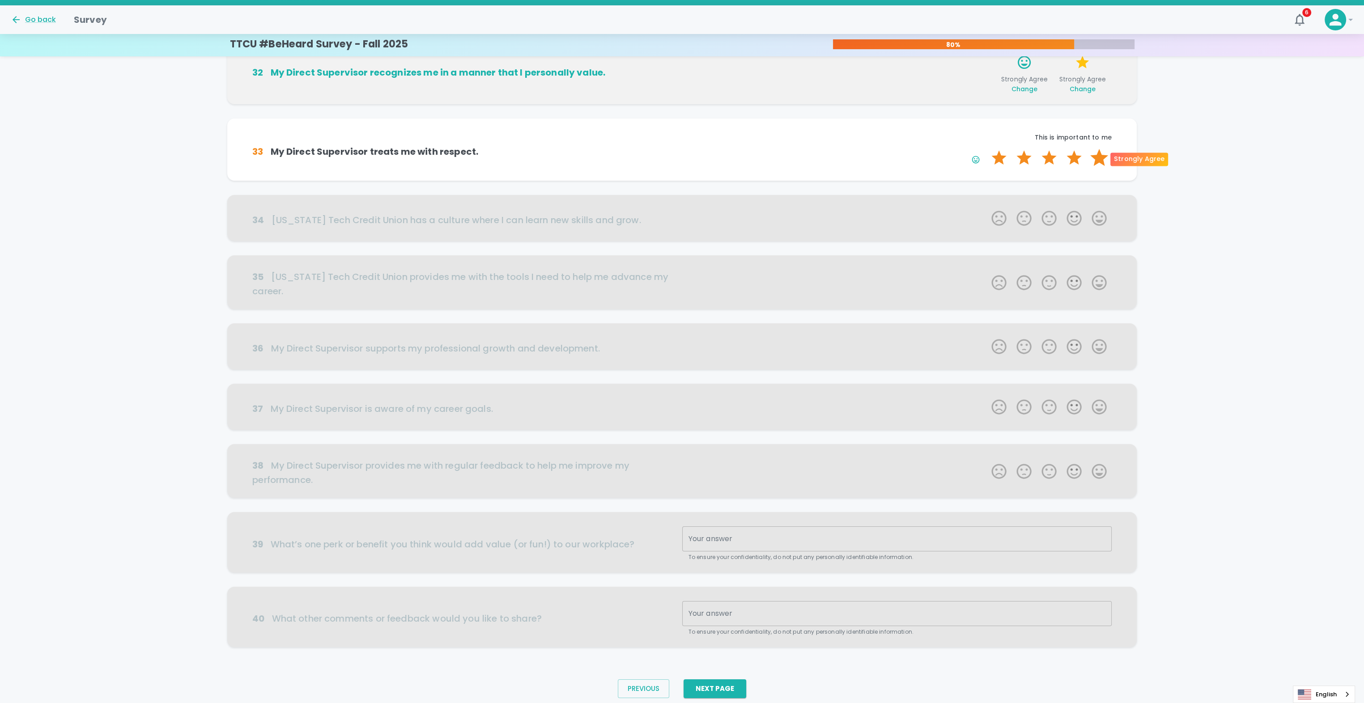
scroll to position [143, 0]
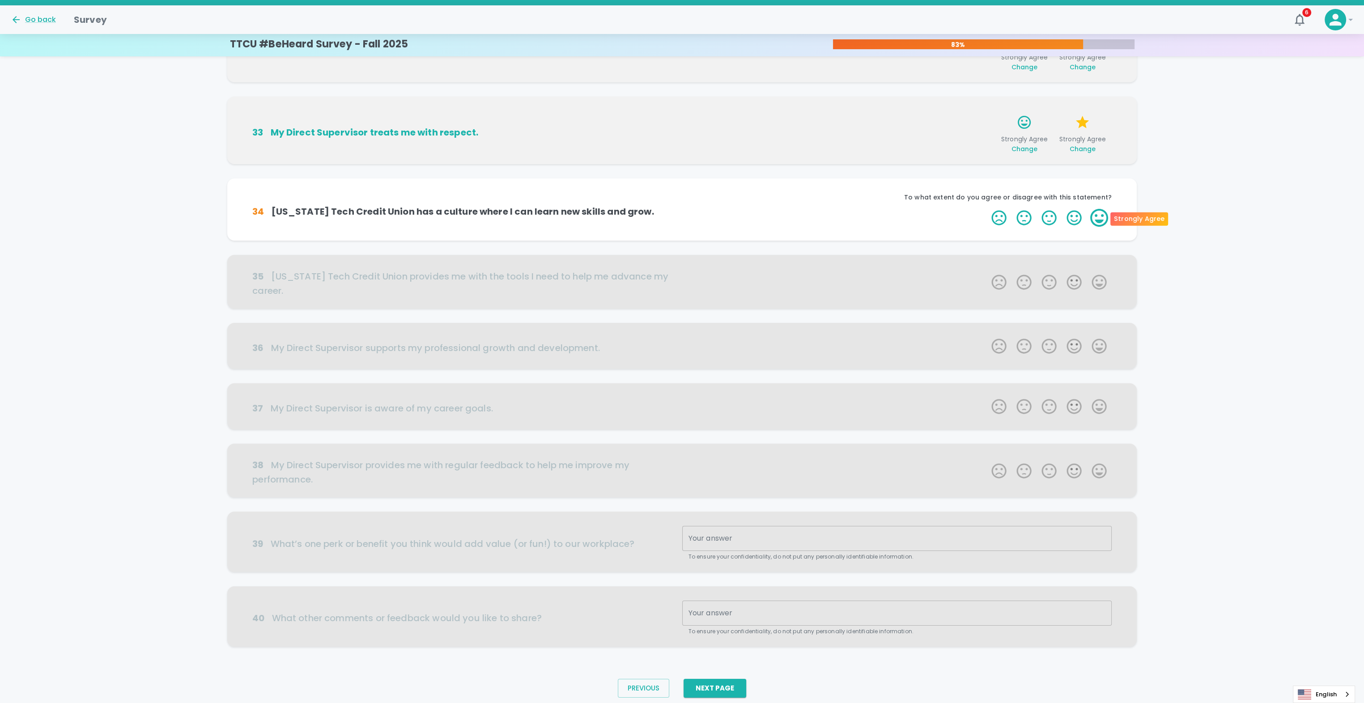
click at [1098, 212] on label "5 Stars" at bounding box center [1099, 218] width 25 height 18
click at [987, 209] on input "5 Stars" at bounding box center [986, 209] width 0 height 0
click at [1099, 217] on label "5 Stars" at bounding box center [1099, 218] width 25 height 18
click at [987, 209] on input "5 Stars" at bounding box center [986, 209] width 0 height 0
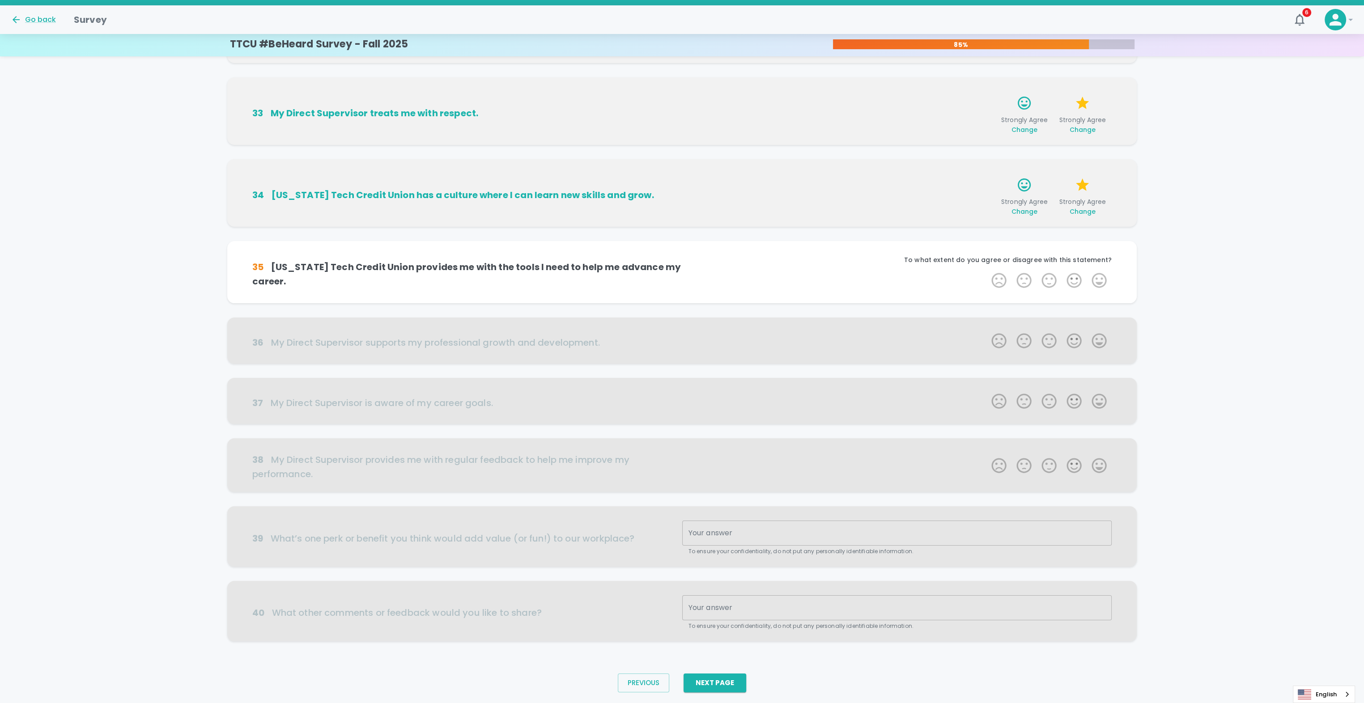
scroll to position [165, 0]
click at [1092, 277] on label "5 Stars" at bounding box center [1099, 278] width 25 height 18
click at [987, 269] on input "5 Stars" at bounding box center [986, 269] width 0 height 0
click at [1094, 283] on label "5 Stars" at bounding box center [1099, 278] width 25 height 18
click at [987, 269] on input "5 Stars" at bounding box center [986, 269] width 0 height 0
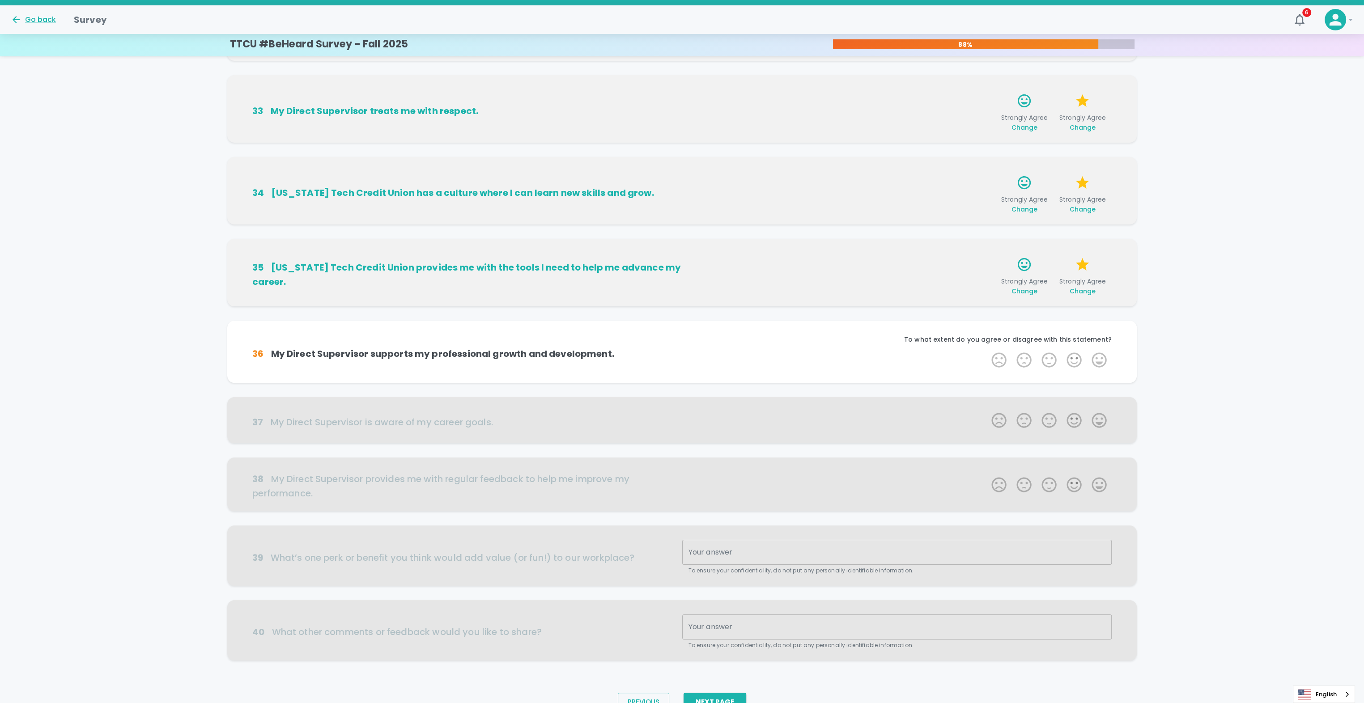
scroll to position [187, 0]
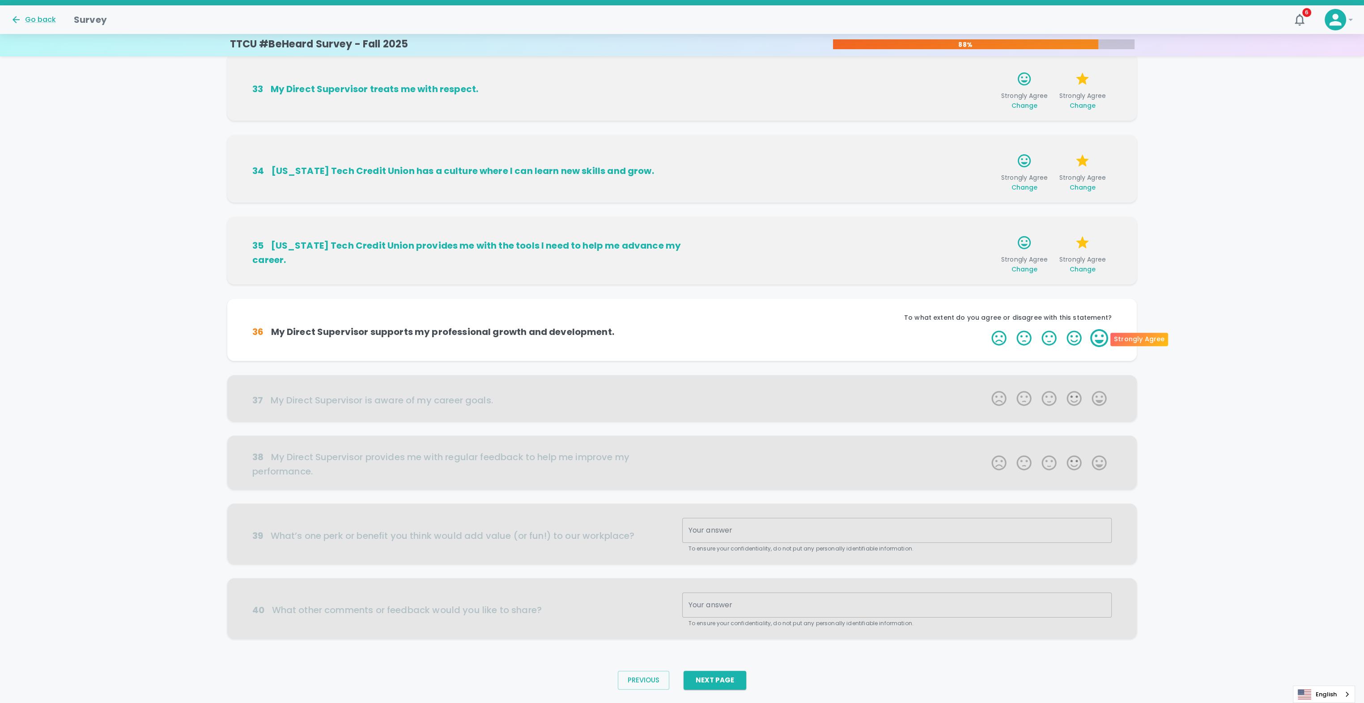
click at [1095, 343] on label "5 Stars" at bounding box center [1099, 338] width 25 height 18
click at [987, 329] on input "5 Stars" at bounding box center [986, 329] width 0 height 0
click at [1099, 338] on label "5 Stars" at bounding box center [1099, 338] width 25 height 18
click at [987, 329] on input "5 Stars" at bounding box center [986, 329] width 0 height 0
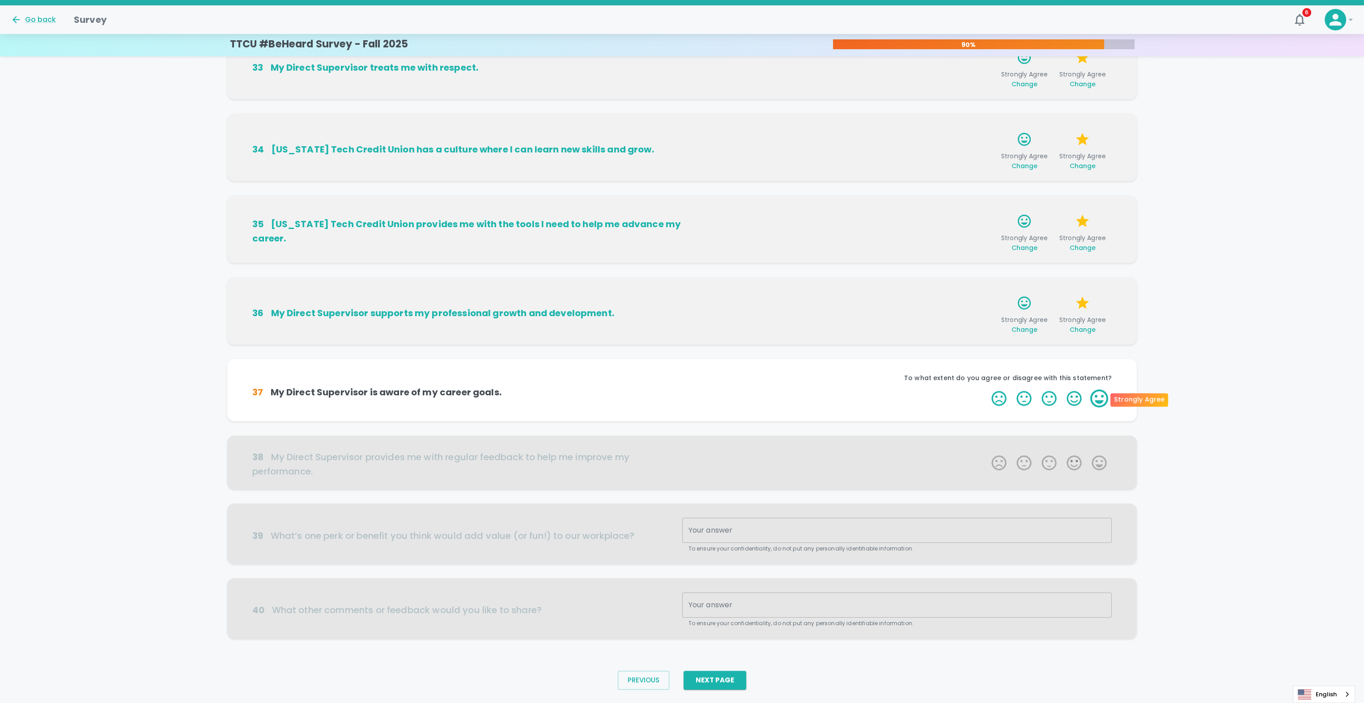
click at [1094, 394] on label "5 Stars" at bounding box center [1099, 399] width 25 height 18
click at [987, 390] on input "5 Stars" at bounding box center [986, 389] width 0 height 0
click at [1105, 399] on label "5 Stars" at bounding box center [1099, 399] width 25 height 18
click at [987, 390] on input "5 Stars" at bounding box center [986, 389] width 0 height 0
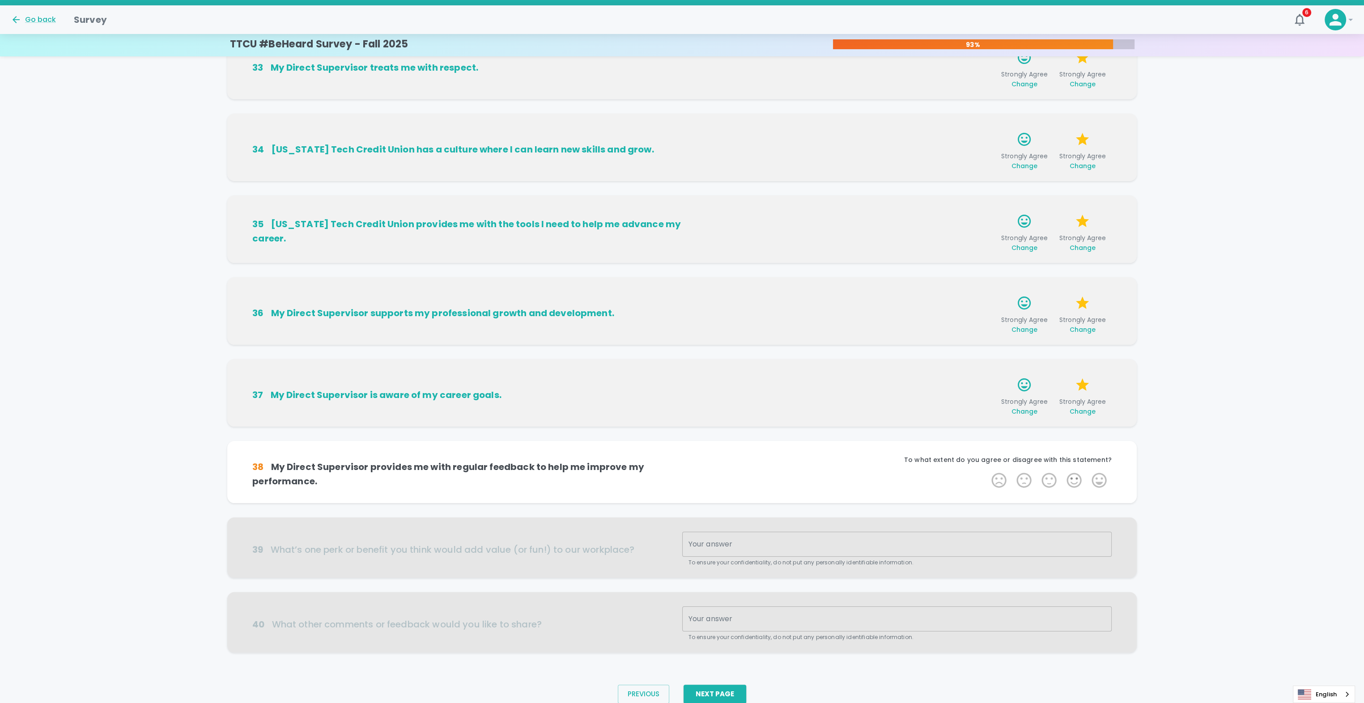
scroll to position [230, 0]
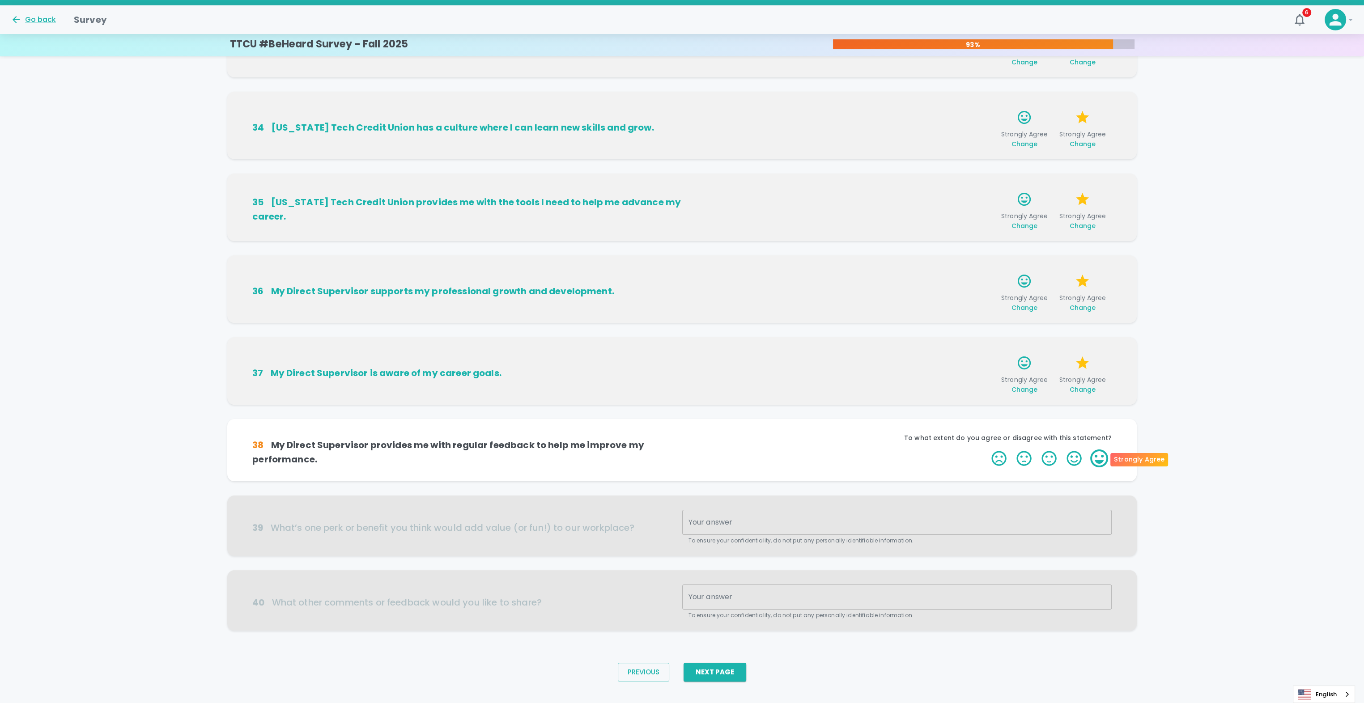
click at [1095, 458] on label "5 Stars" at bounding box center [1099, 459] width 25 height 18
click at [987, 450] on input "5 Stars" at bounding box center [986, 449] width 0 height 0
click at [1095, 459] on label "5 Stars" at bounding box center [1099, 459] width 25 height 18
click at [987, 450] on input "5 Stars" at bounding box center [986, 449] width 0 height 0
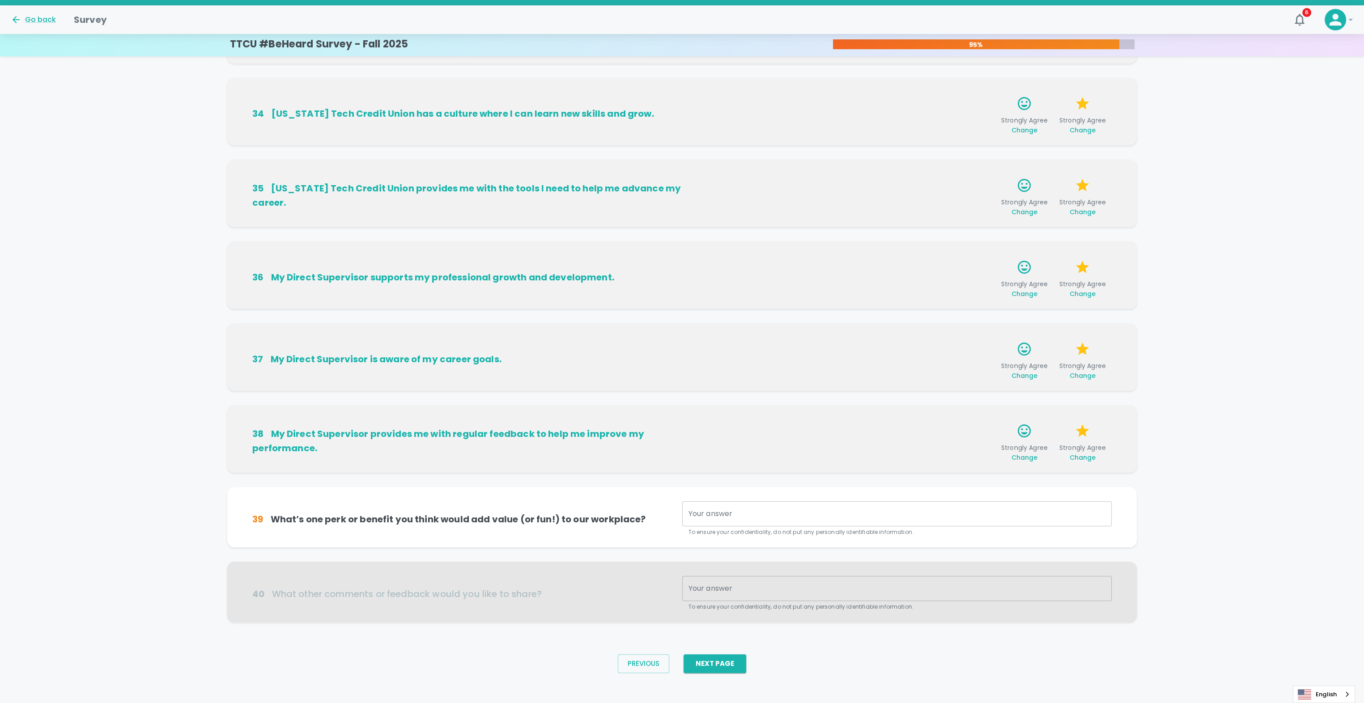
scroll to position [250, 0]
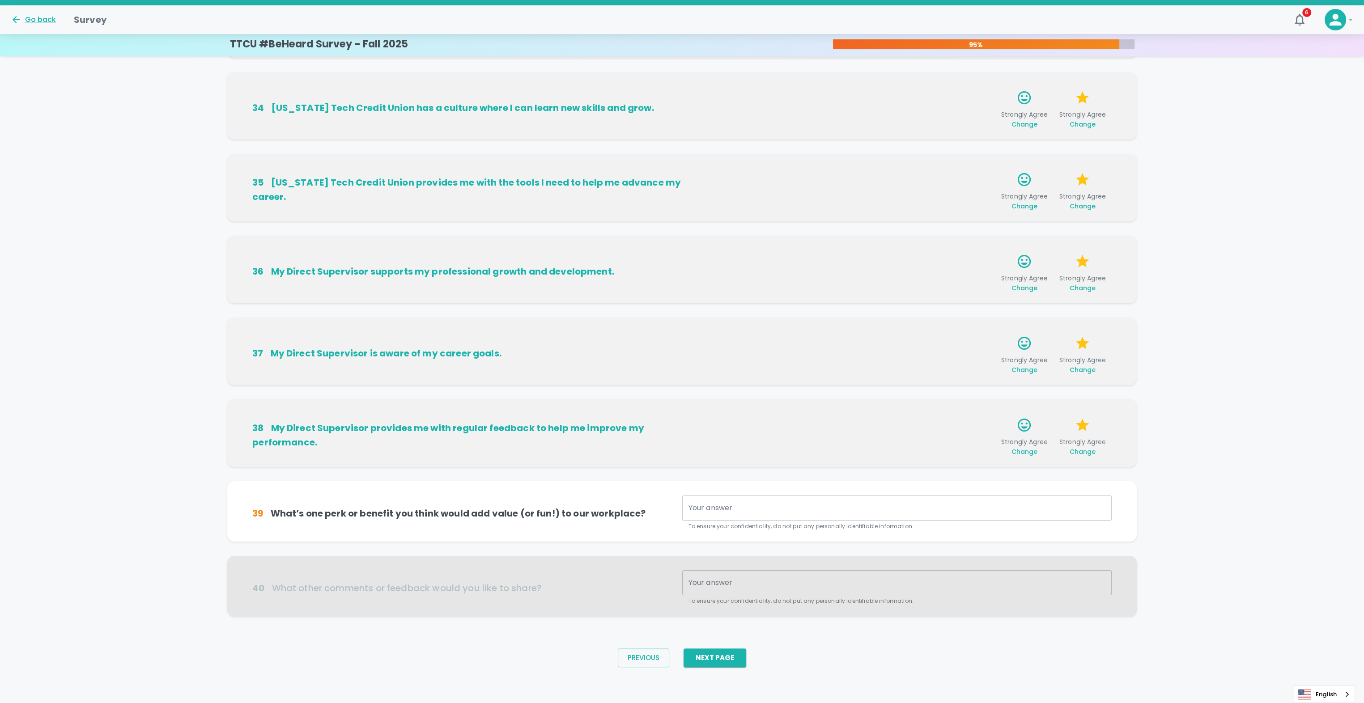
click at [708, 514] on div "x Your answer" at bounding box center [897, 508] width 430 height 25
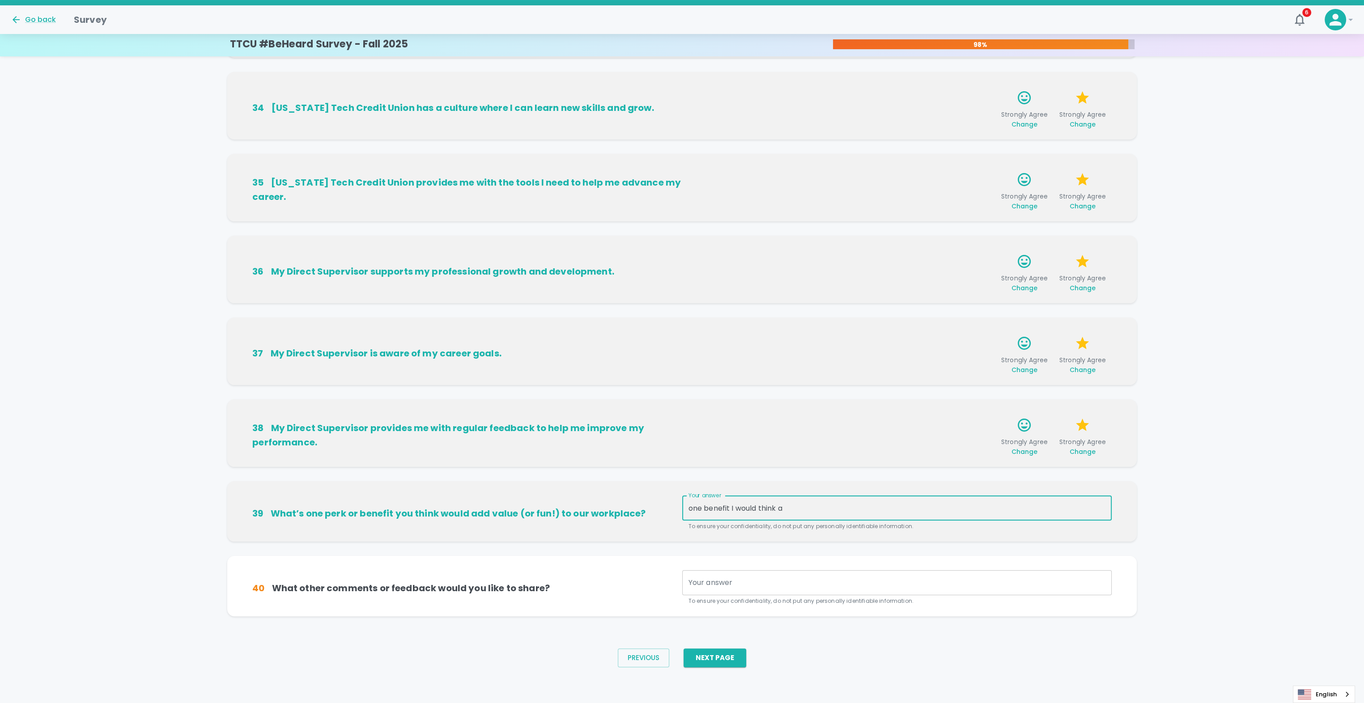
type textarea "one benefit I would think"
click at [793, 512] on textarea "one benefit I would think" at bounding box center [897, 508] width 417 height 10
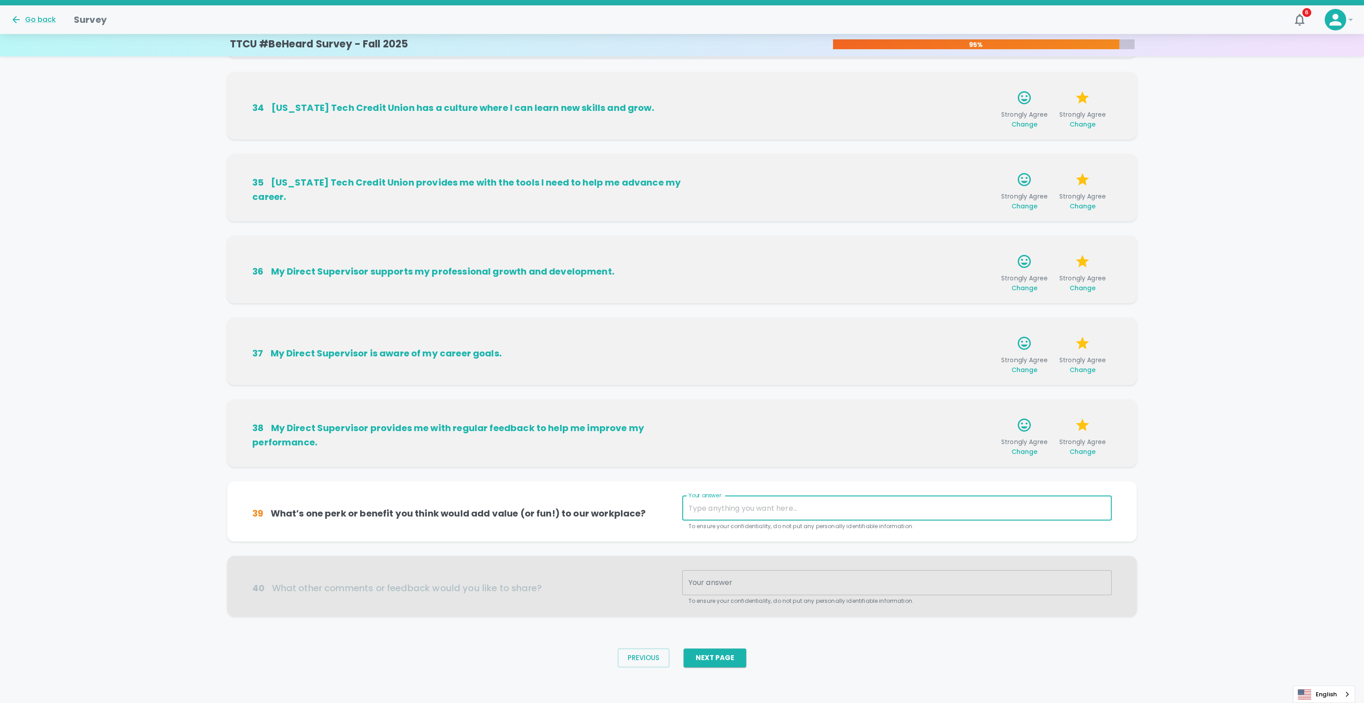
click at [879, 660] on div "Previous Next Page" at bounding box center [682, 658] width 1364 height 55
click at [796, 511] on textarea "Your answer" at bounding box center [897, 508] width 417 height 10
click at [747, 657] on div "Previous Next Page" at bounding box center [682, 658] width 143 height 33
click at [743, 659] on button "Next Page" at bounding box center [715, 658] width 63 height 19
click at [727, 510] on textarea "Your answer" at bounding box center [897, 508] width 417 height 10
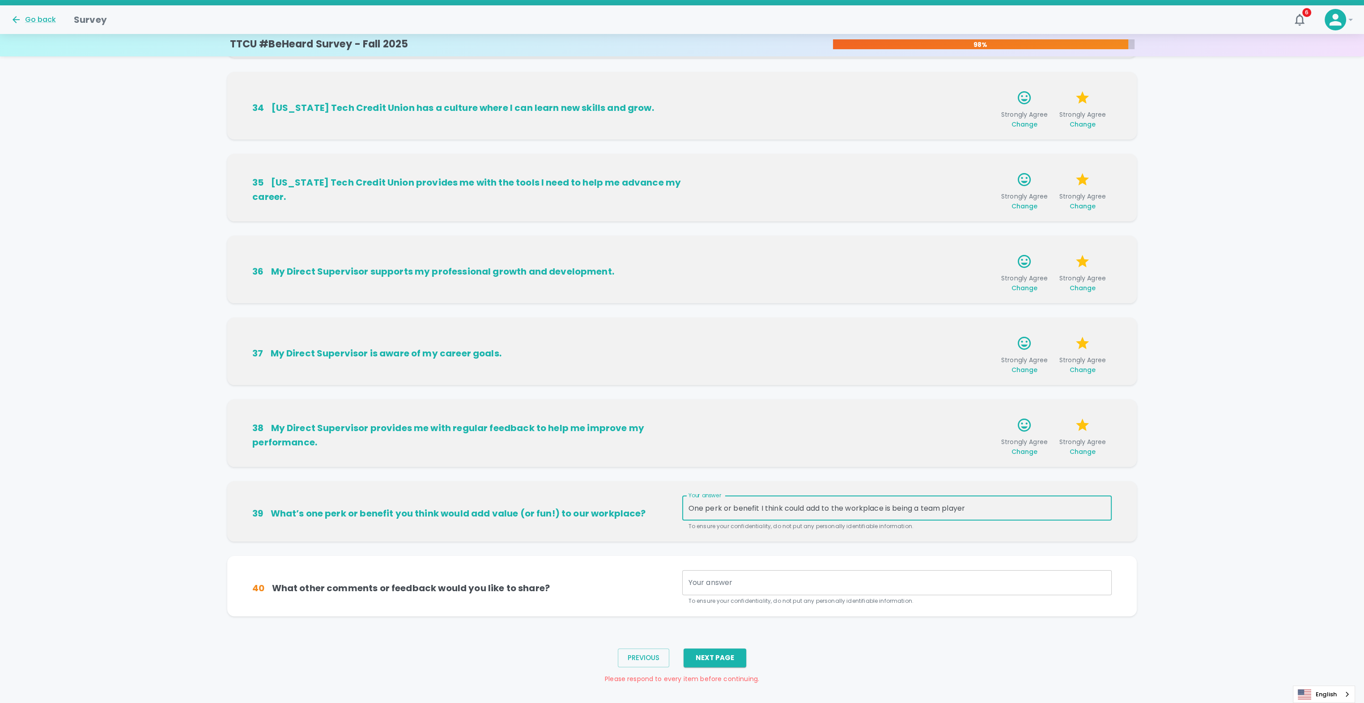
click at [982, 511] on textarea "One perk or benefit I think could add to the workplace is being a team player" at bounding box center [897, 508] width 417 height 10
type textarea "One perk or benefit I think could add to the workplace is being a team player"
click at [743, 578] on textarea "Your answer" at bounding box center [897, 583] width 417 height 10
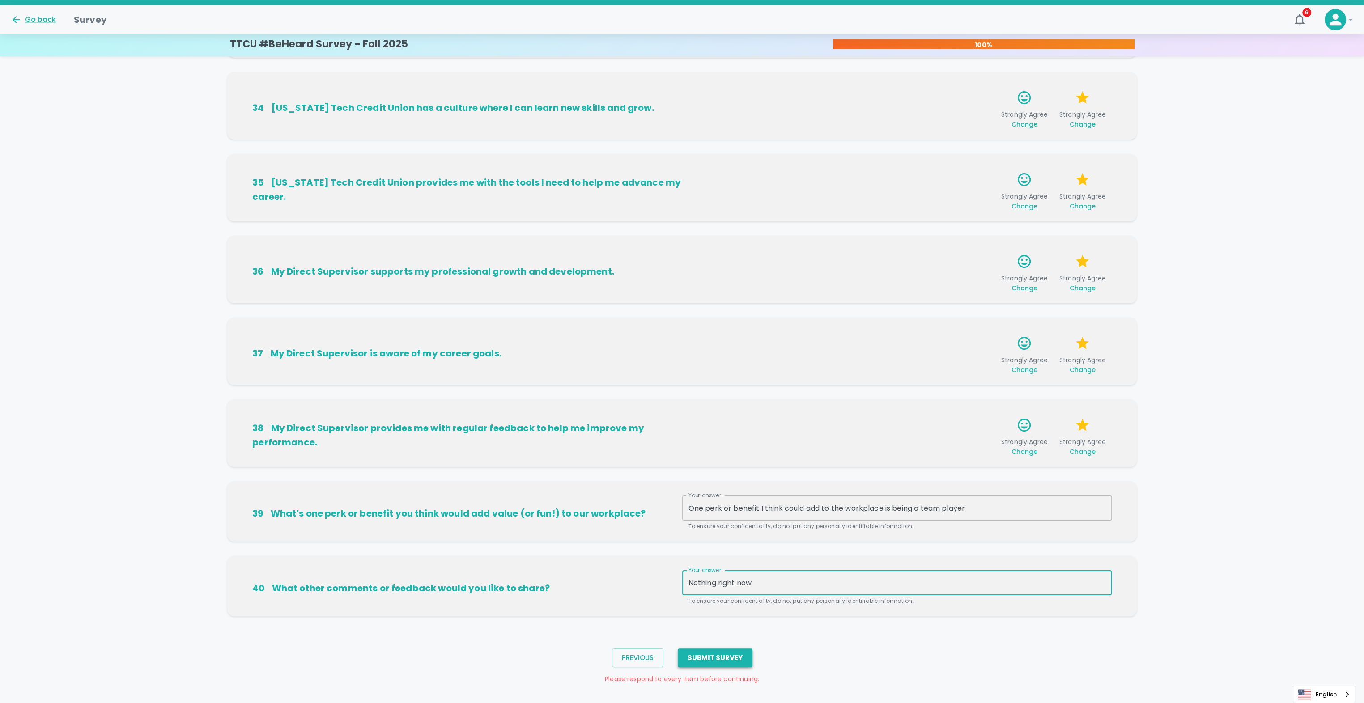
type textarea "Nothing right now"
click at [704, 649] on button "Submit Survey" at bounding box center [715, 658] width 75 height 19
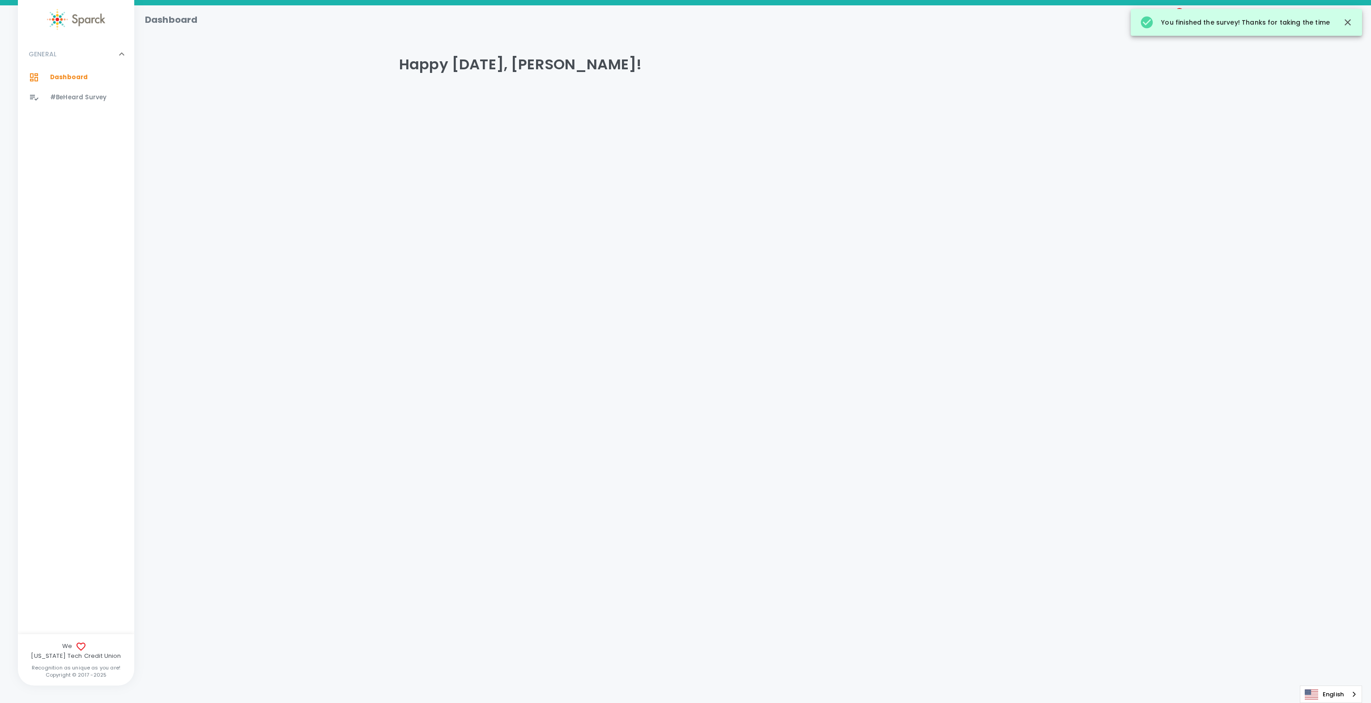
click at [514, 145] on html "Skip Navigation Dashboard 7 ! GENERAL 0 Dashboard 0 #BeHeard Survey 0 We [US_ST…" at bounding box center [685, 72] width 1371 height 145
click at [1354, 21] on button "button" at bounding box center [1347, 22] width 21 height 21
drag, startPoint x: 1132, startPoint y: 84, endPoint x: 1123, endPoint y: 78, distance: 11.1
click at [1130, 84] on div "Happy [DATE], [PERSON_NAME]!" at bounding box center [752, 72] width 1215 height 54
drag, startPoint x: 1161, startPoint y: 19, endPoint x: 1161, endPoint y: 25, distance: 5.8
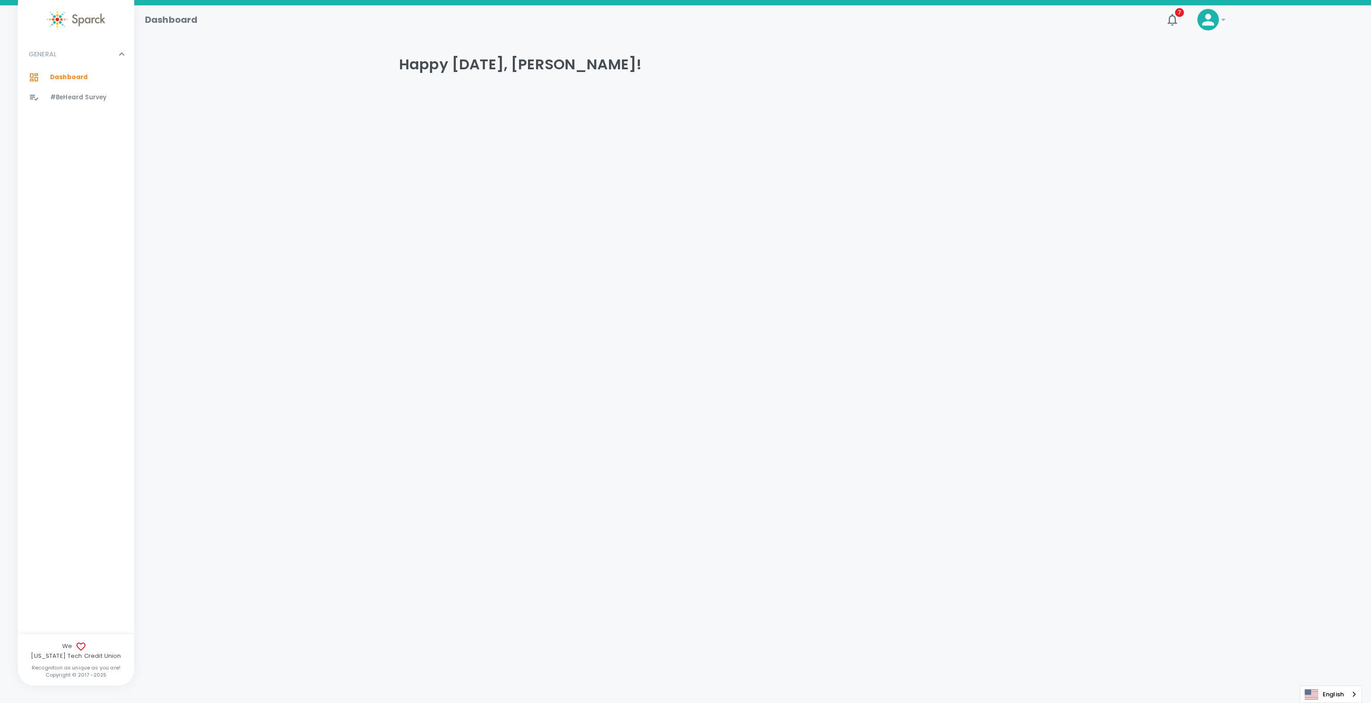
click at [1161, 21] on div "7" at bounding box center [1168, 16] width 29 height 29
click at [1169, 25] on icon "button" at bounding box center [1172, 20] width 14 height 14
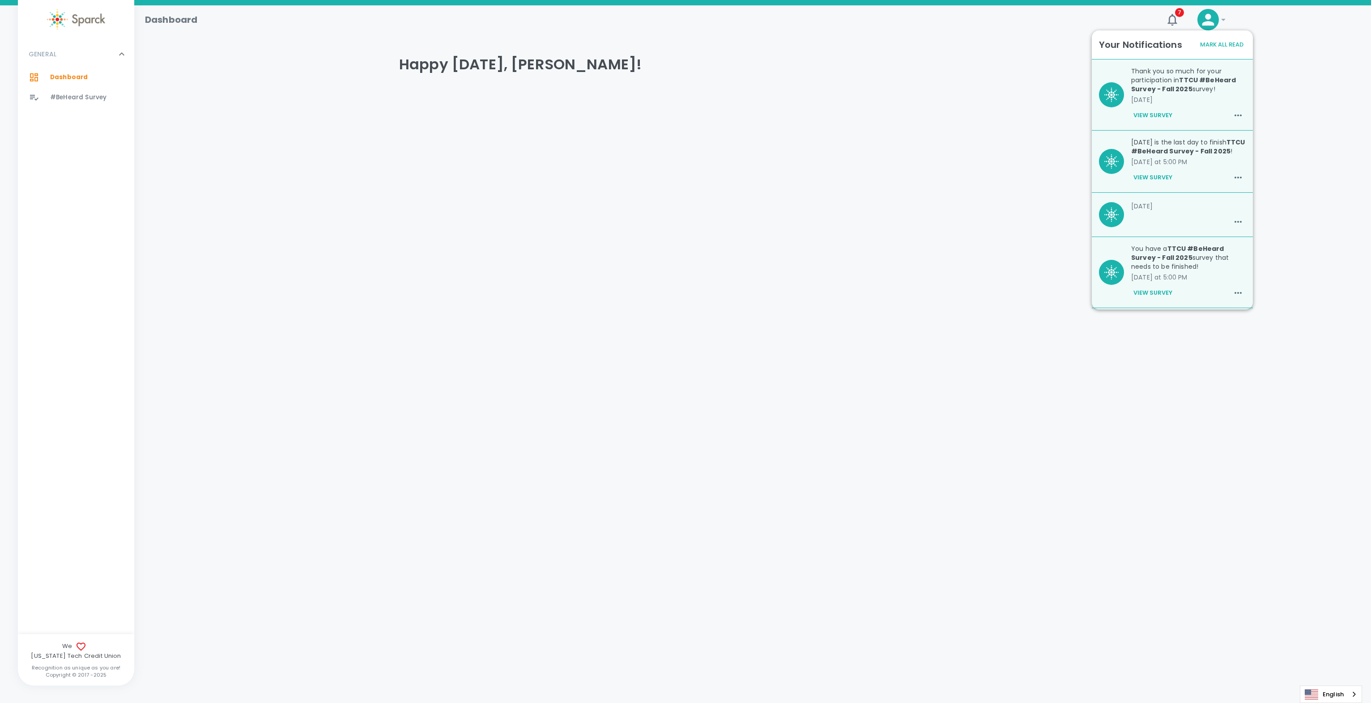
click at [1038, 145] on html "Skip Navigation Dashboard 7 ! GENERAL 0 Dashboard 0 #BeHeard Survey 0 We [US_ST…" at bounding box center [685, 72] width 1371 height 145
drag, startPoint x: 864, startPoint y: 381, endPoint x: 868, endPoint y: 210, distance: 171.0
click at [864, 145] on html "Skip Navigation Dashboard 7 ! GENERAL 0 Dashboard 0 #BeHeard Survey 0 We [US_ST…" at bounding box center [685, 72] width 1371 height 145
